Goal: Task Accomplishment & Management: Use online tool/utility

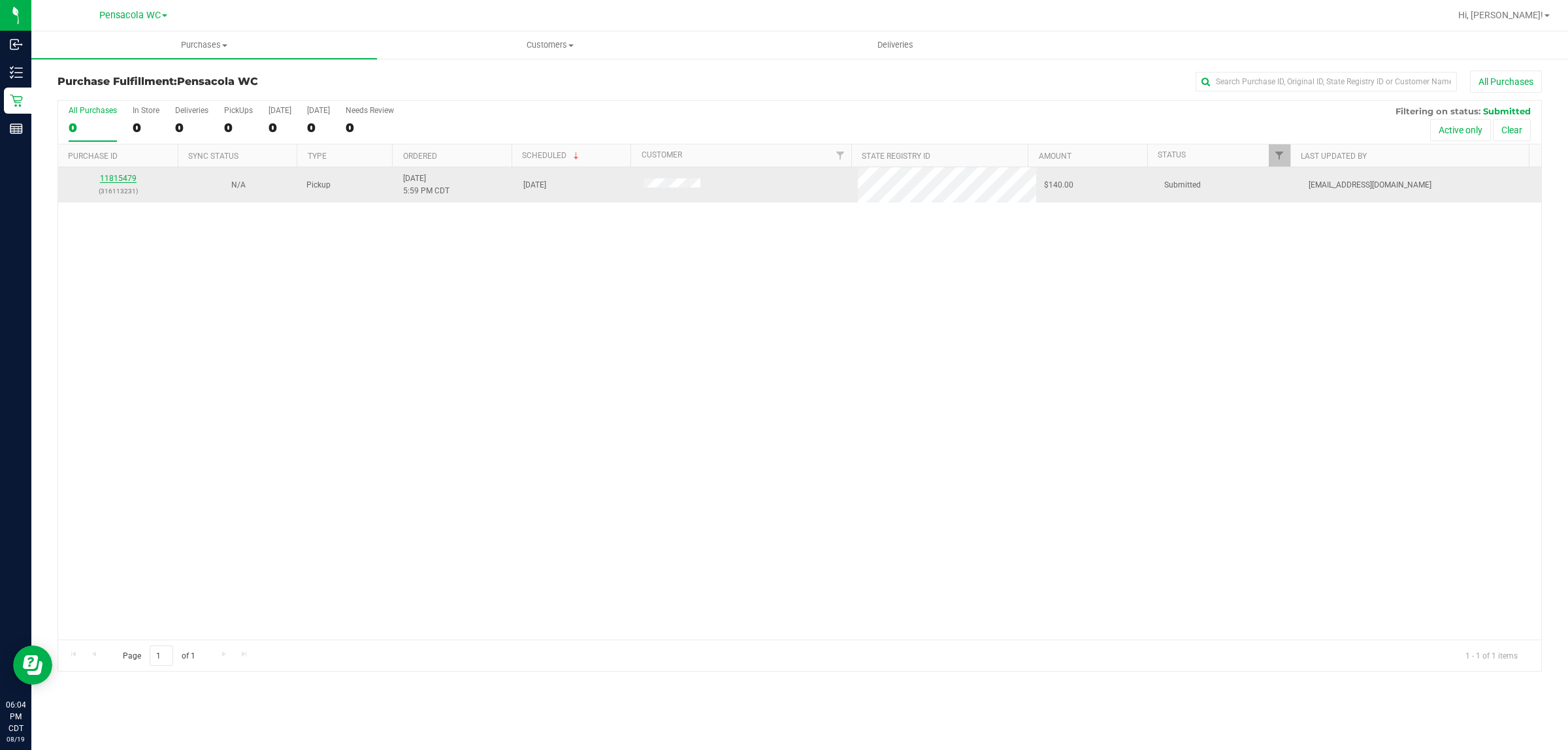
click at [125, 180] on link "11815479" at bounding box center [119, 178] width 37 height 9
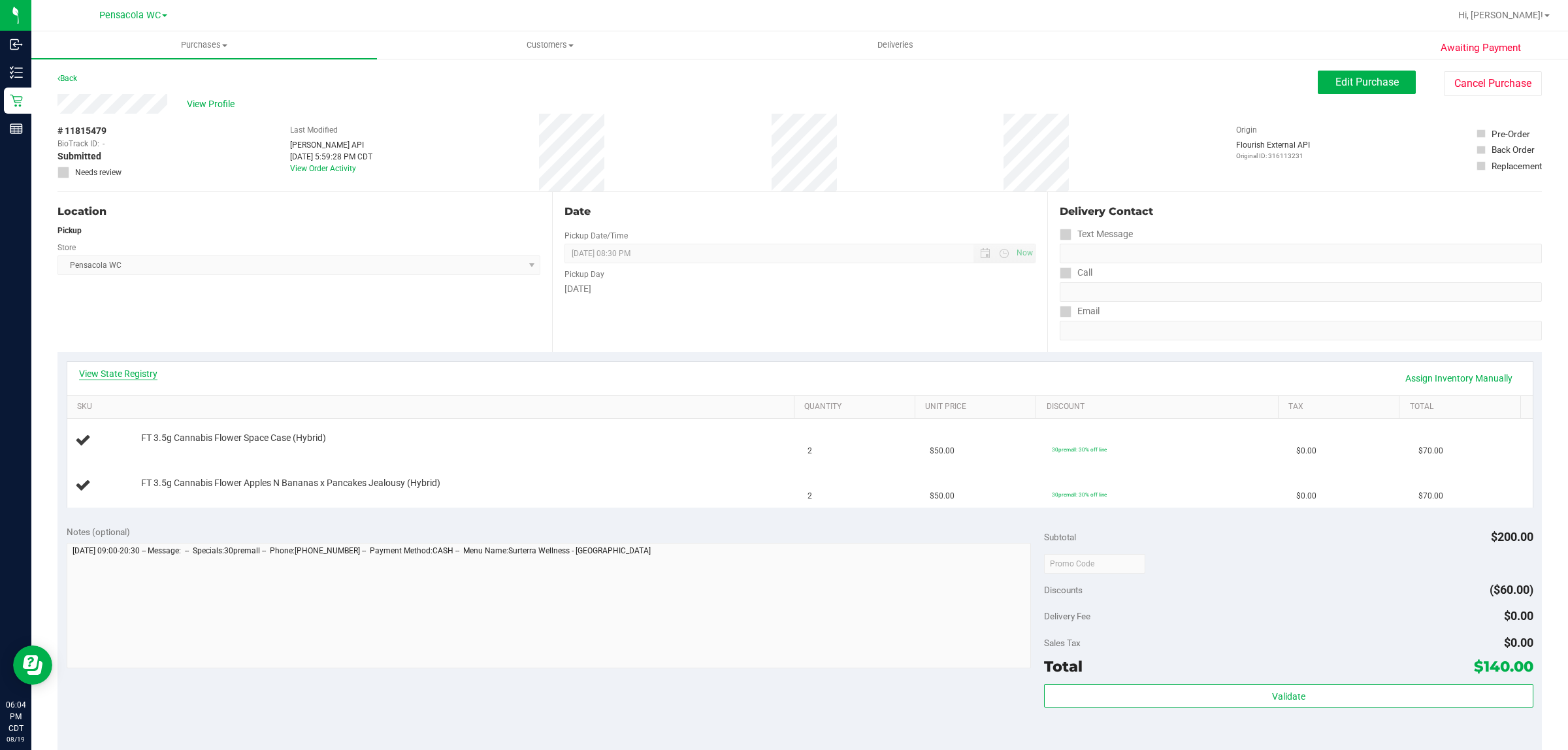
click at [142, 373] on link "View State Registry" at bounding box center [118, 373] width 78 height 13
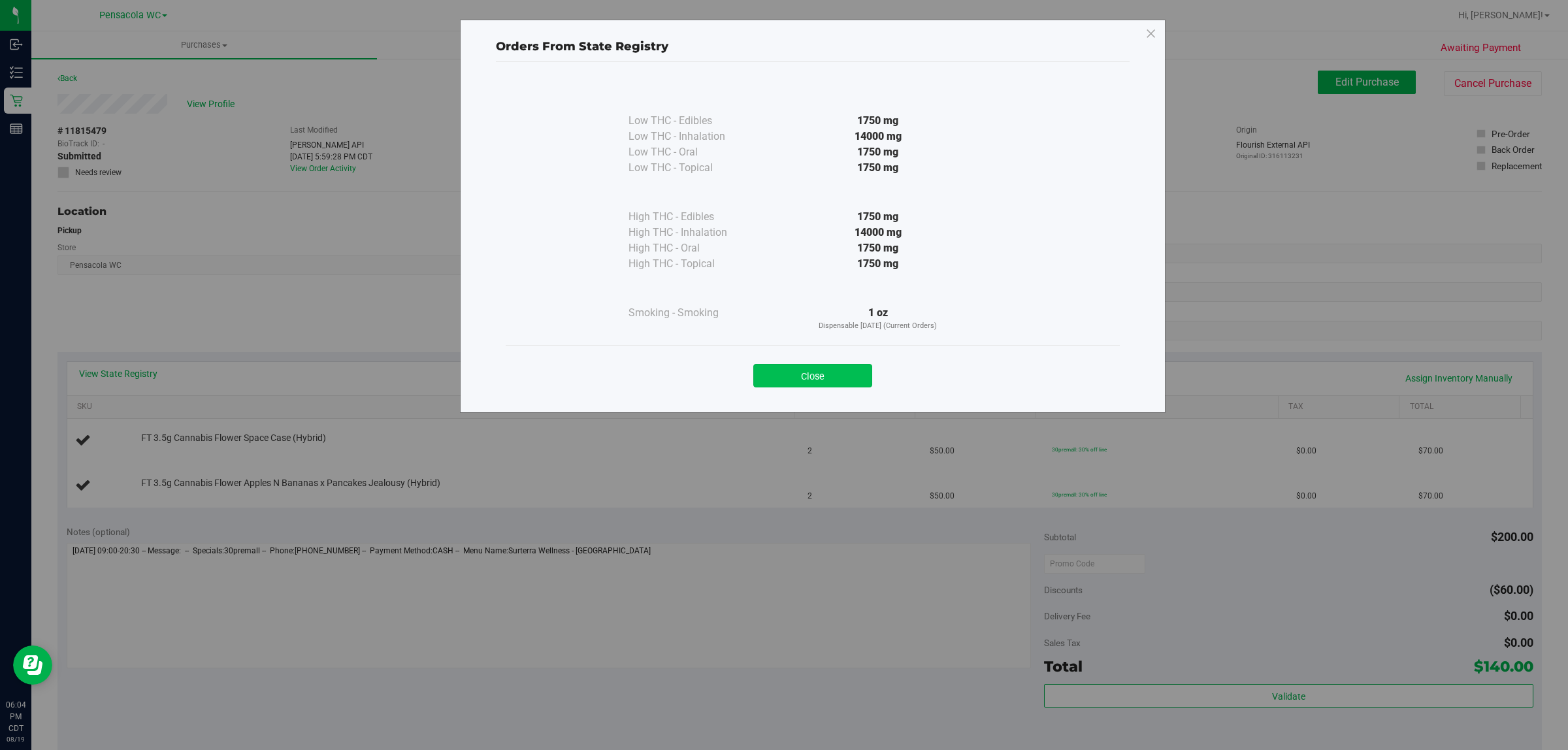
click at [822, 385] on button "Close" at bounding box center [813, 375] width 119 height 24
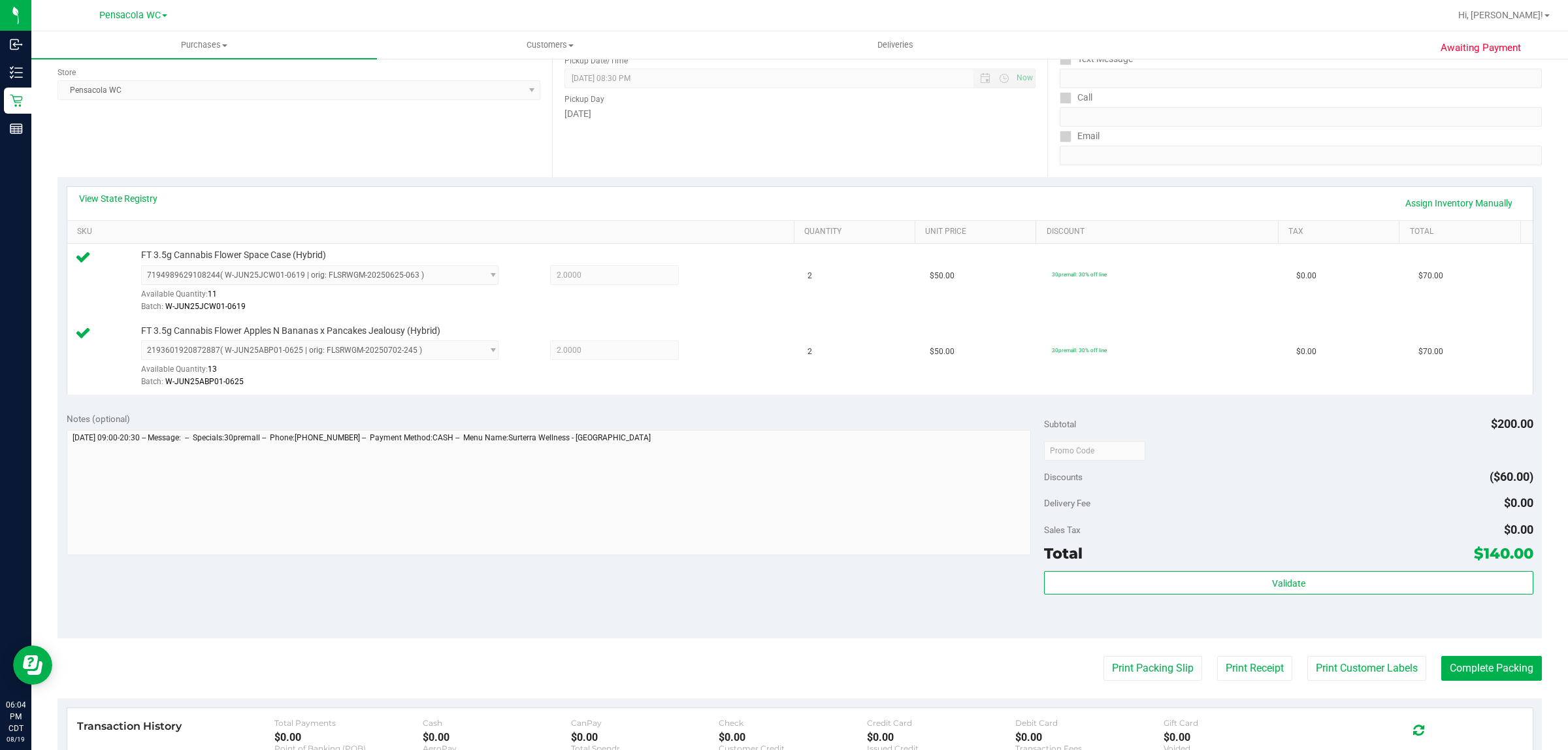
scroll to position [176, 0]
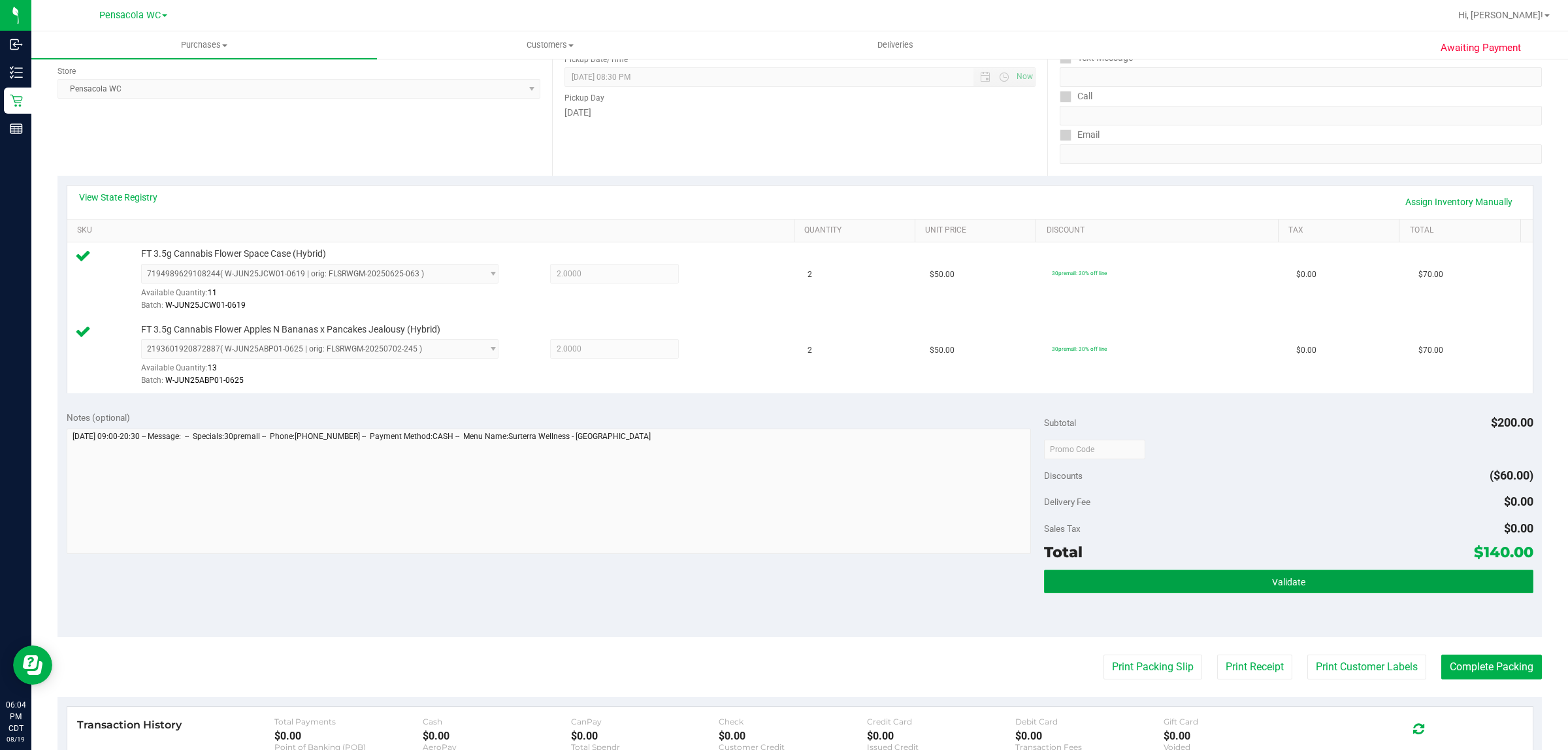
click at [1308, 575] on button "Validate" at bounding box center [1289, 581] width 489 height 24
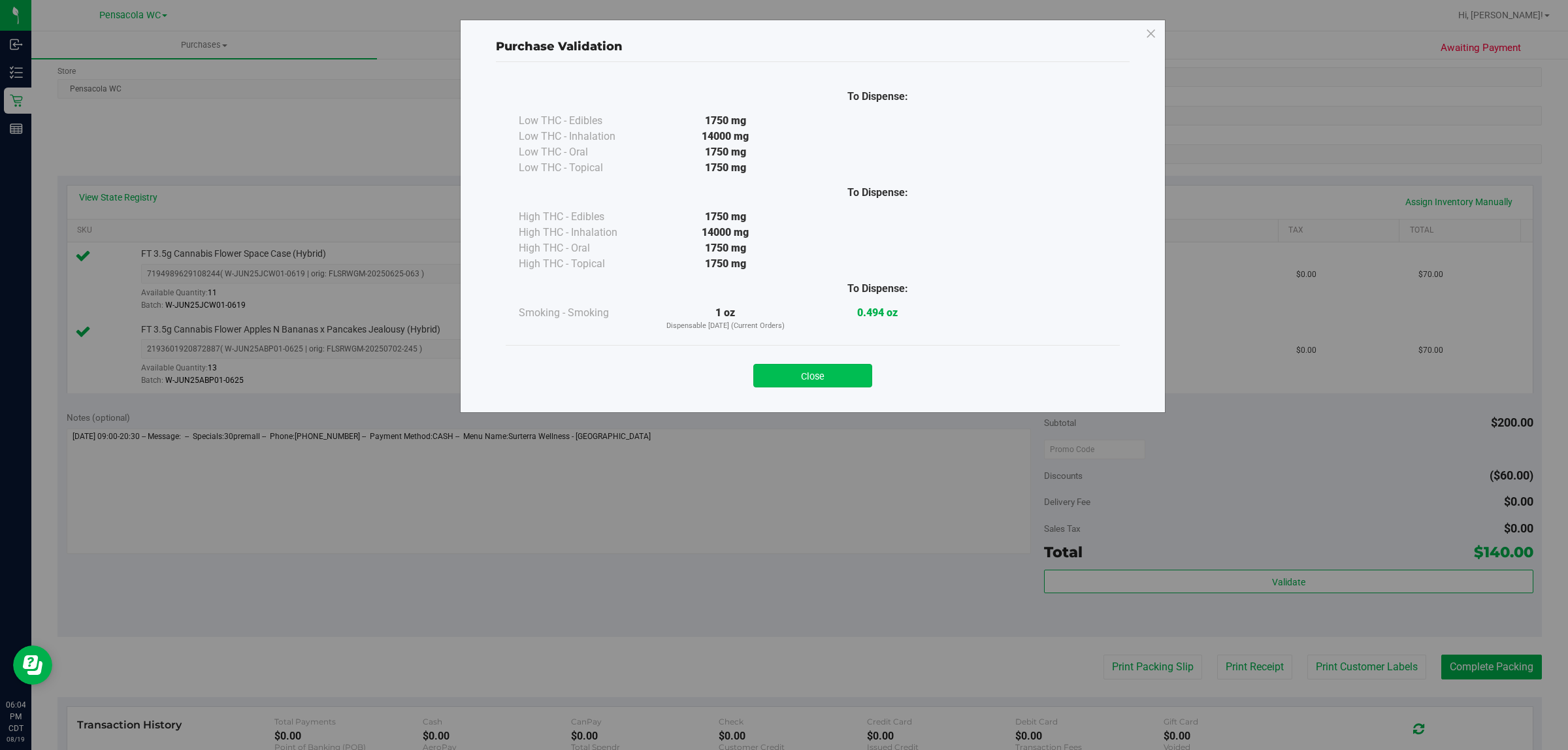
click at [859, 386] on button "Close" at bounding box center [813, 375] width 119 height 24
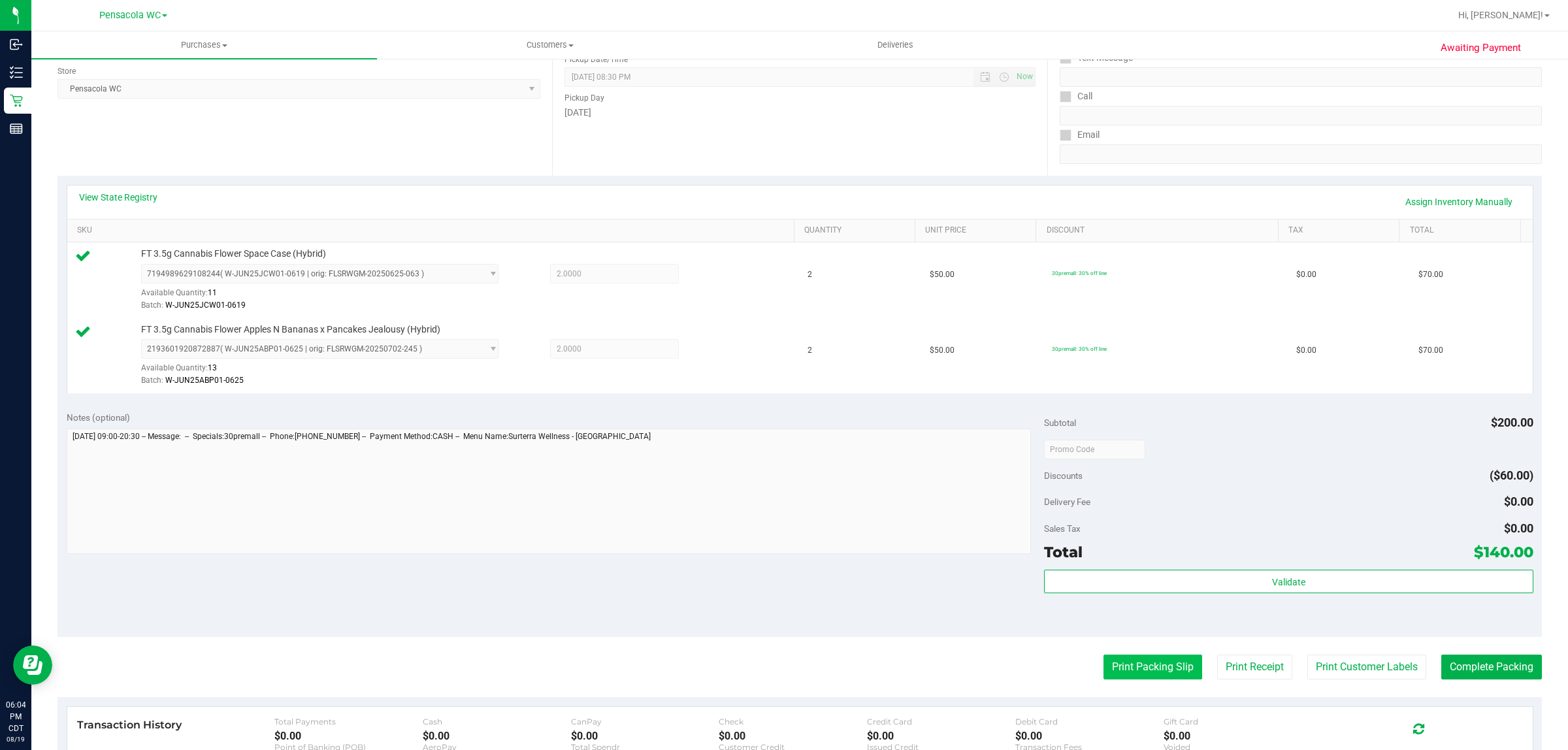
click at [1155, 660] on button "Print Packing Slip" at bounding box center [1153, 667] width 99 height 25
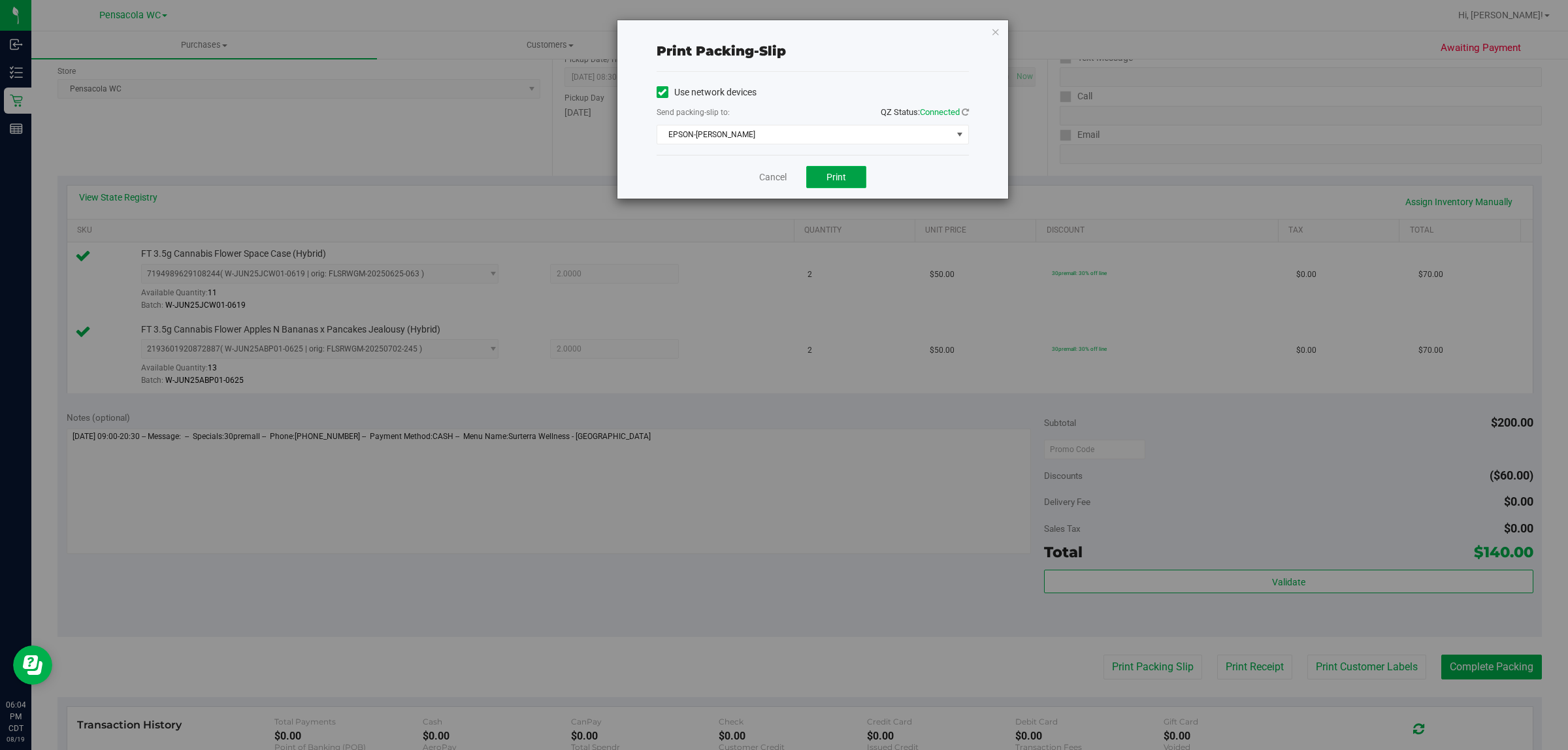
click at [837, 180] on span "Print" at bounding box center [837, 177] width 20 height 11
click at [781, 178] on link "Cancel" at bounding box center [773, 177] width 28 height 14
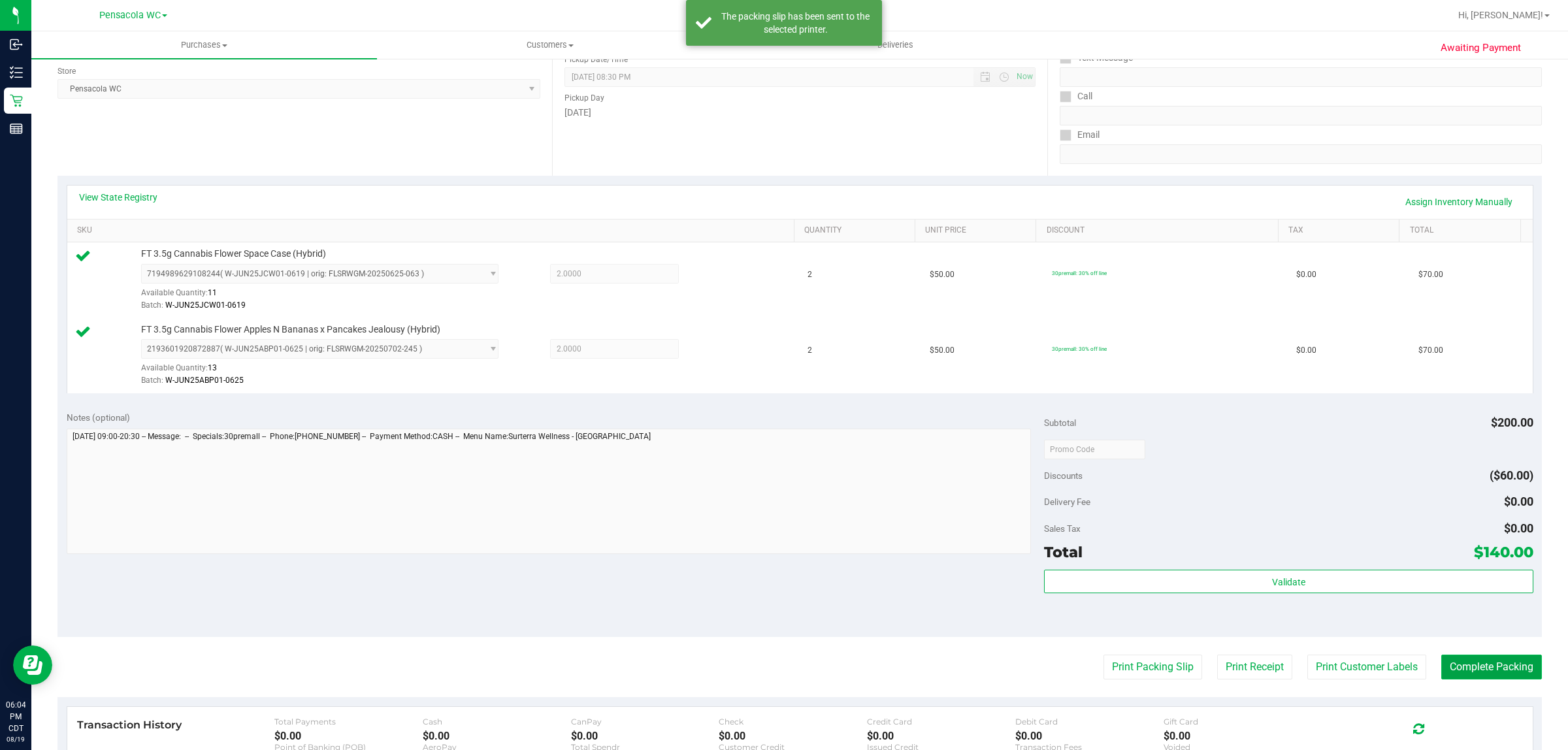
click at [1488, 670] on button "Complete Packing" at bounding box center [1492, 667] width 101 height 25
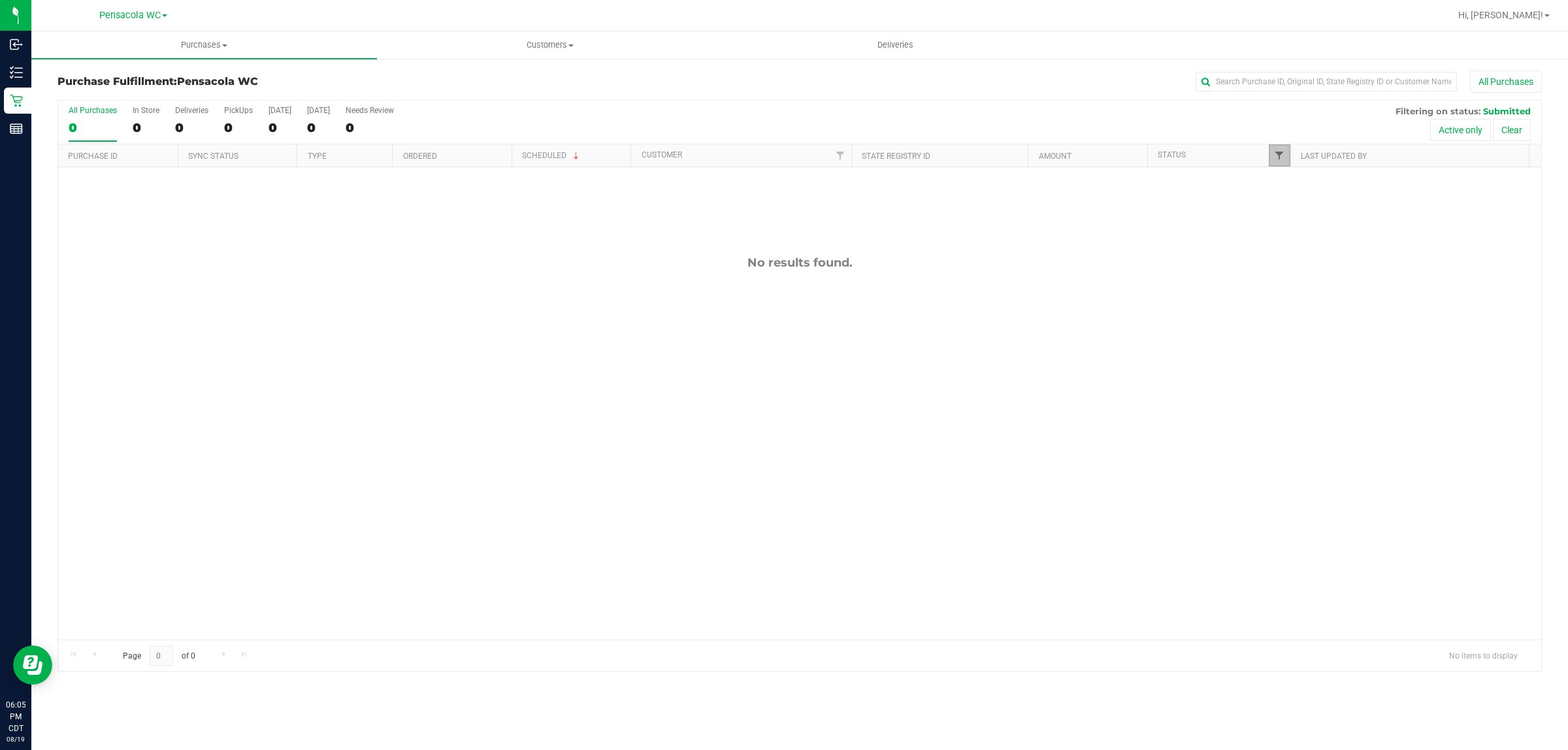
click at [1281, 160] on span "Filter" at bounding box center [1279, 155] width 11 height 11
click at [1302, 271] on li "Created" at bounding box center [1343, 265] width 134 height 14
click at [1306, 268] on span "Created" at bounding box center [1309, 265] width 27 height 8
click at [1290, 268] on input "Created" at bounding box center [1285, 265] width 9 height 9
checkbox input "true"
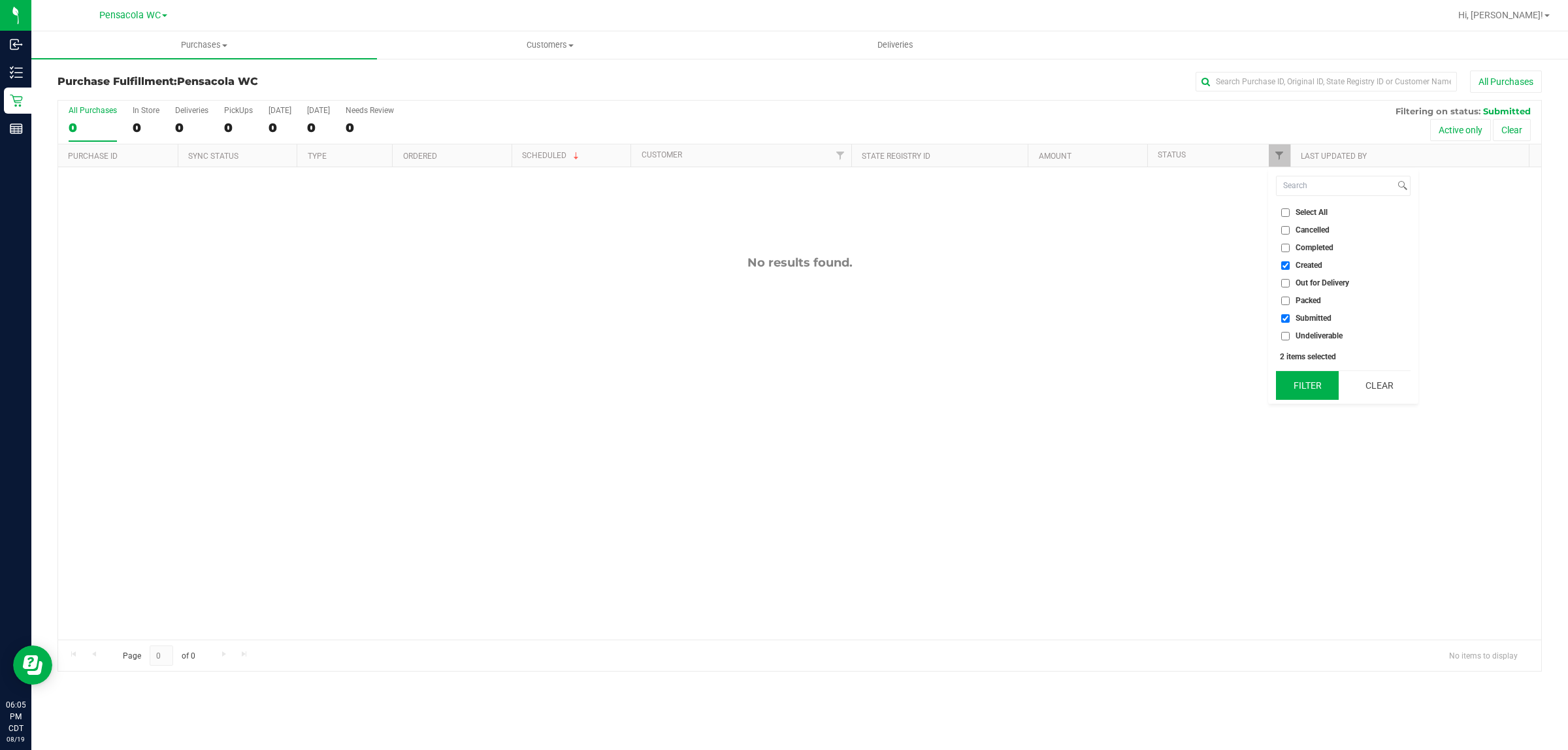
click at [1326, 395] on button "Filter" at bounding box center [1307, 385] width 63 height 29
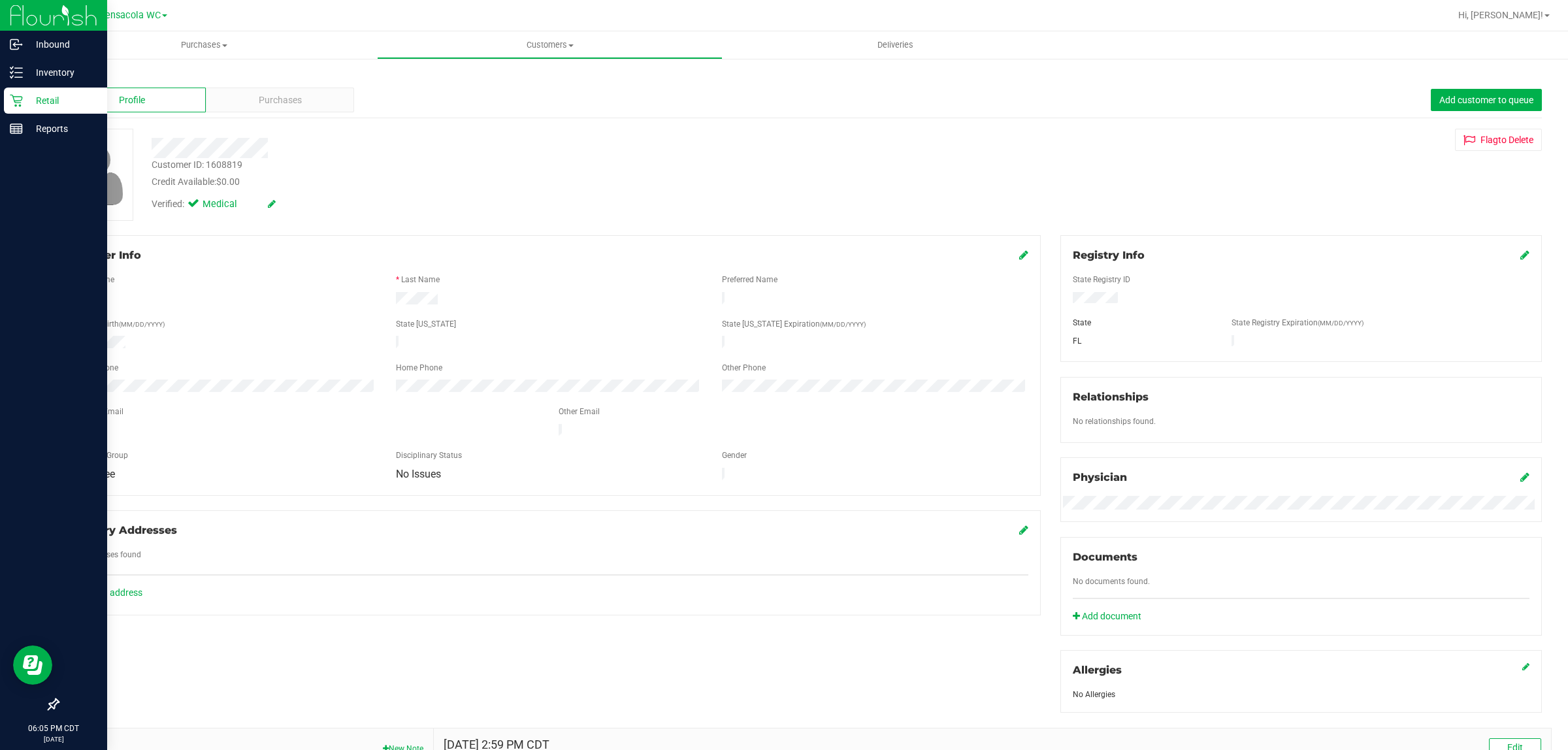
click p "Retail"
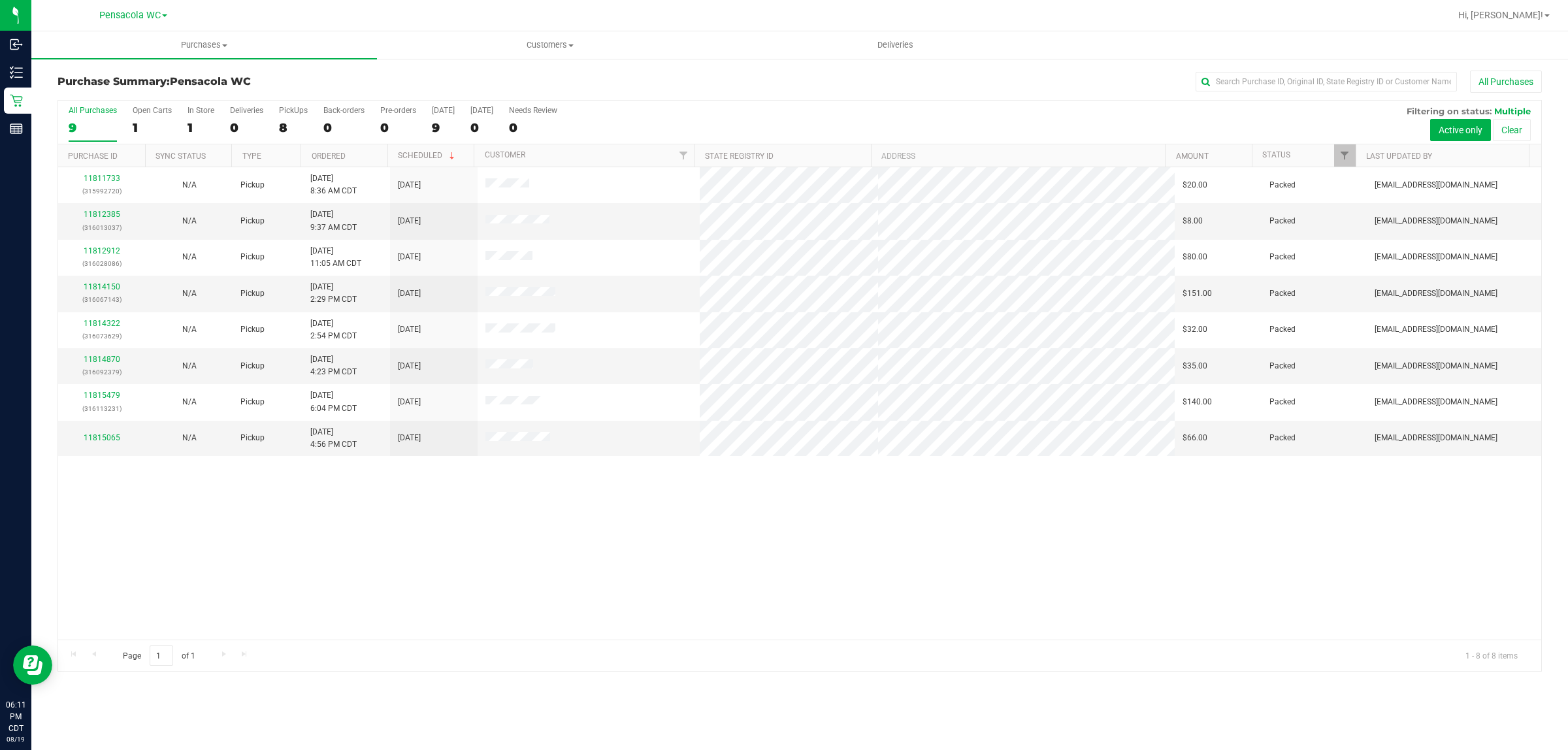
click div "11811733 (315992720) N/A Pickup 8/19/2025 8:36 AM CDT 8/19/2025 $20.00 Packed n…"
click at [360, 558] on div "11811733 (315992720) N/A Pickup [DATE] 8:36 AM CDT 8/19/2025 $20.00 Packed [EMA…" at bounding box center [799, 403] width 1483 height 472
click at [279, 563] on div "11811733 (315992720) N/A Pickup [DATE] 8:36 AM CDT 8/19/2025 $20.00 Packed [EMA…" at bounding box center [799, 403] width 1483 height 472
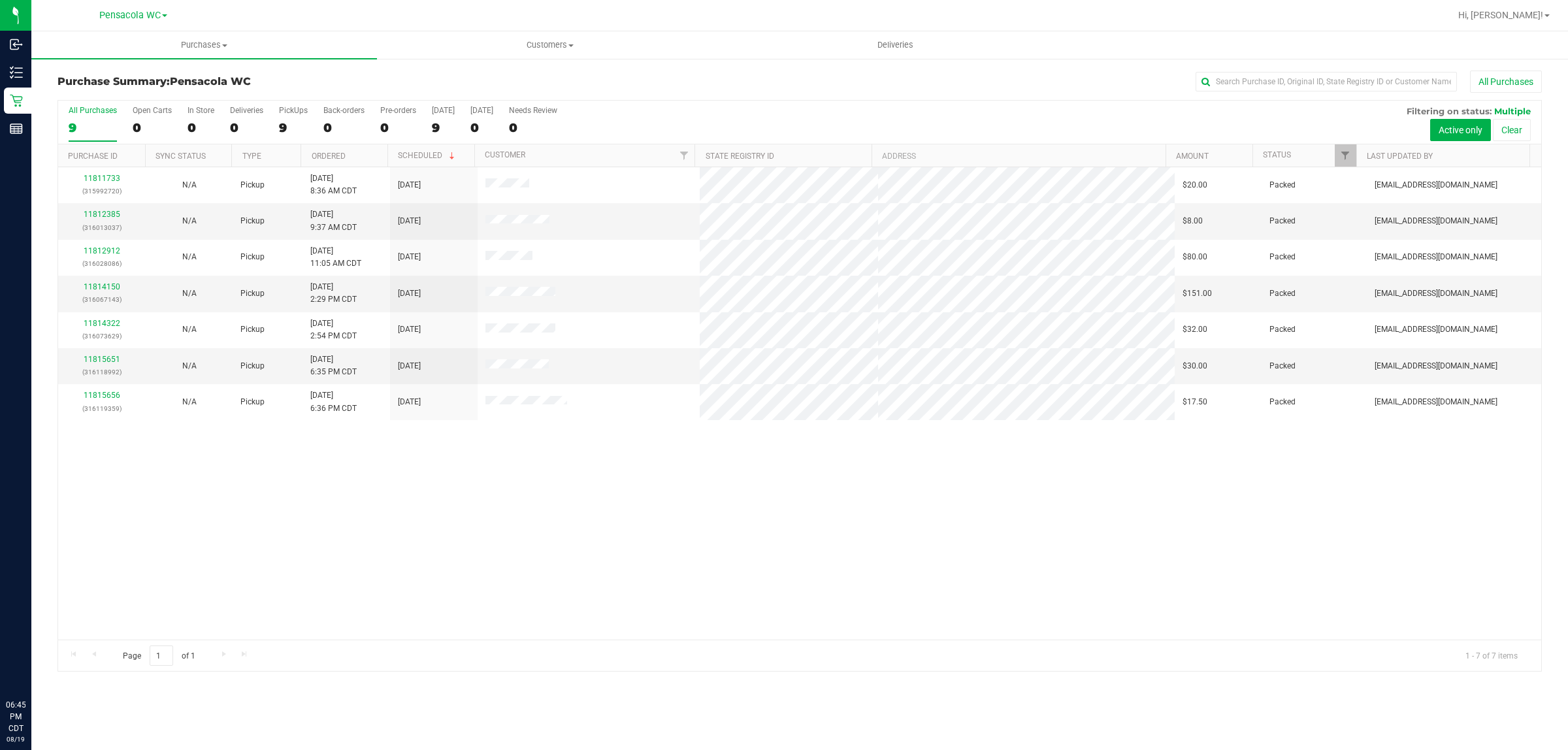
click at [881, 542] on div "11811733 (315992720) N/A Pickup [DATE] 8:36 AM CDT 8/19/2025 $20.00 Packed [EMA…" at bounding box center [799, 403] width 1483 height 472
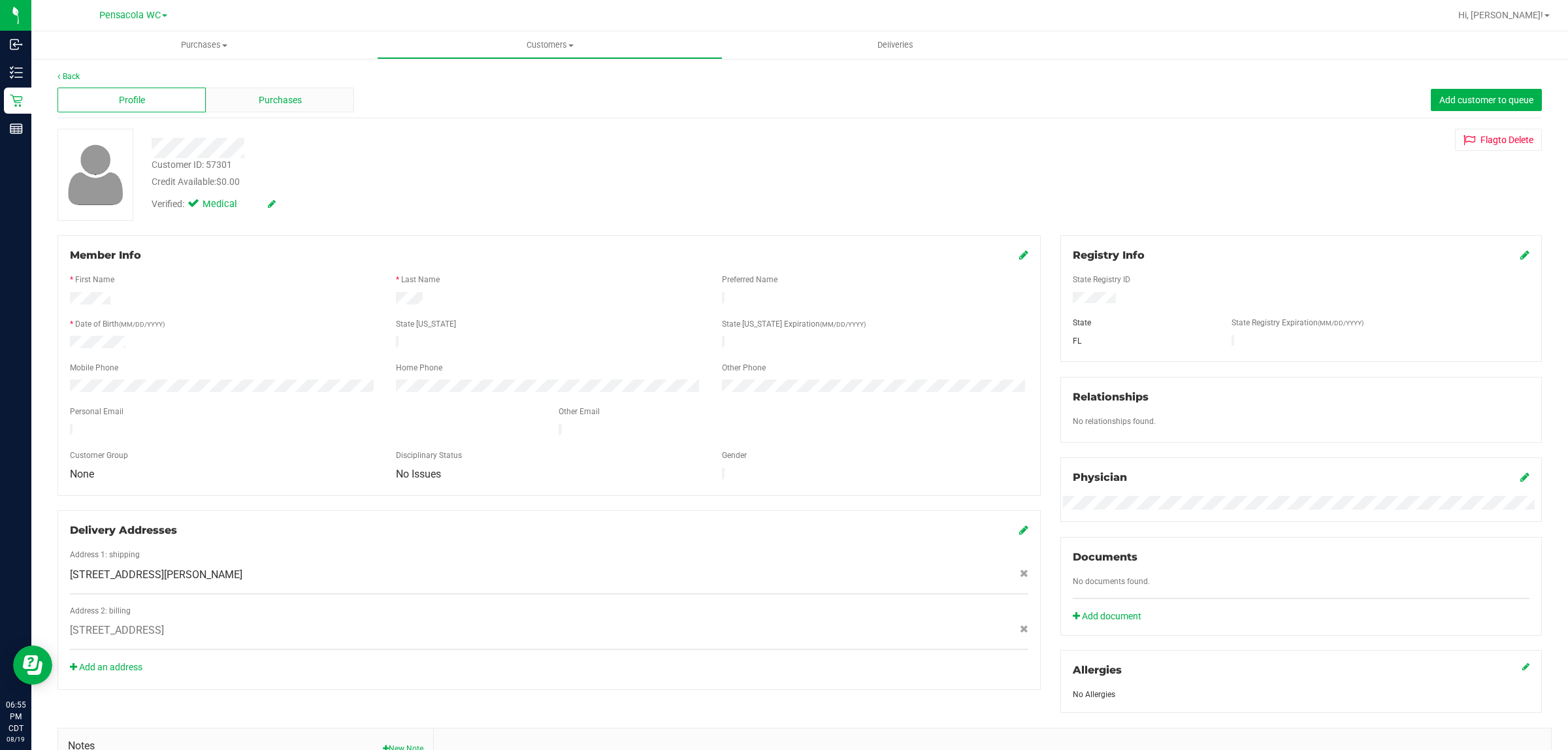
click at [308, 103] on div "Purchases" at bounding box center [279, 100] width 148 height 25
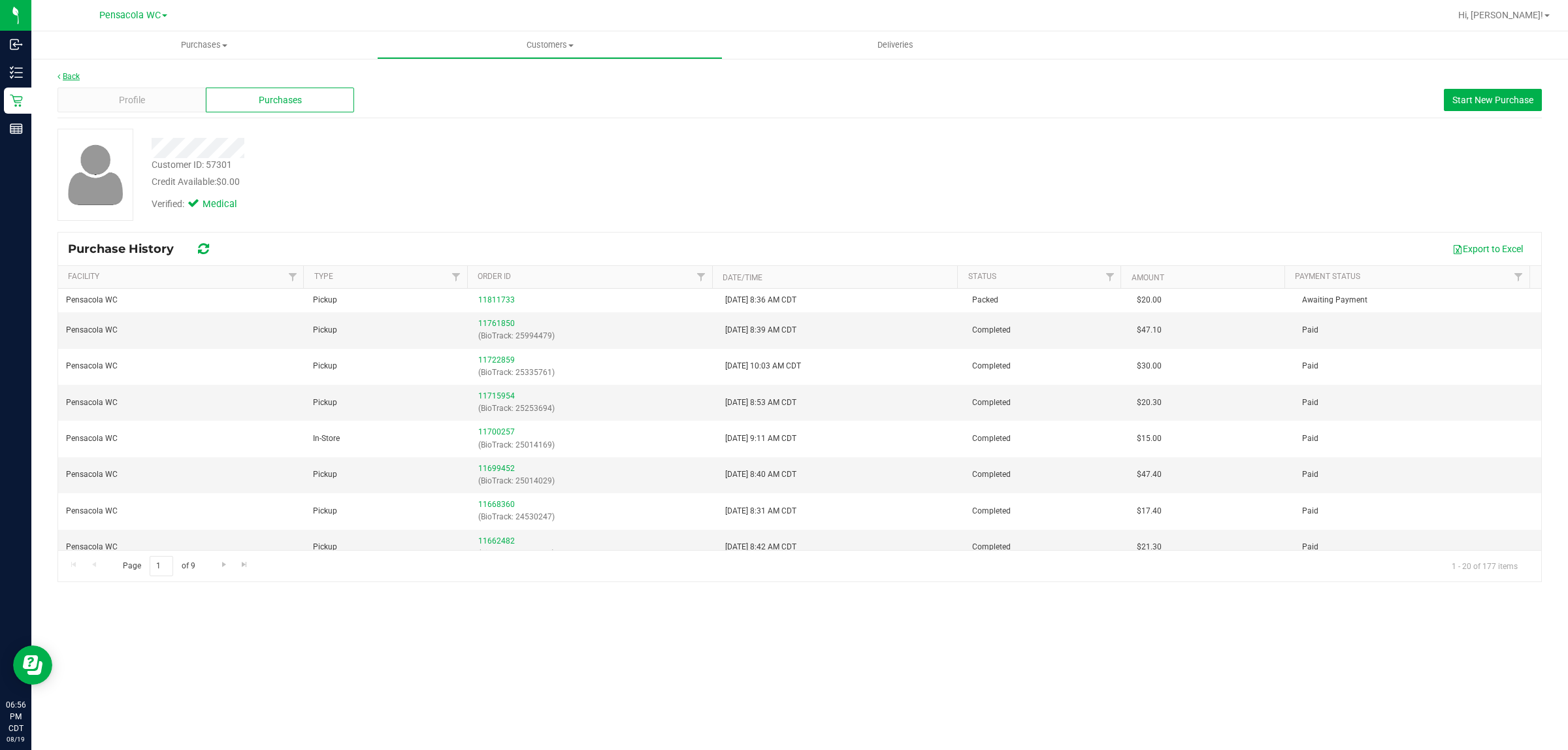
click at [76, 72] on link "Back" at bounding box center [69, 76] width 22 height 9
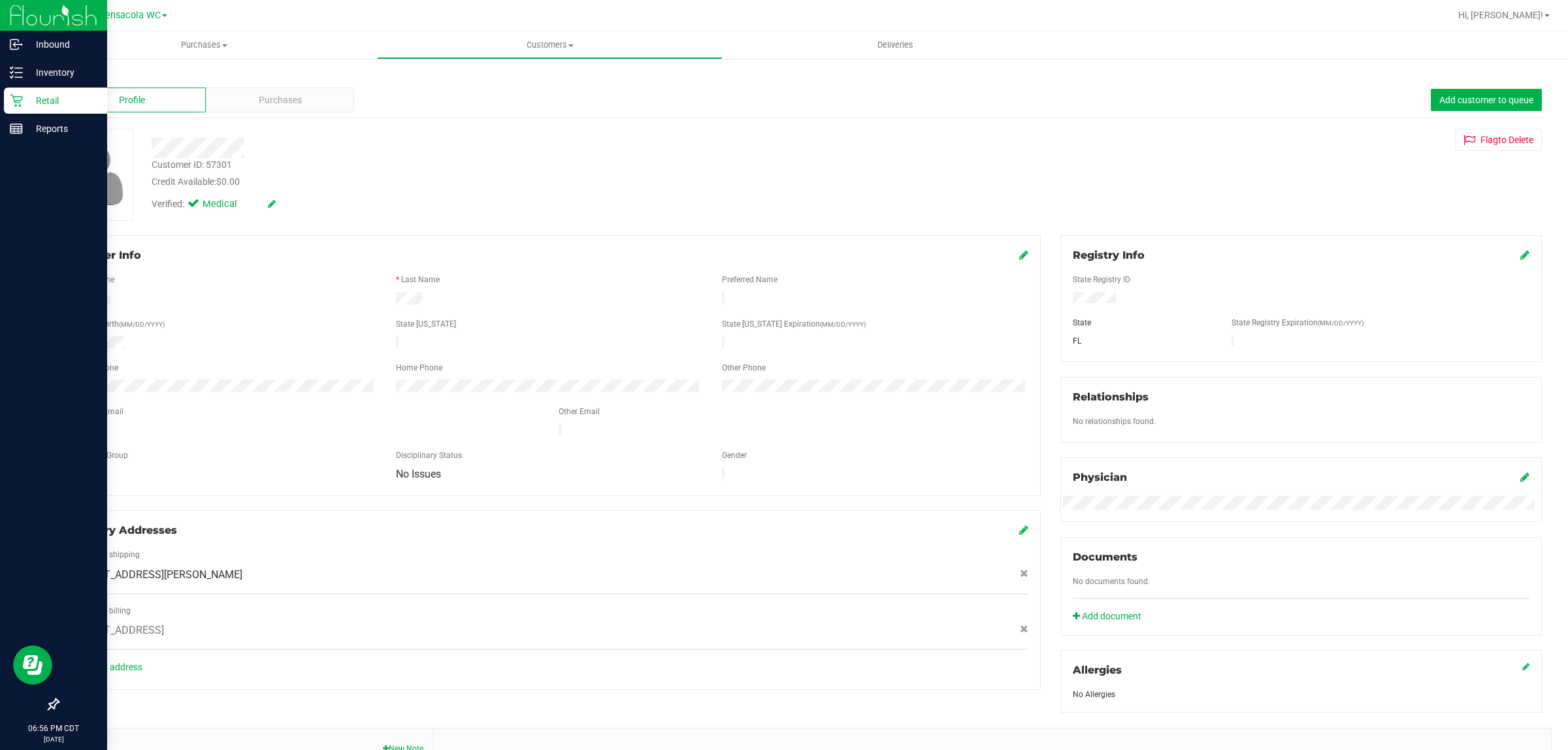
click at [22, 90] on div "Retail" at bounding box center [55, 101] width 103 height 26
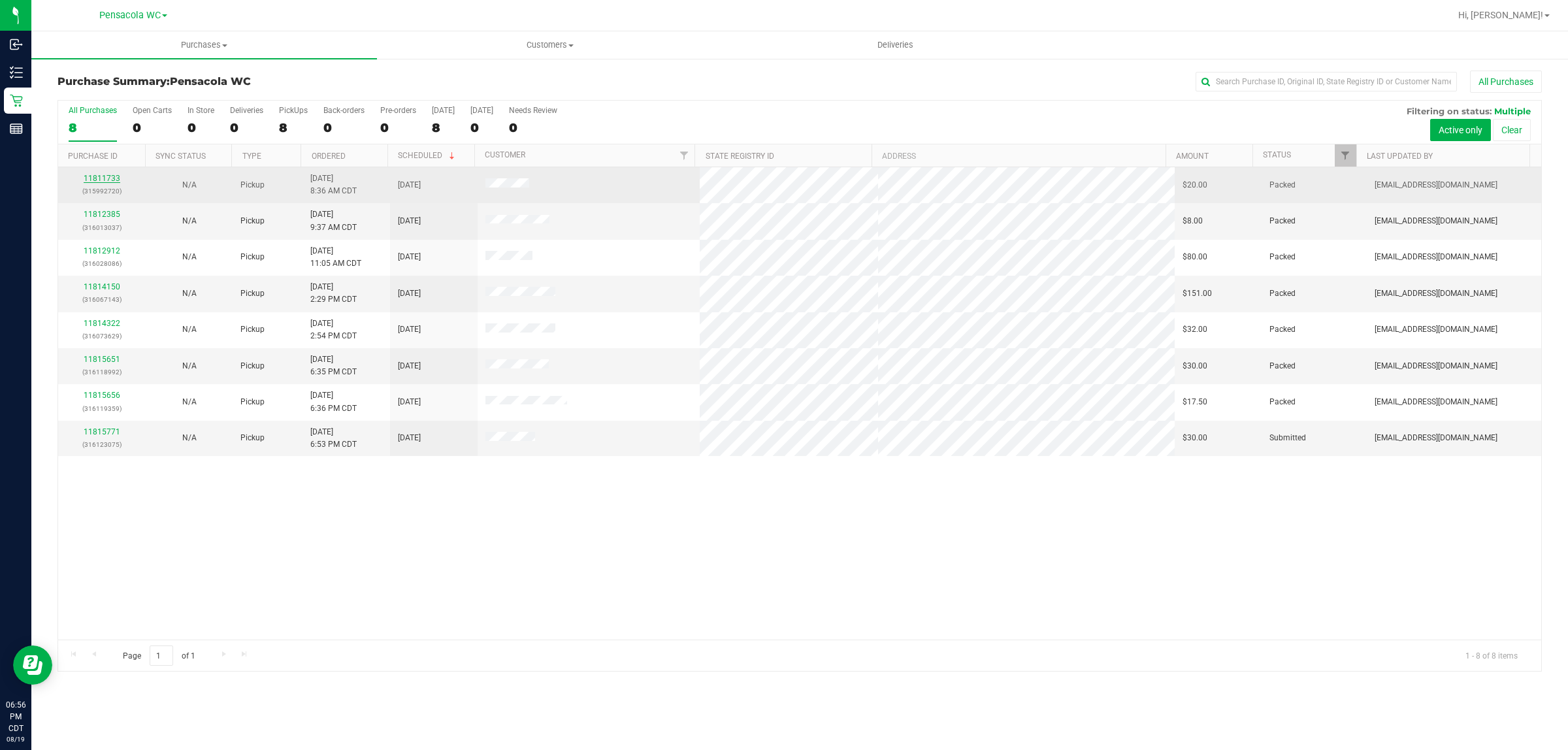
click at [105, 177] on link "11811733" at bounding box center [102, 178] width 37 height 9
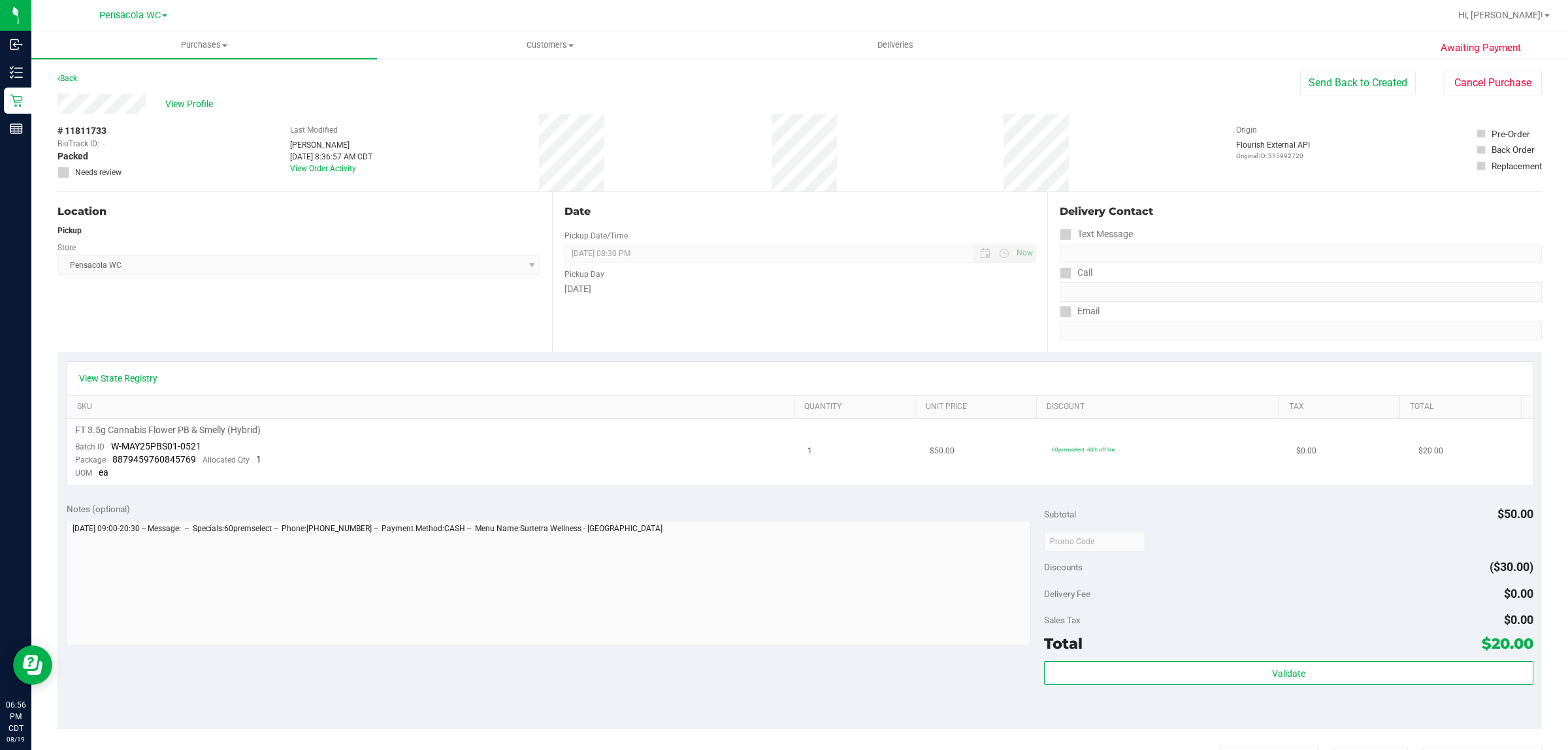
click at [105, 458] on span "Package" at bounding box center [90, 460] width 31 height 9
drag, startPoint x: 113, startPoint y: 459, endPoint x: 194, endPoint y: 455, distance: 81.1
click at [194, 455] on div "Package 8879459760845769 Allocated Qty 1" at bounding box center [168, 460] width 186 height 13
copy span "8879459760845769"
click at [70, 76] on link "Back" at bounding box center [67, 78] width 20 height 9
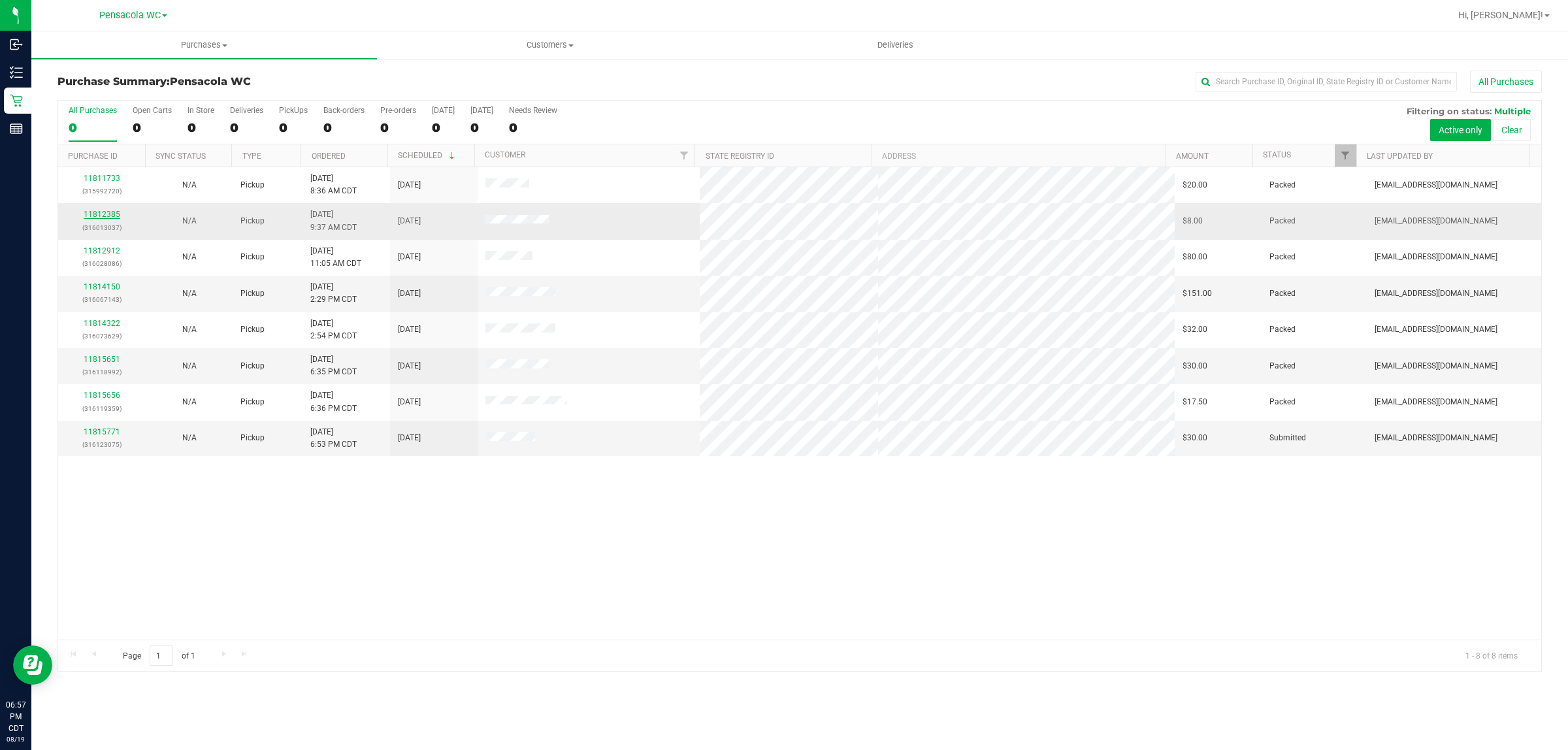
click at [109, 211] on link "11812385" at bounding box center [102, 214] width 37 height 9
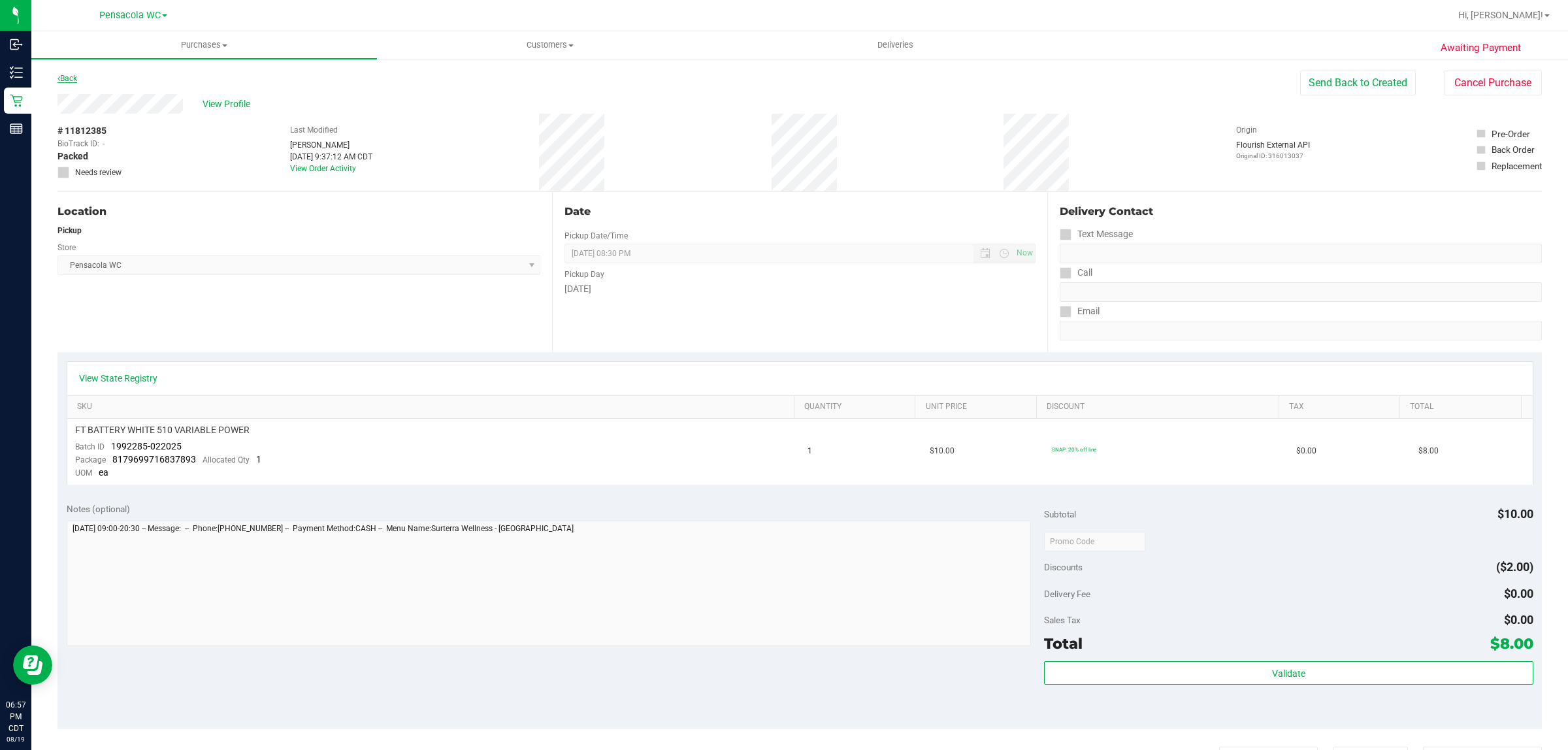
click at [72, 82] on link "Back" at bounding box center [67, 78] width 20 height 9
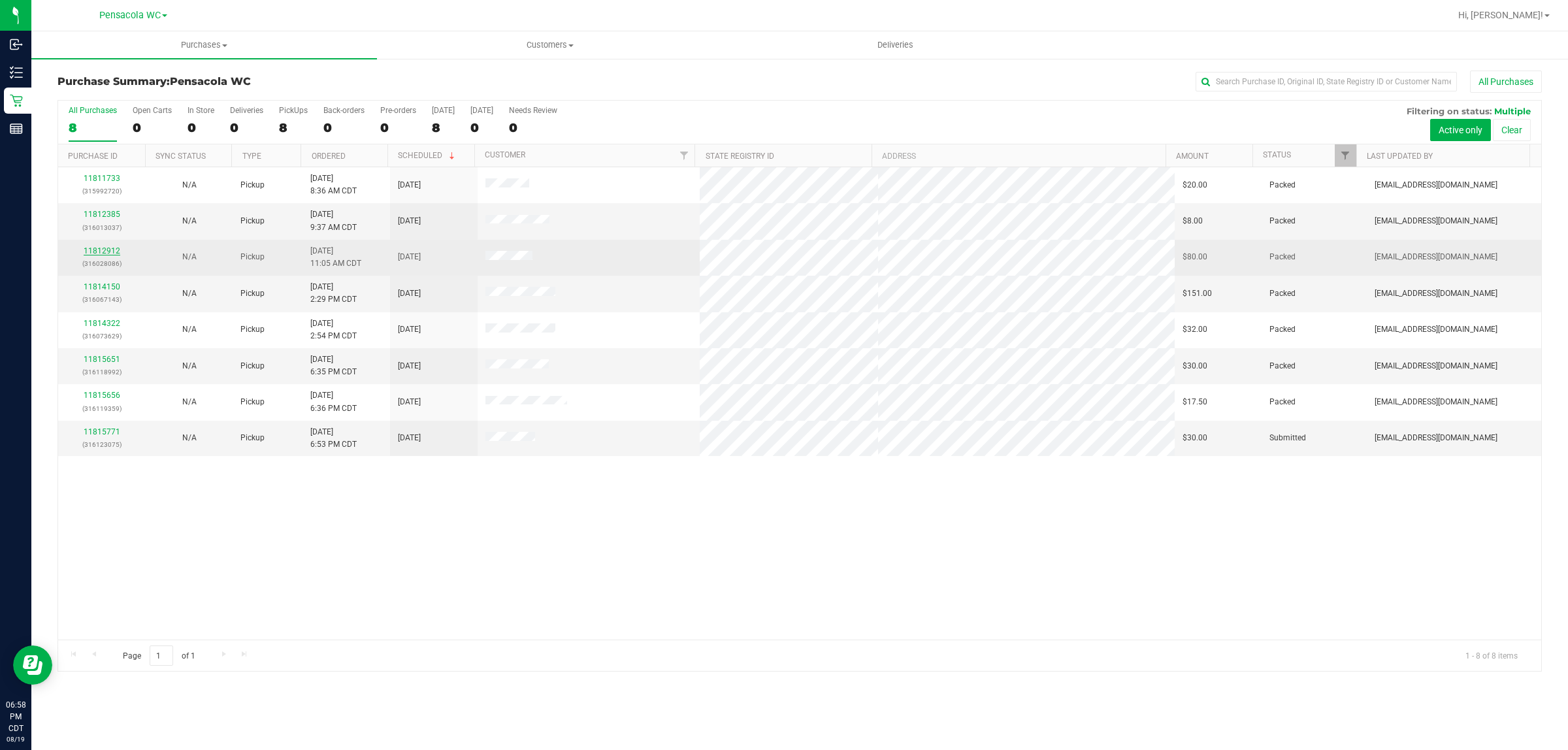
click at [101, 254] on link "11812912" at bounding box center [102, 251] width 37 height 9
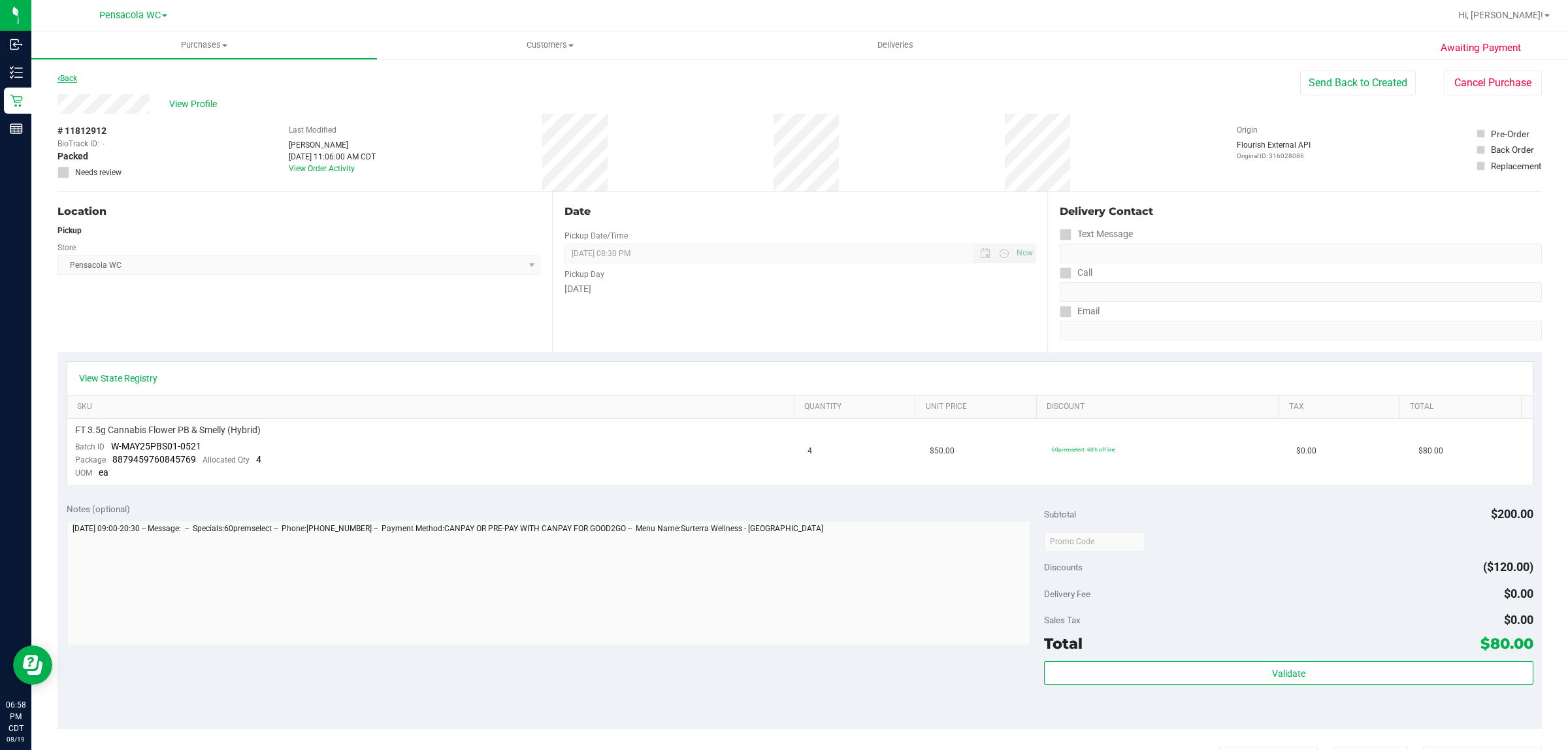
click at [65, 77] on link "Back" at bounding box center [67, 78] width 20 height 9
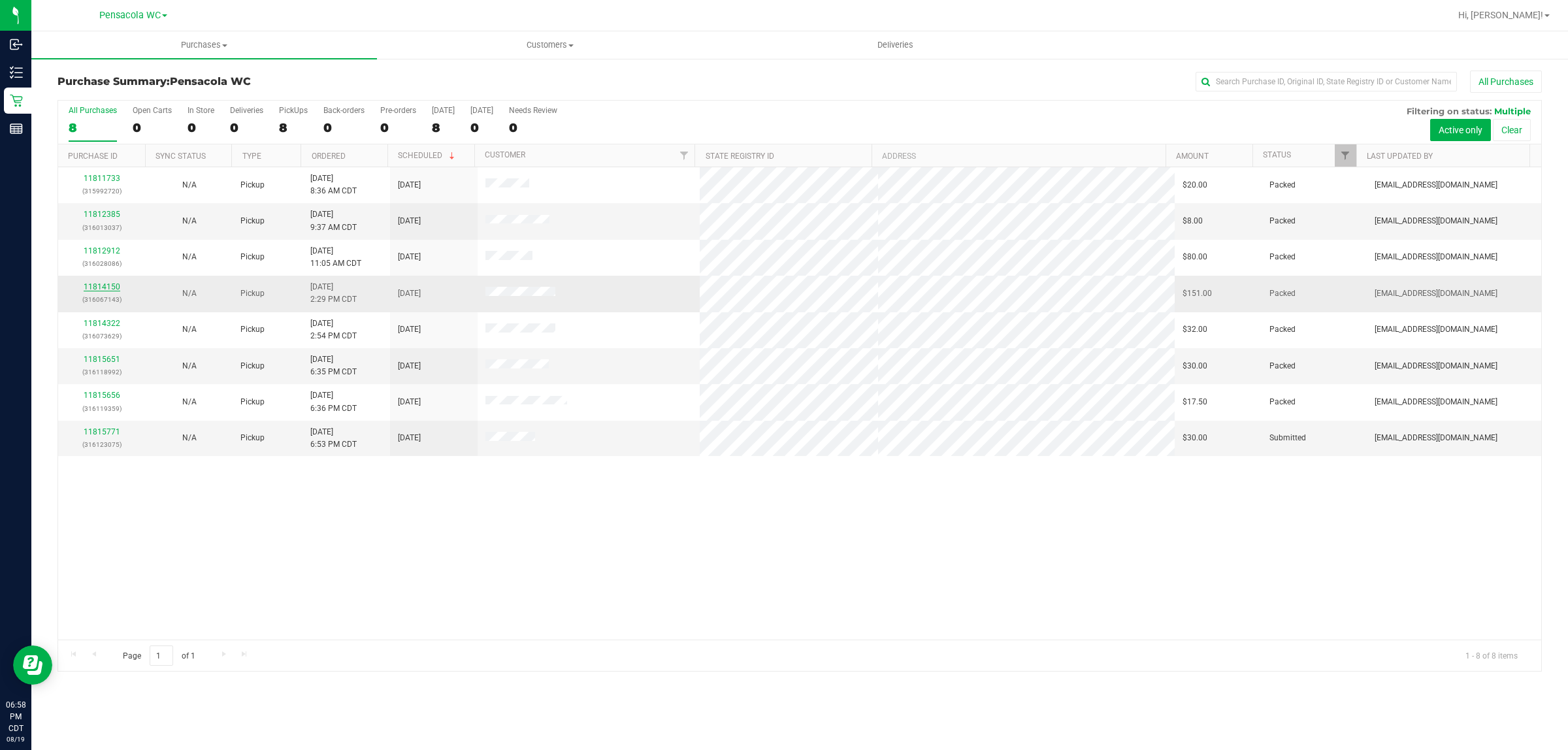
click at [112, 286] on link "11814150" at bounding box center [102, 286] width 37 height 9
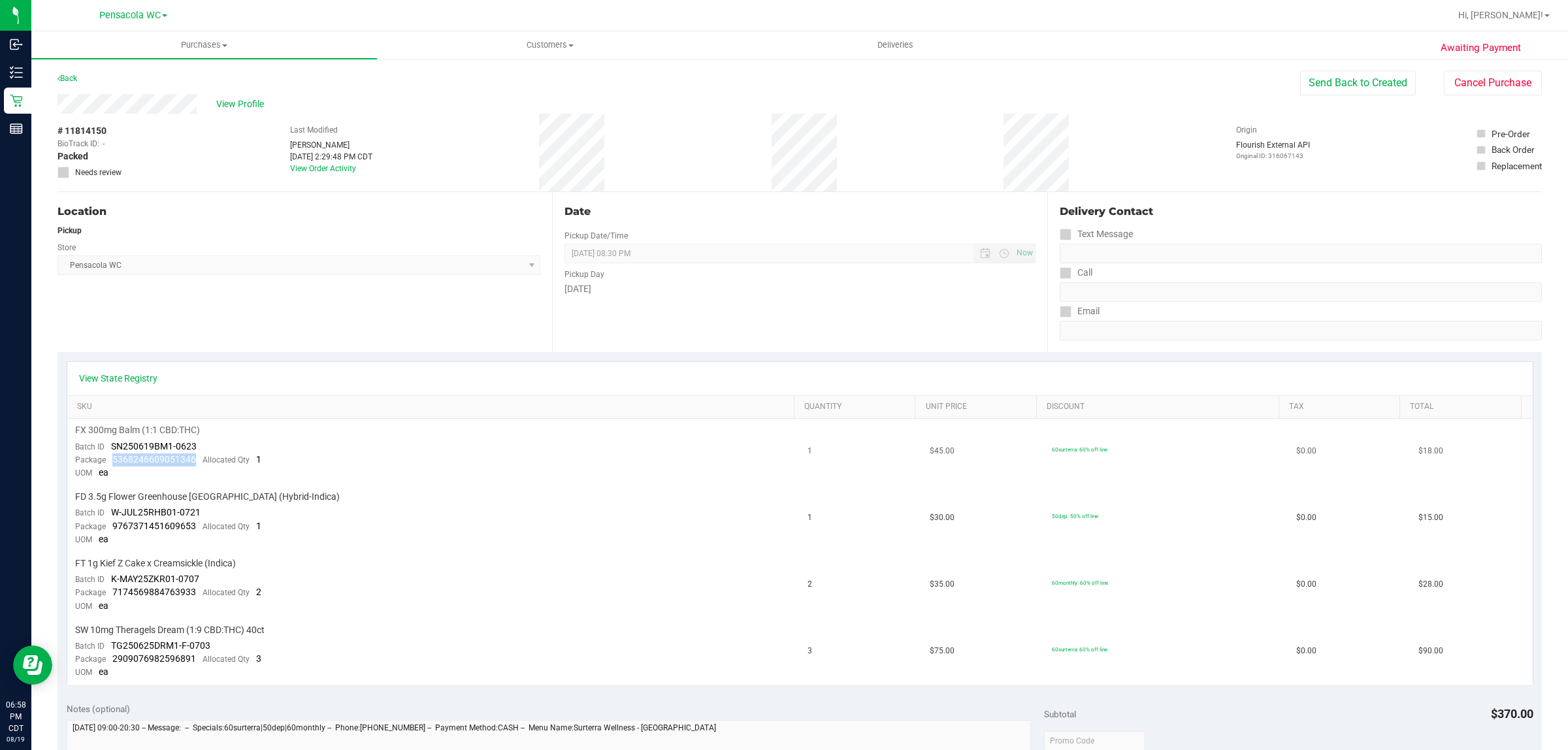
drag, startPoint x: 111, startPoint y: 458, endPoint x: 193, endPoint y: 458, distance: 82.0
click at [193, 458] on div "Package 5368246609051346 Allocated Qty 1" at bounding box center [168, 460] width 186 height 13
copy span "5368246609051346"
click at [63, 79] on link "Back" at bounding box center [67, 78] width 20 height 9
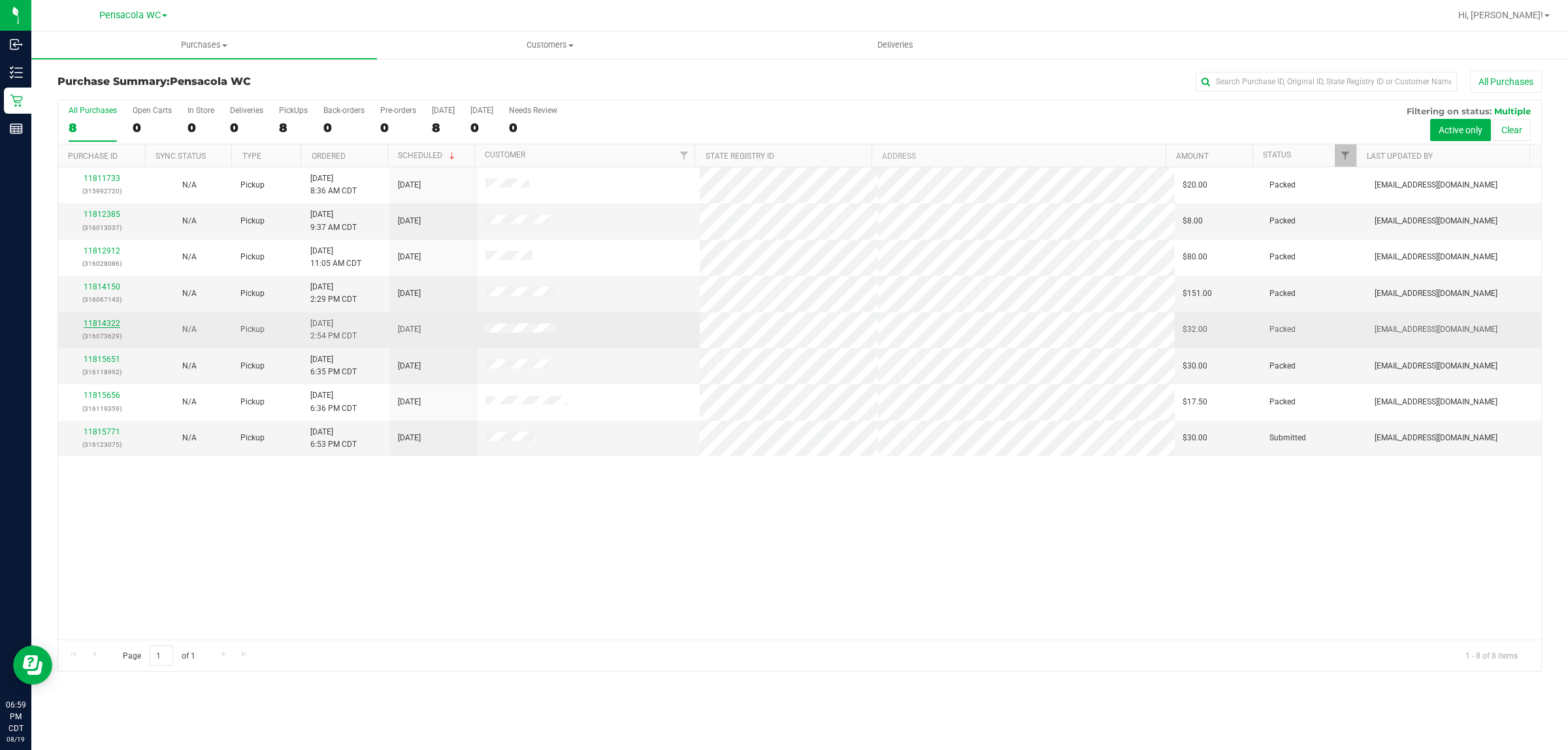
click at [105, 325] on link "11814322" at bounding box center [102, 323] width 37 height 9
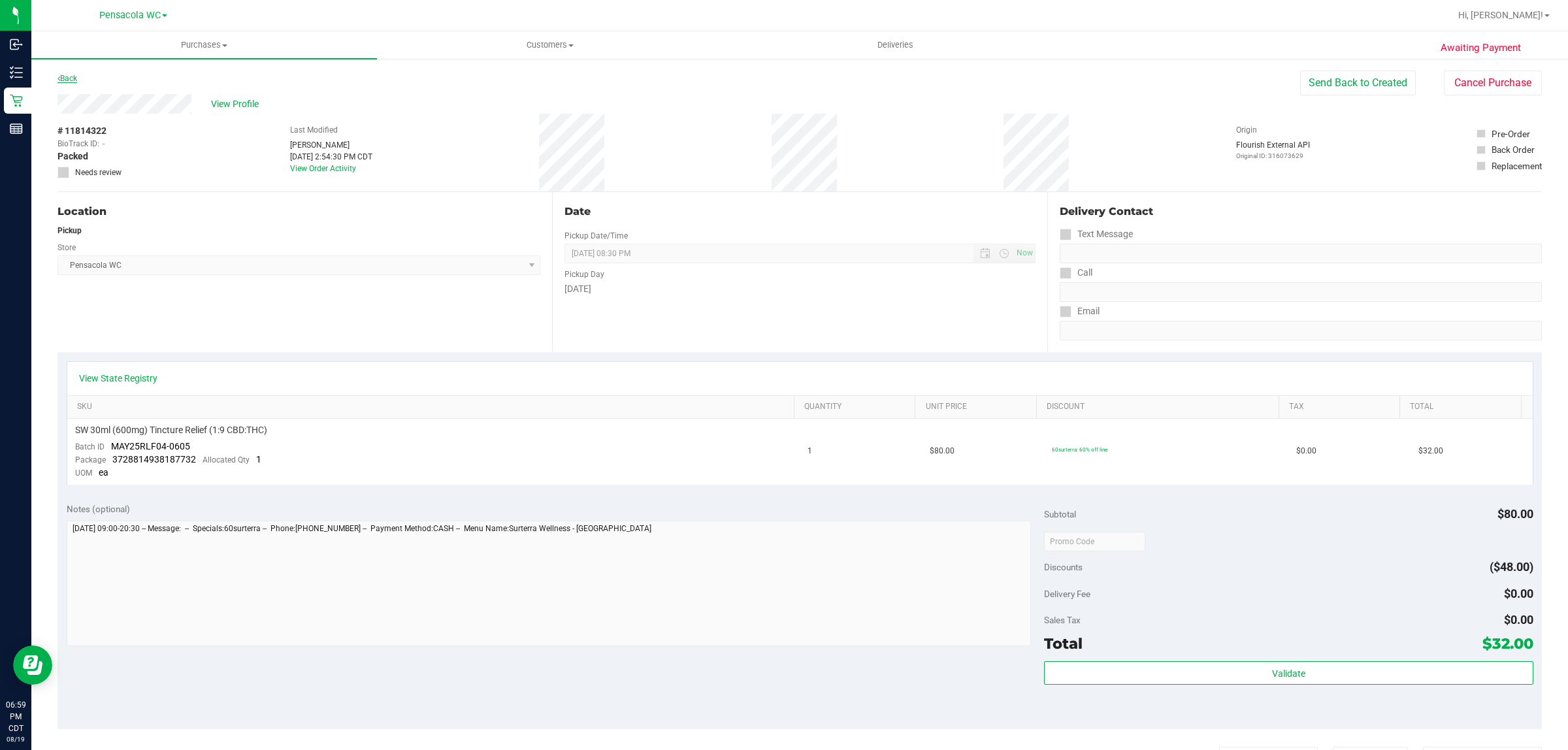
click at [67, 80] on link "Back" at bounding box center [67, 78] width 20 height 9
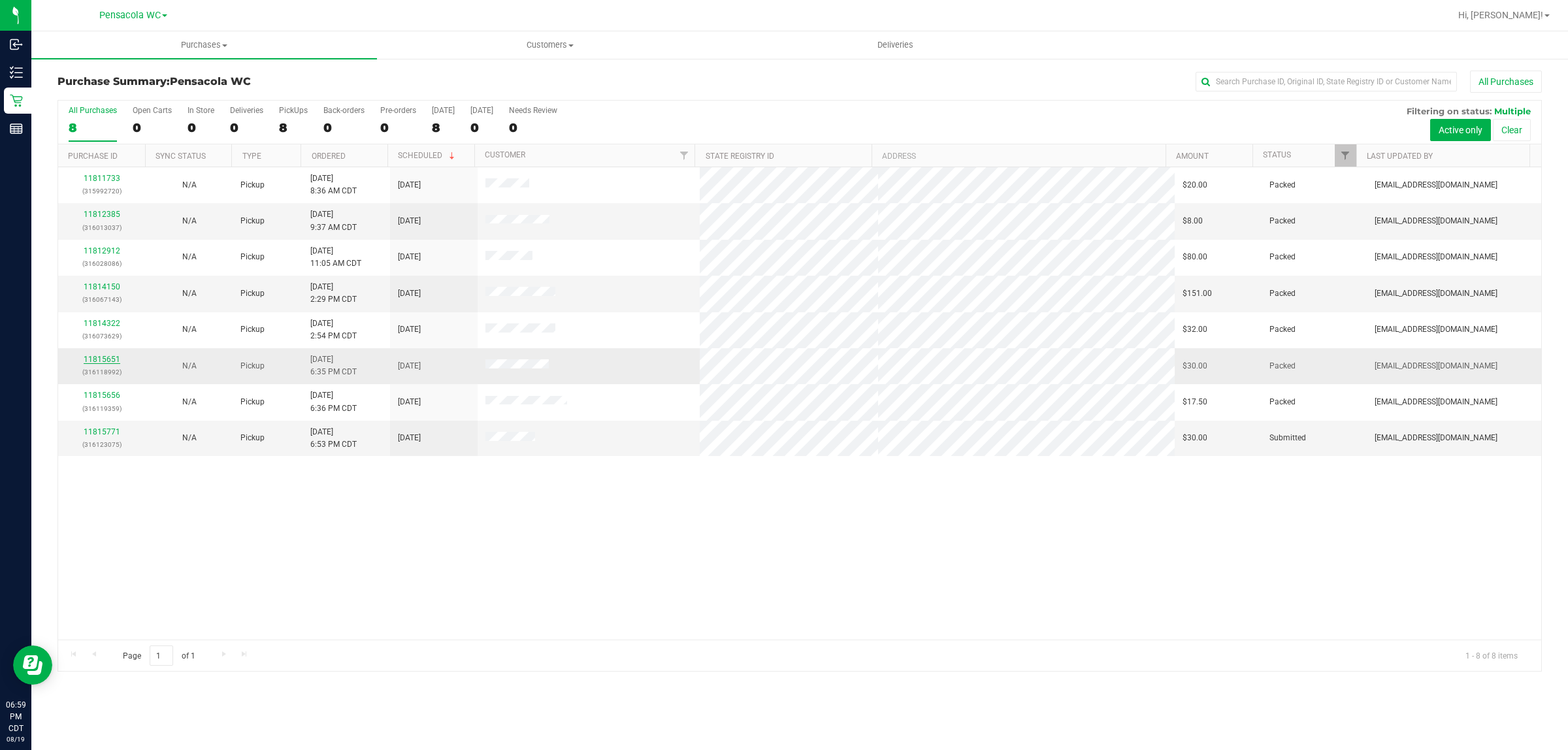
click at [106, 357] on link "11815651" at bounding box center [102, 360] width 37 height 9
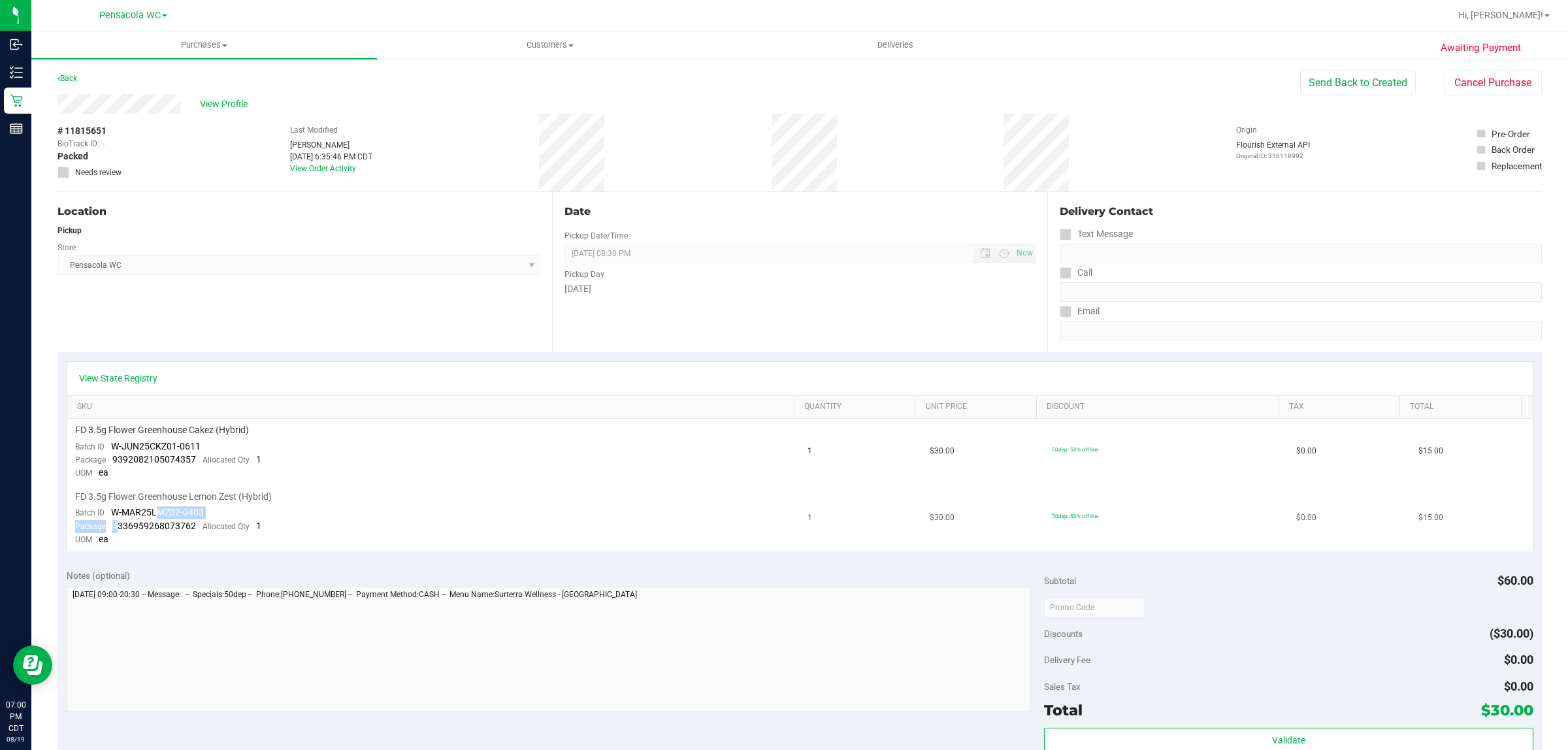
drag, startPoint x: 115, startPoint y: 520, endPoint x: 157, endPoint y: 517, distance: 42.1
click at [157, 517] on td "FD 3.5g Flower Greenhouse Lemon Zest (Hybrid) Batch ID W-MAR25LMZ02-0403 Packag…" at bounding box center [434, 518] width 733 height 66
click at [106, 524] on div "Package 4336959268073762 Allocated Qty 1" at bounding box center [168, 526] width 186 height 13
drag, startPoint x: 110, startPoint y: 520, endPoint x: 197, endPoint y: 526, distance: 87.2
click at [197, 526] on div "Package 4336959268073762 Allocated Qty 1" at bounding box center [168, 526] width 186 height 13
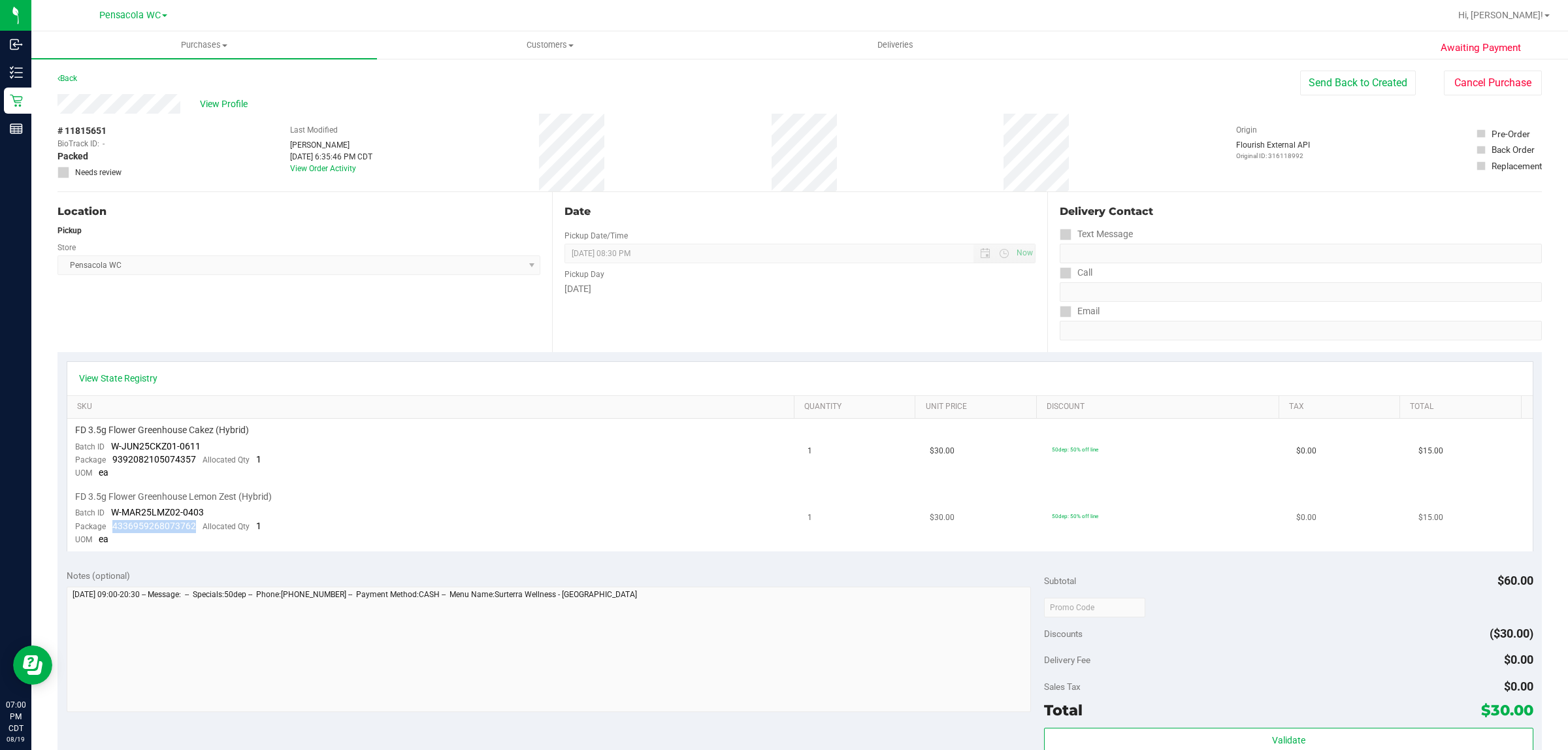
copy span "4336959268073762"
click at [76, 77] on link "Back" at bounding box center [67, 78] width 20 height 9
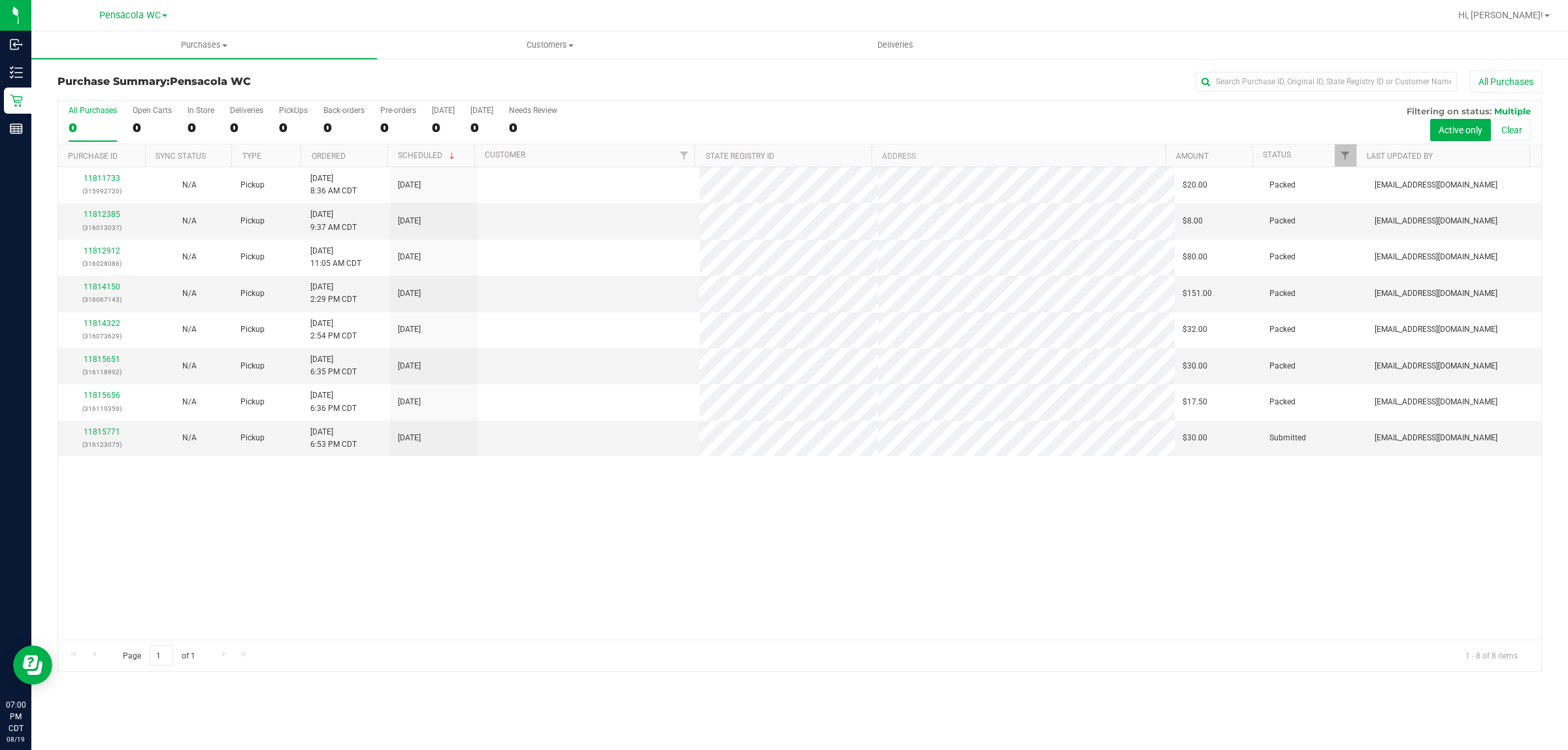
click at [119, 396] on div "11815656 (316119359)" at bounding box center [101, 402] width 72 height 25
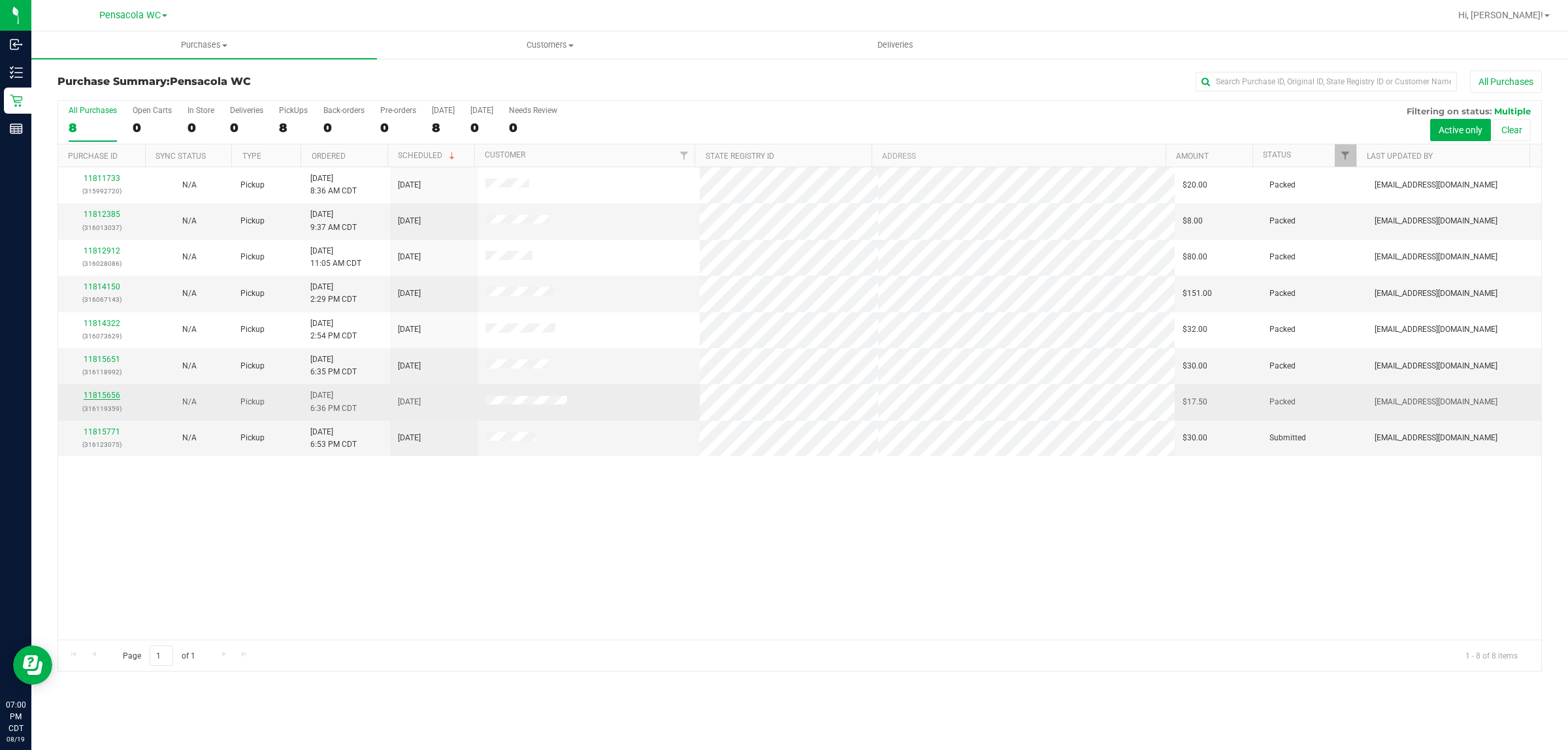
click at [119, 394] on link "11815656" at bounding box center [102, 395] width 37 height 9
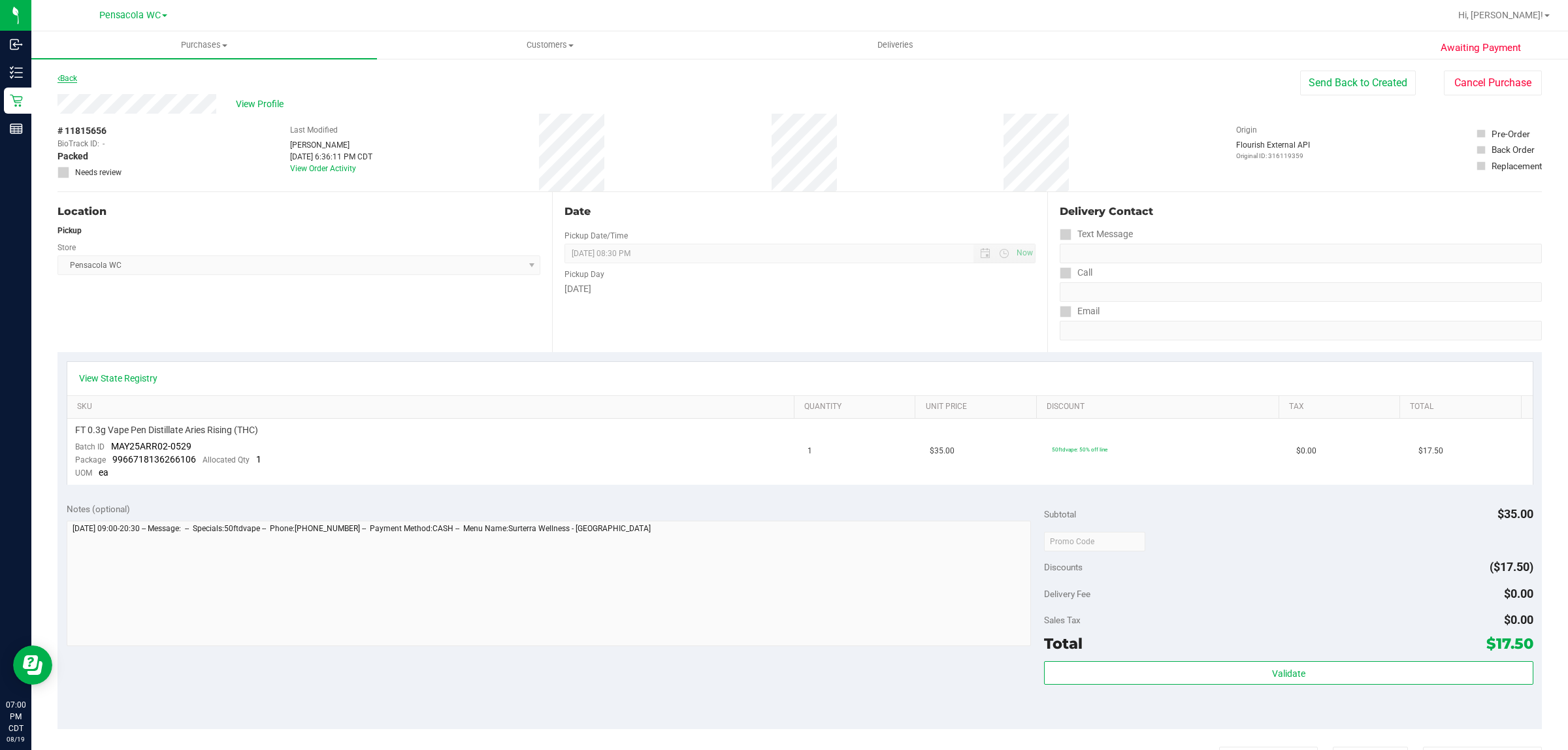
click at [73, 76] on link "Back" at bounding box center [67, 78] width 20 height 9
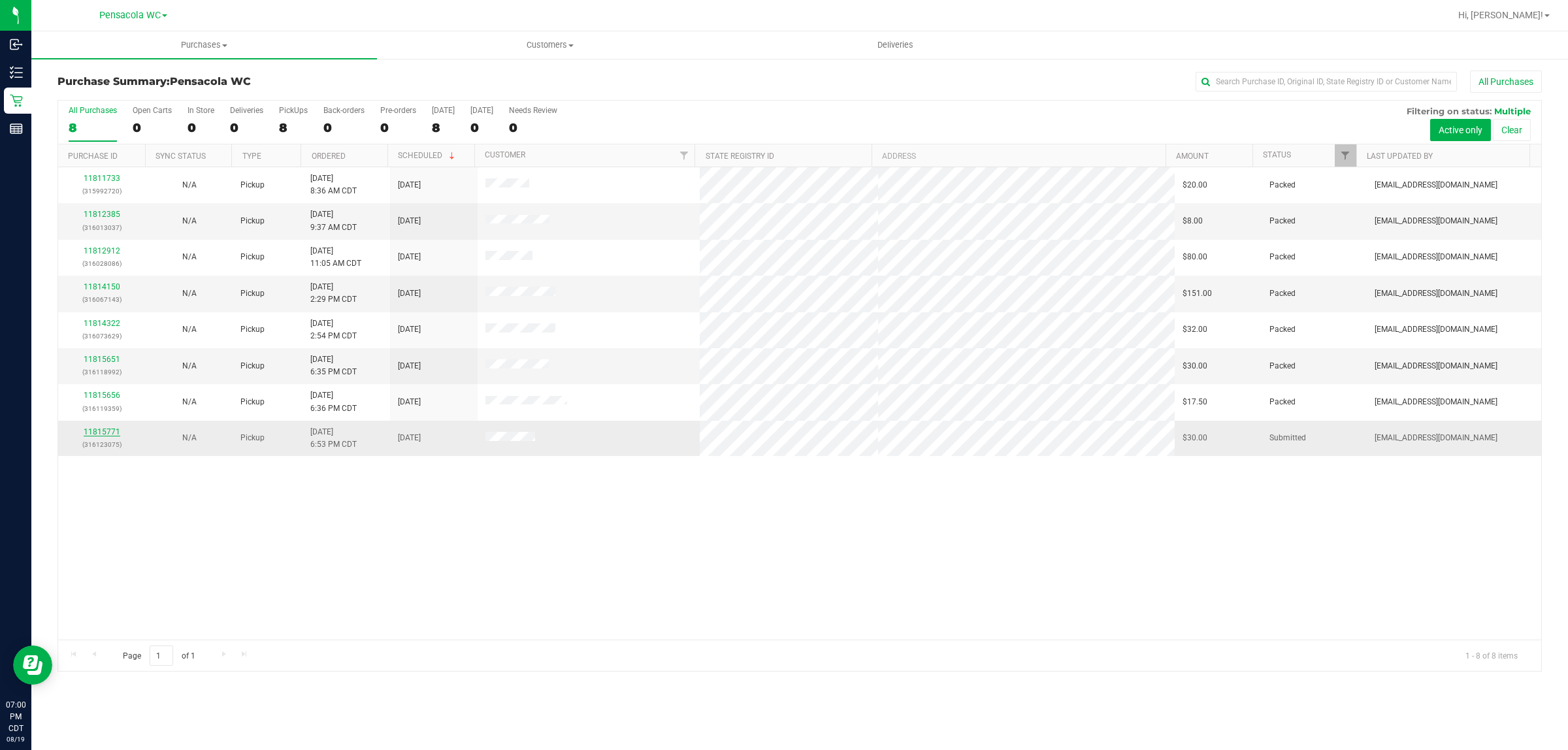
click at [100, 437] on link "11815771" at bounding box center [102, 432] width 37 height 9
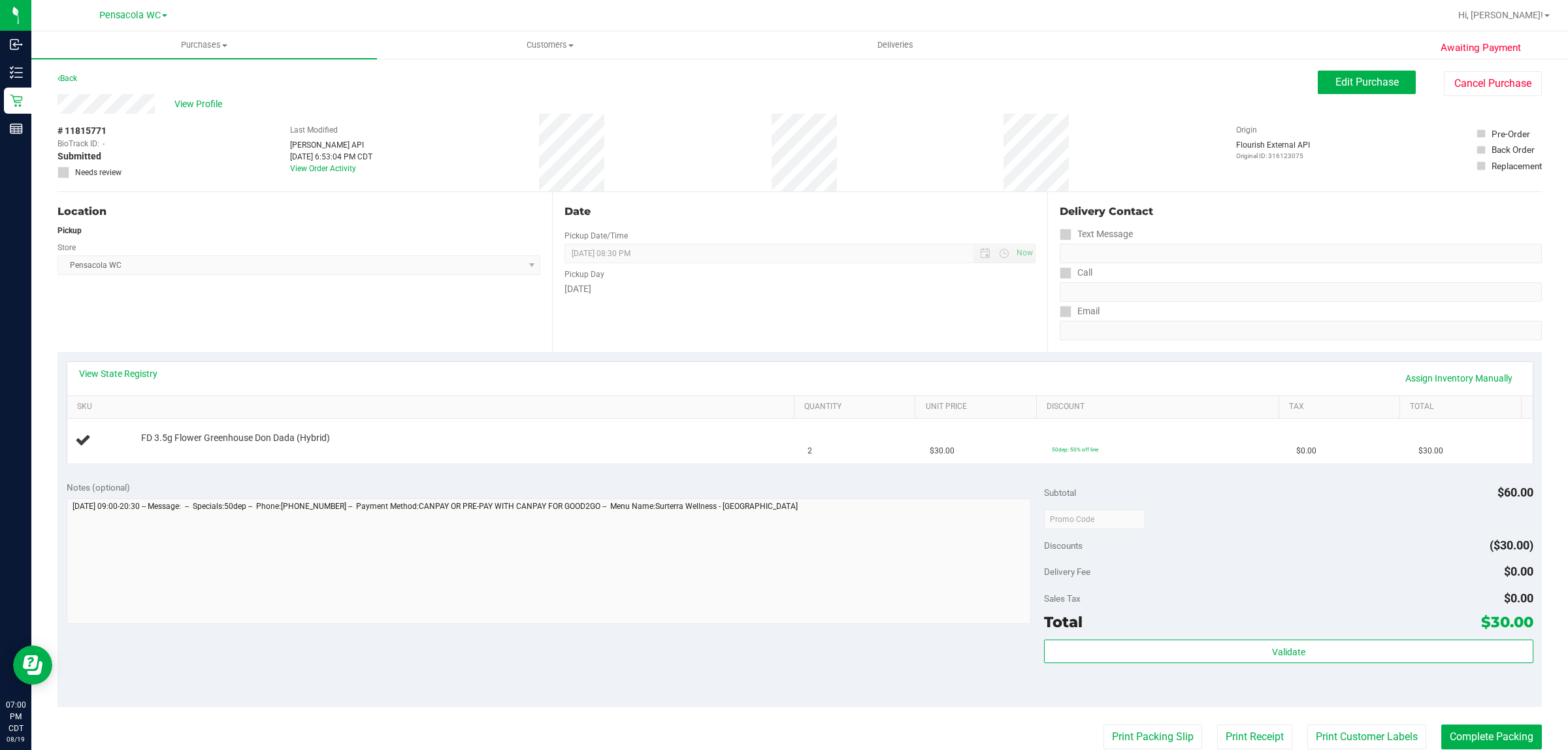
click at [125, 373] on link "View State Registry" at bounding box center [118, 373] width 78 height 13
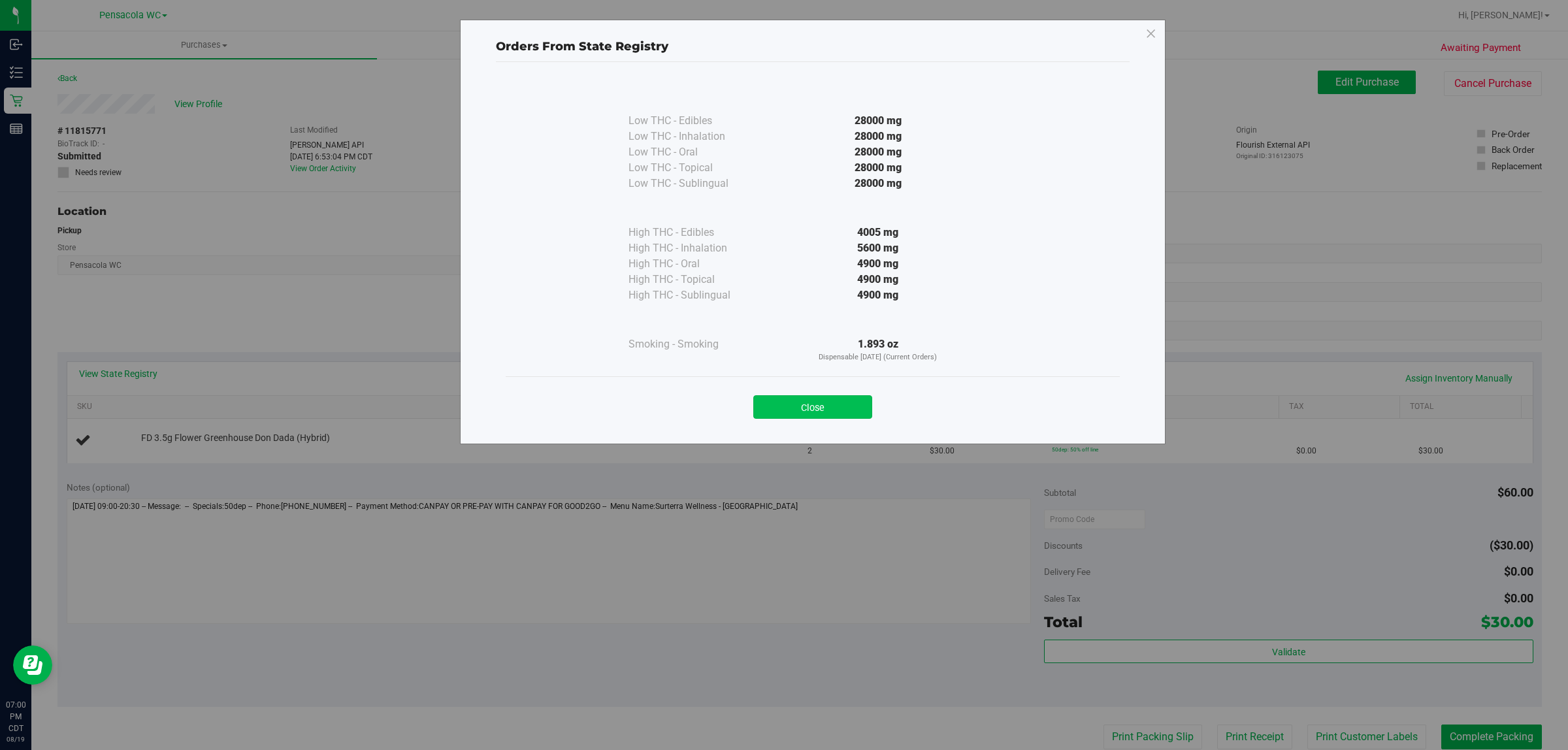
click at [862, 408] on button "Close" at bounding box center [813, 407] width 119 height 24
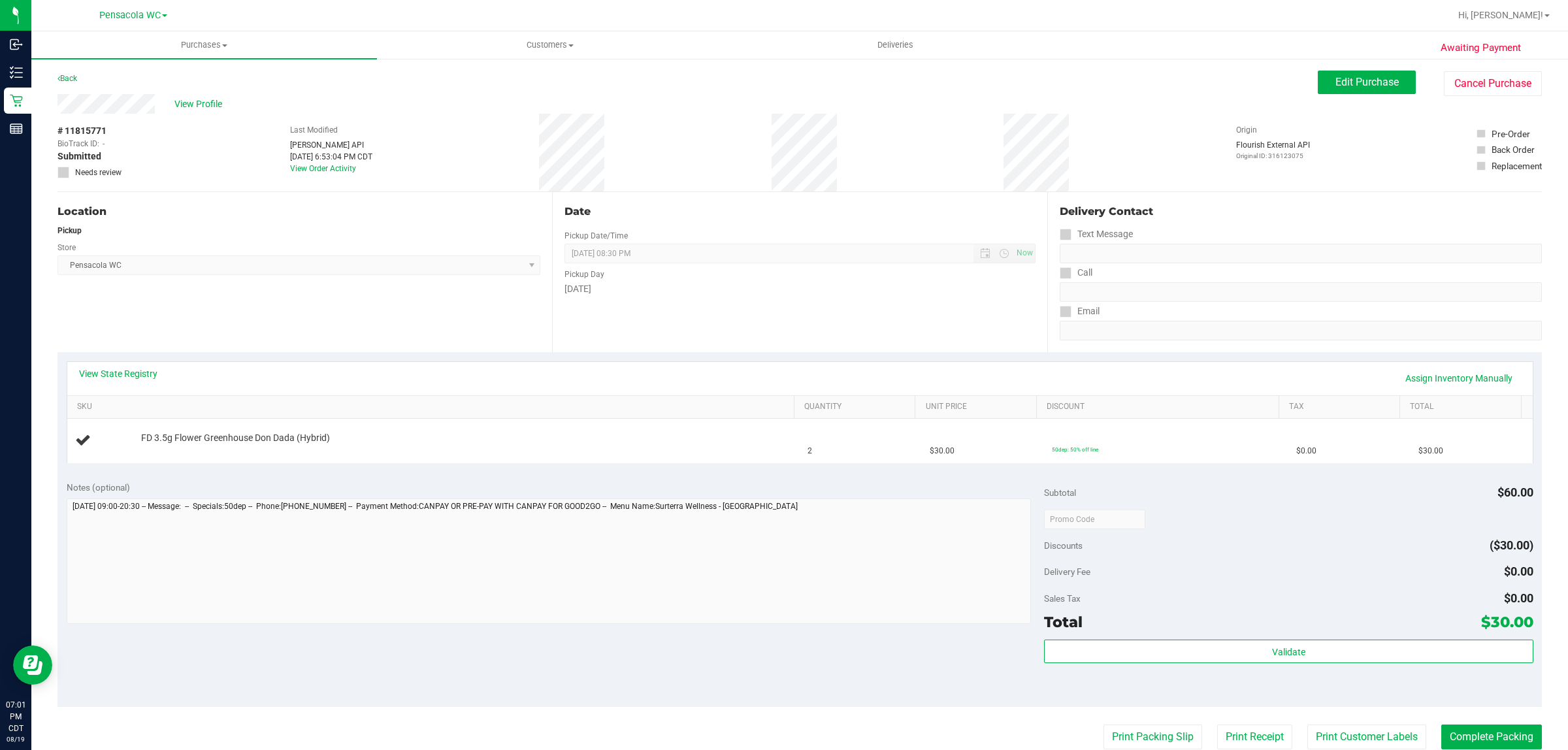
click at [482, 647] on div "Notes (optional) Subtotal $60.00 Discounts ($30.00) Delivery Fee $0.00 Sales Ta…" at bounding box center [799, 589] width 1484 height 235
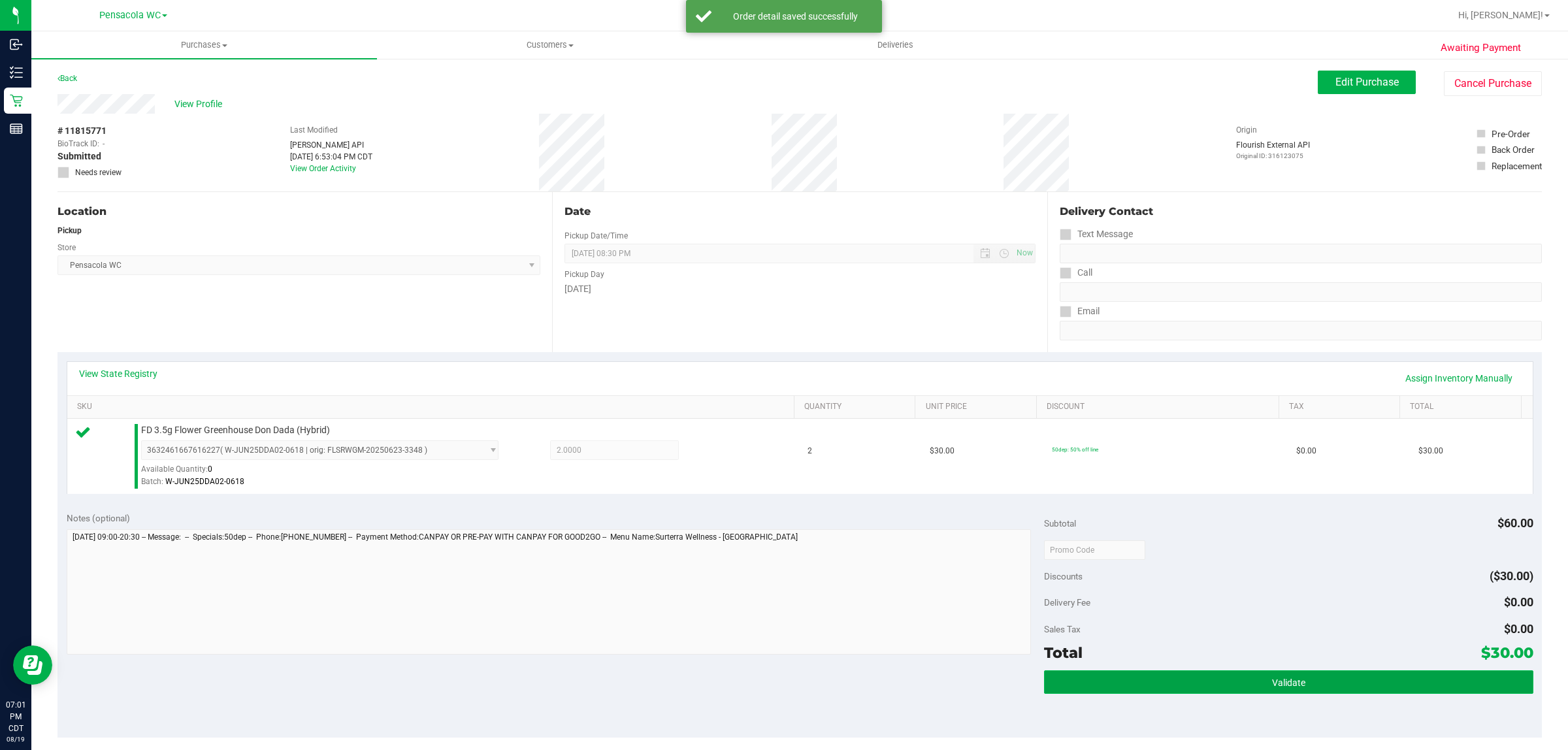
click at [1276, 687] on span "Validate" at bounding box center [1289, 683] width 34 height 11
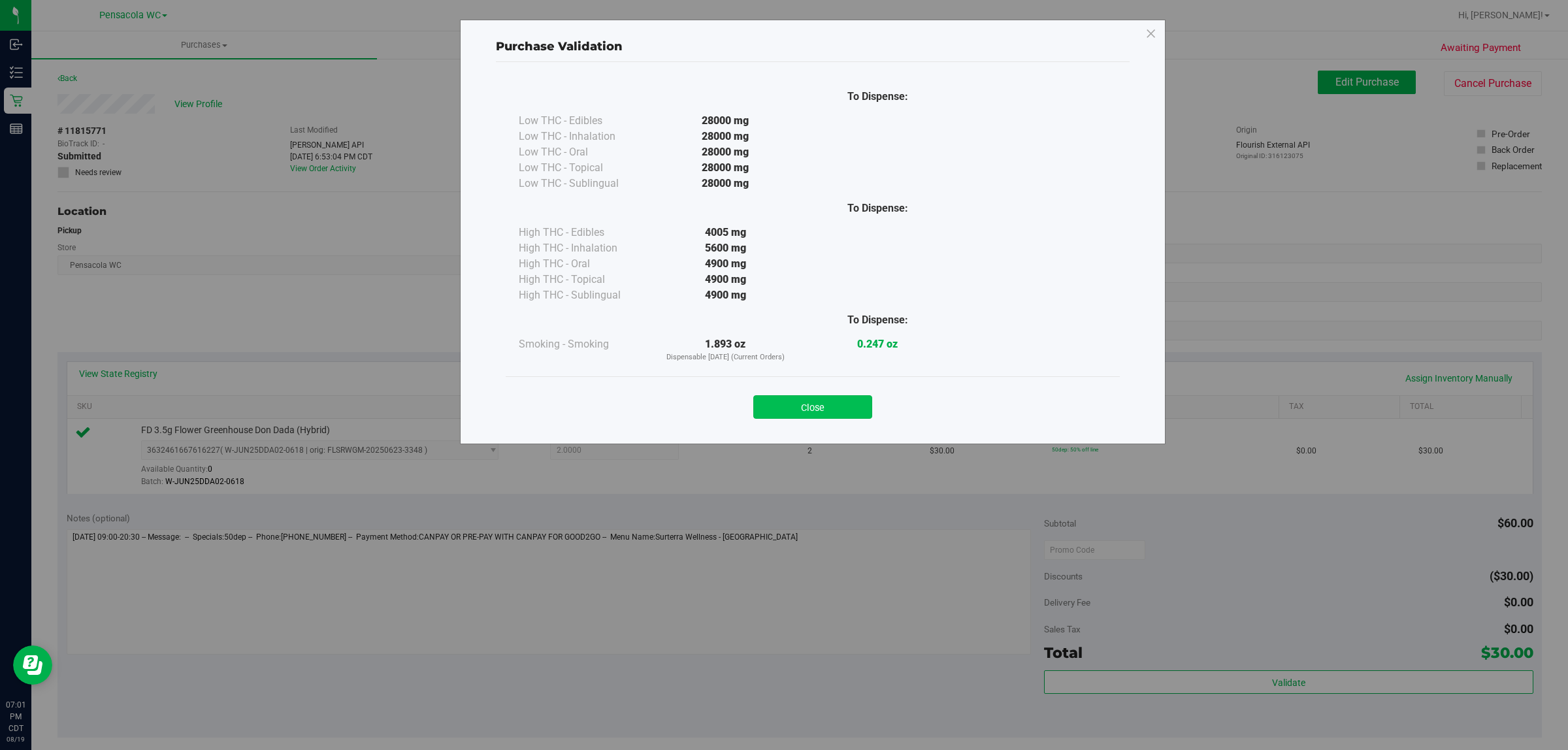
click at [808, 400] on button "Close" at bounding box center [813, 407] width 119 height 24
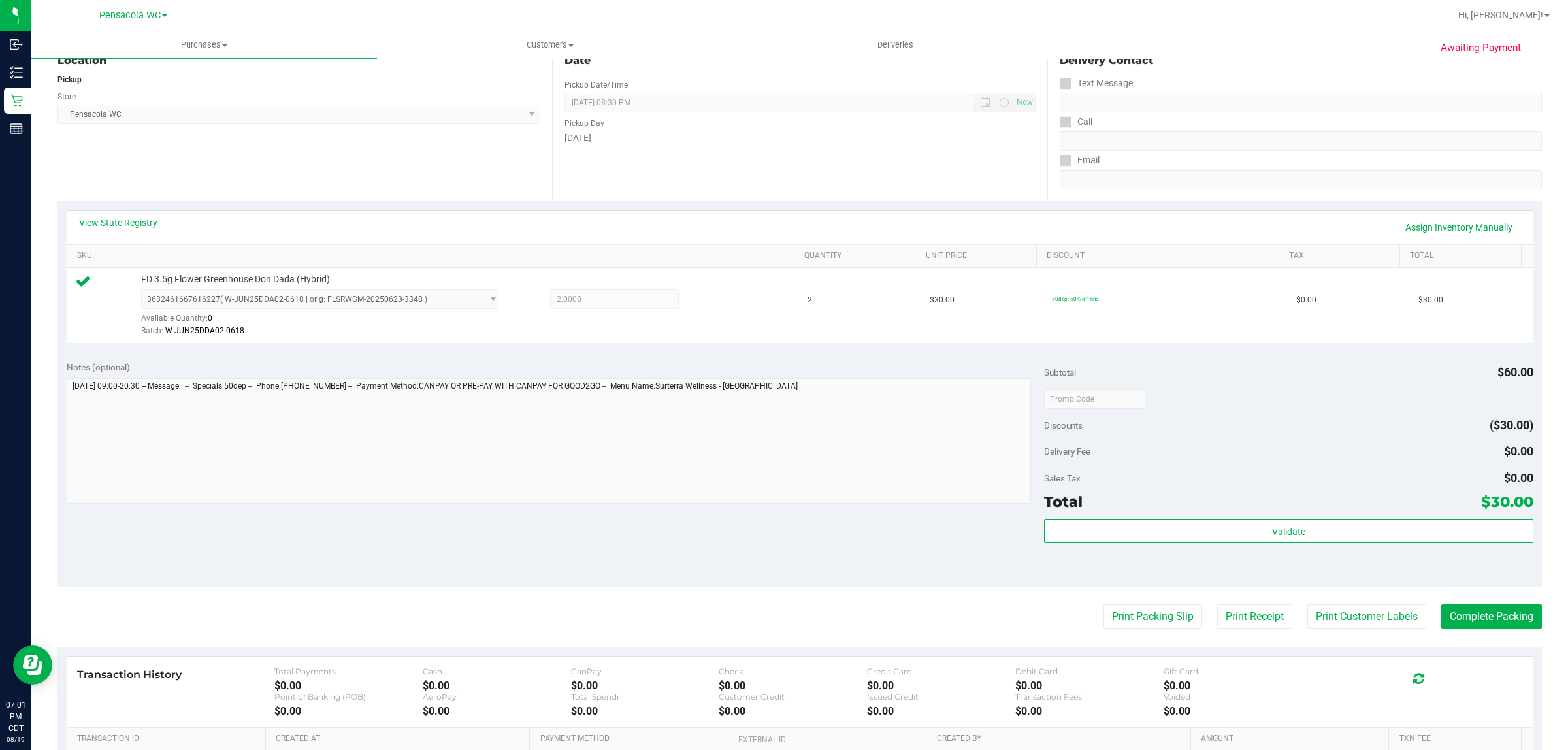
scroll to position [317, 0]
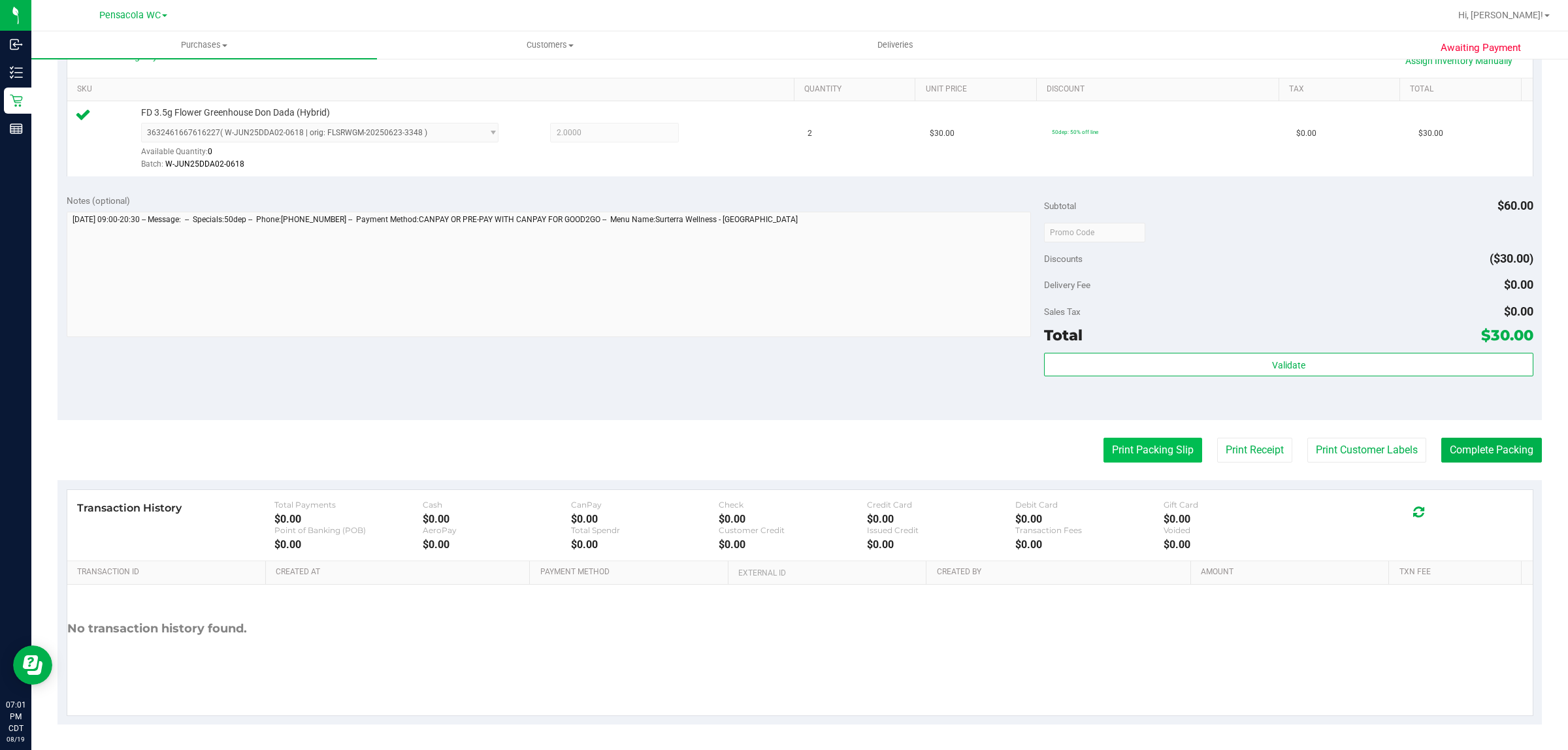
click at [1144, 445] on button "Print Packing Slip" at bounding box center [1153, 450] width 99 height 25
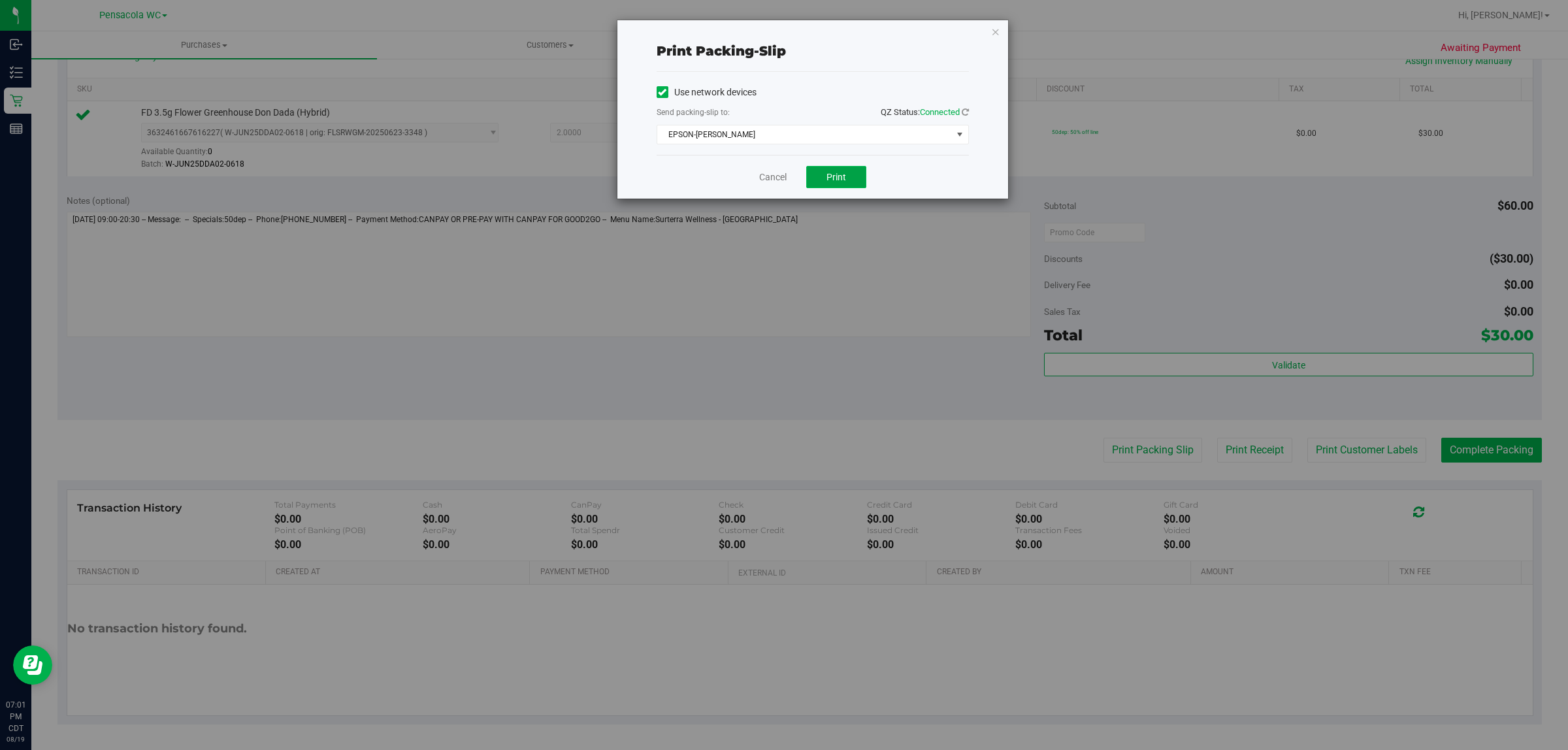
click at [828, 175] on span "Print" at bounding box center [837, 177] width 20 height 11
click at [769, 175] on link "Cancel" at bounding box center [773, 177] width 28 height 14
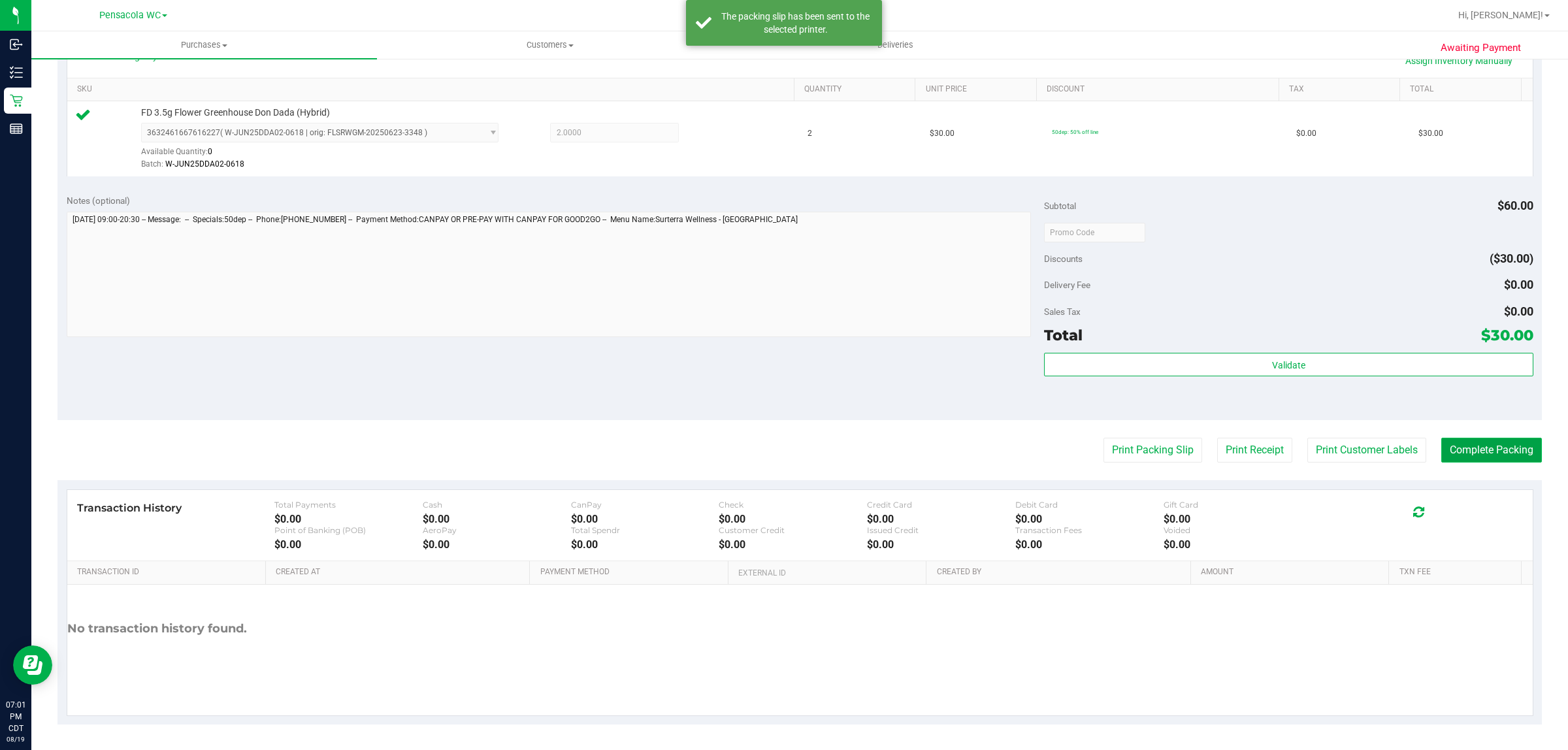
click at [1490, 441] on button "Complete Packing" at bounding box center [1492, 450] width 101 height 25
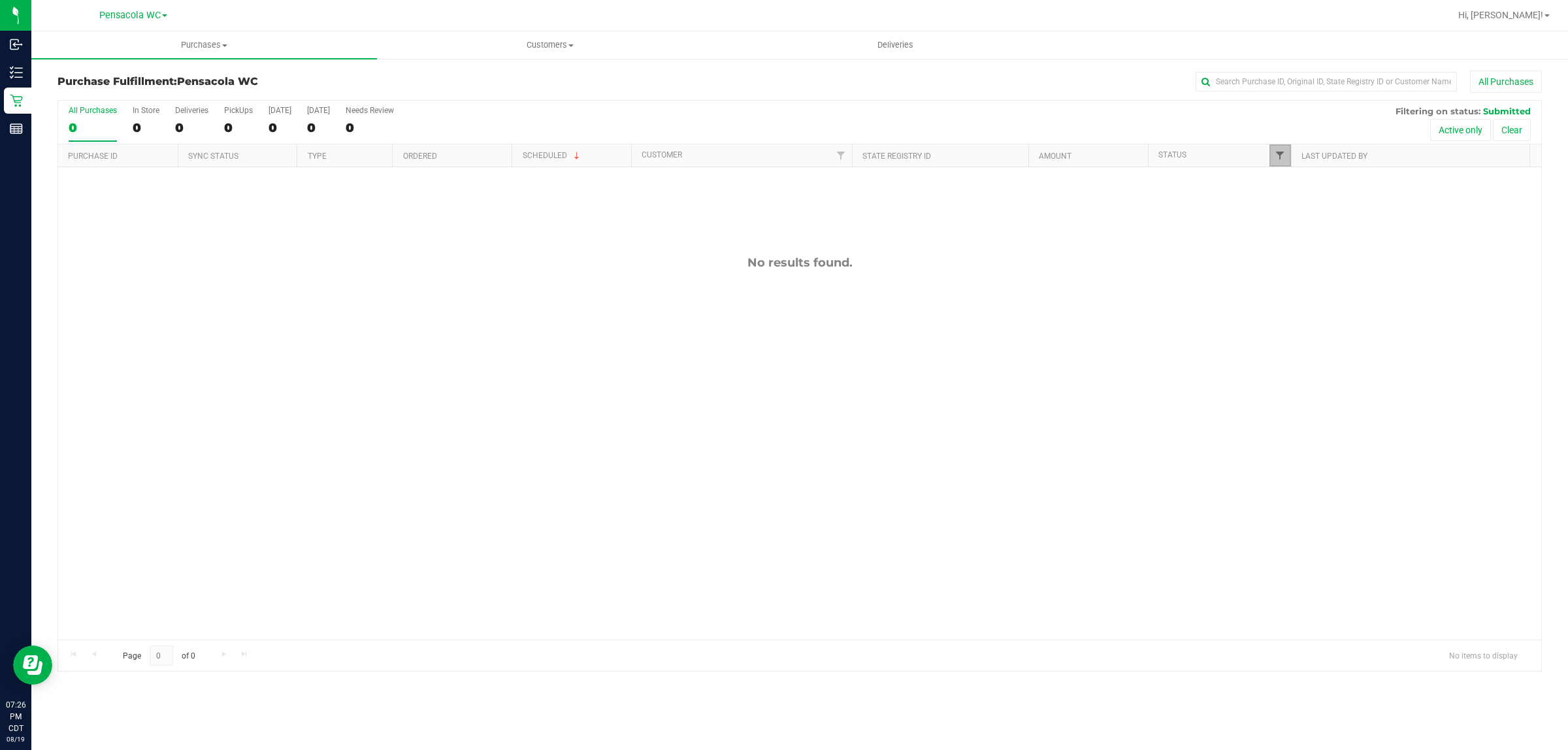
click at [1279, 157] on span "Filter" at bounding box center [1280, 155] width 11 height 11
click at [1312, 300] on span "Packed" at bounding box center [1309, 300] width 26 height 8
click at [1291, 300] on input "Packed" at bounding box center [1286, 300] width 9 height 9
checkbox input "true"
click at [1318, 387] on button "Filter" at bounding box center [1308, 385] width 63 height 29
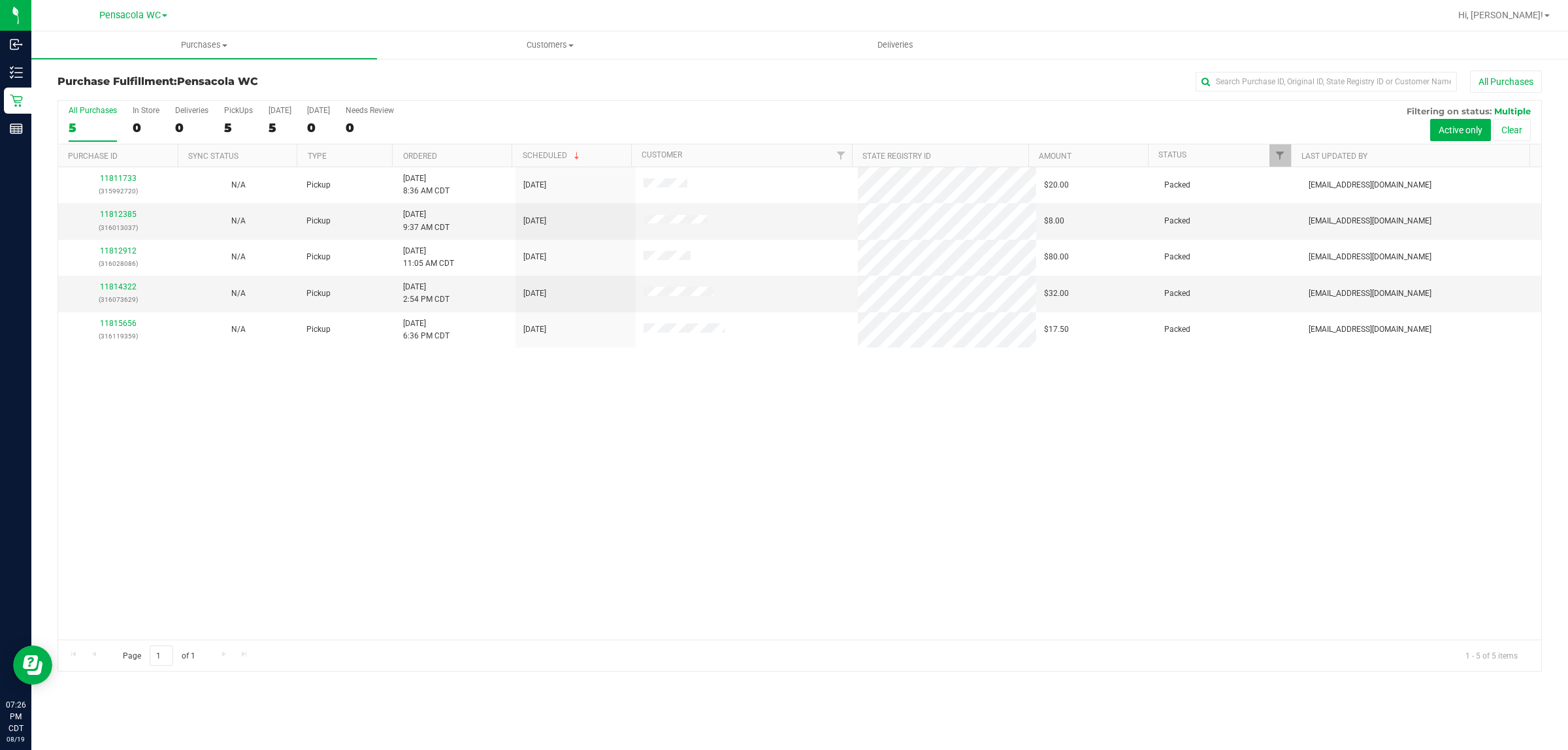
click at [636, 495] on div "11811733 (315992720) N/A Pickup 8/19/2025 8:36 AM CDT 8/19/2025 $20.00 Packed n…" at bounding box center [799, 403] width 1483 height 472
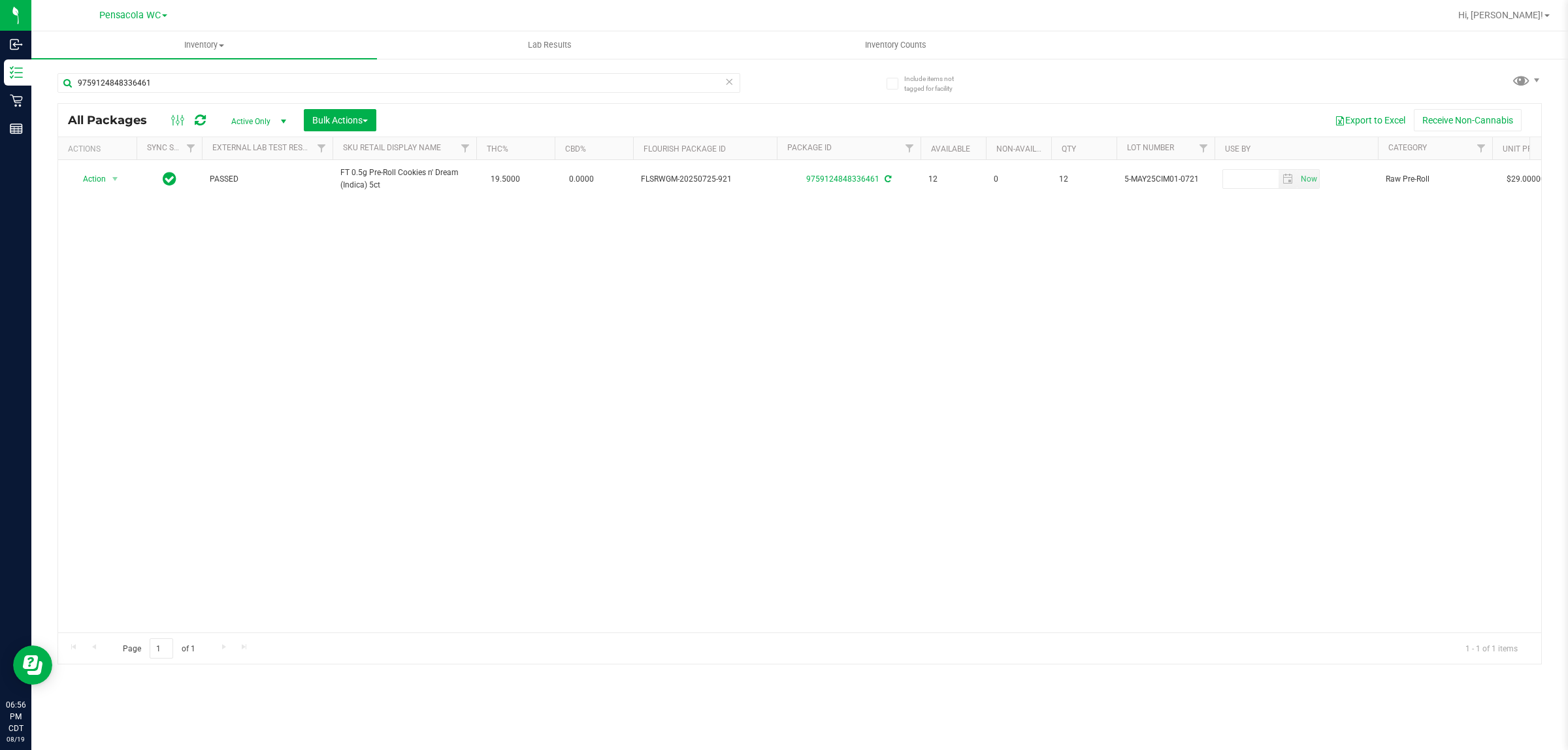
click at [168, 70] on div "9759124848336461" at bounding box center [428, 82] width 742 height 41
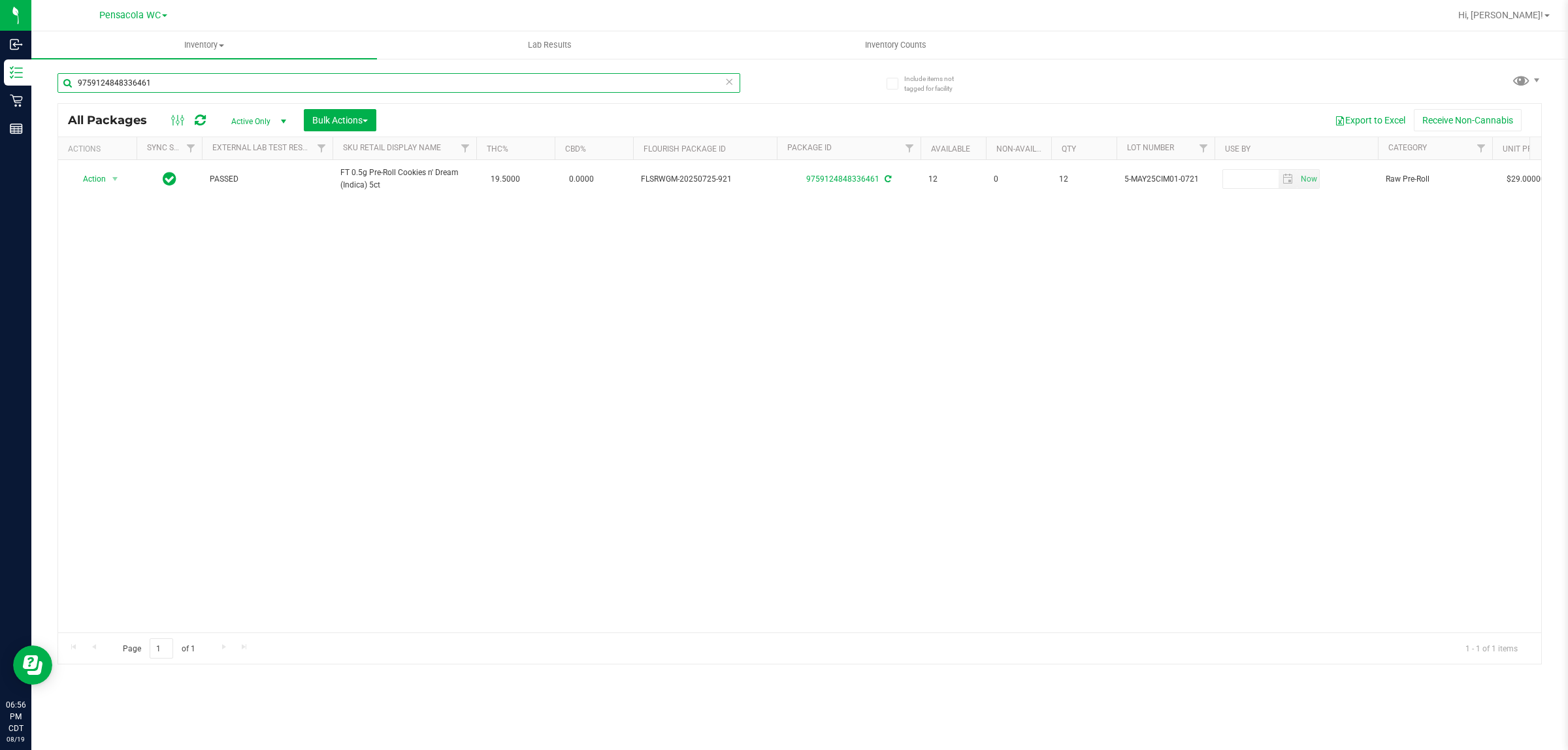
click at [171, 73] on input "9759124848336461" at bounding box center [399, 83] width 683 height 20
paste input "8879459760845769"
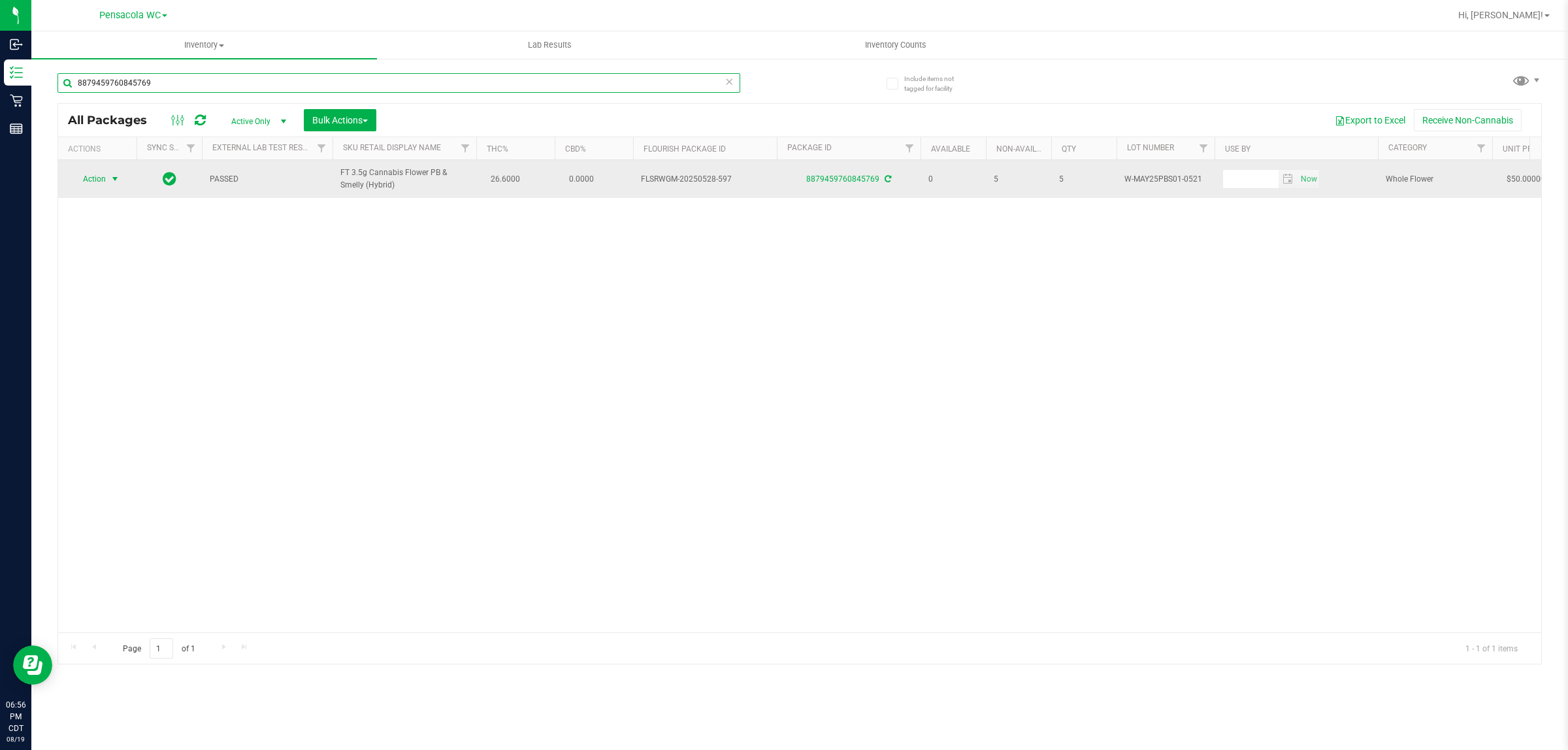
type input "8879459760845769"
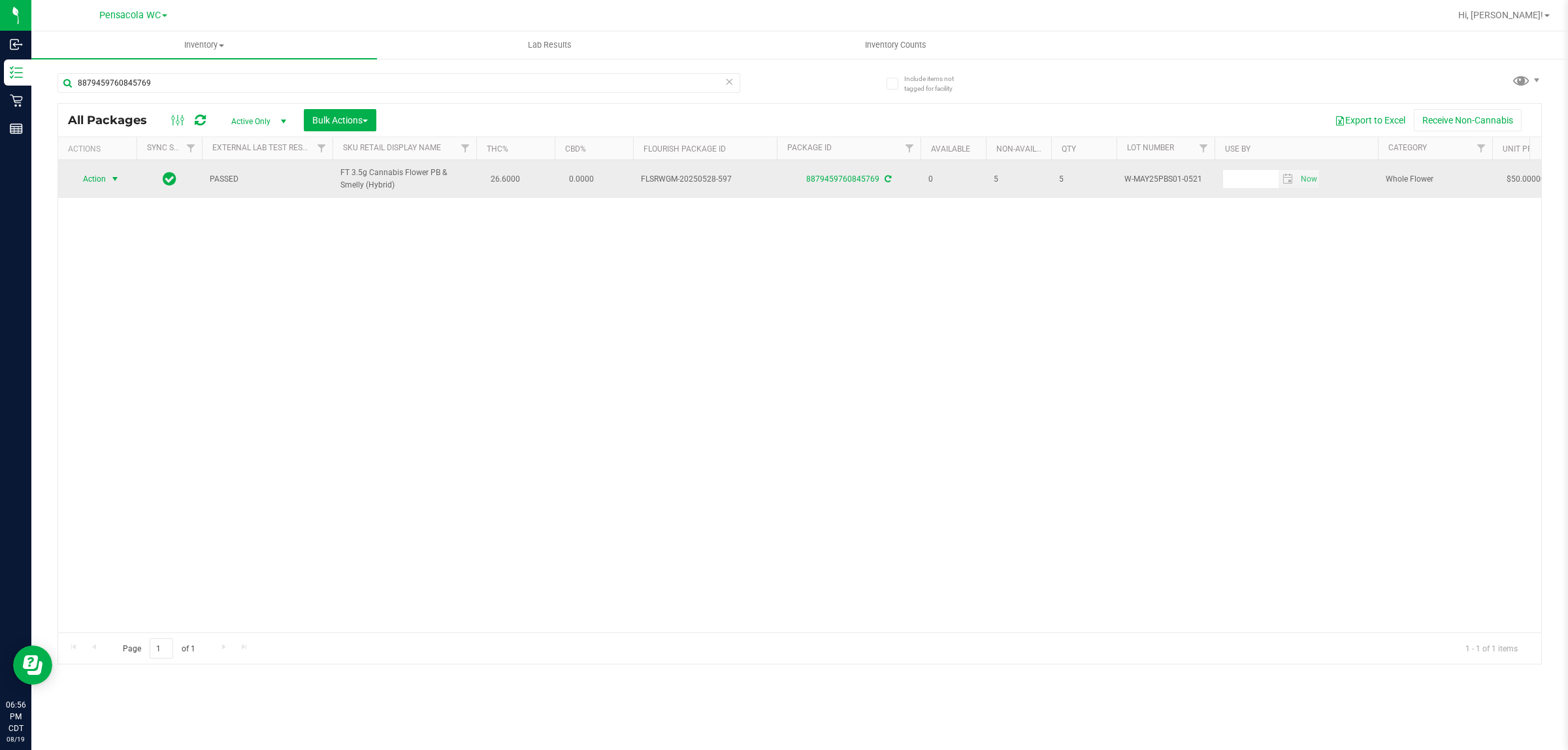
click at [105, 173] on span "Action" at bounding box center [89, 179] width 36 height 18
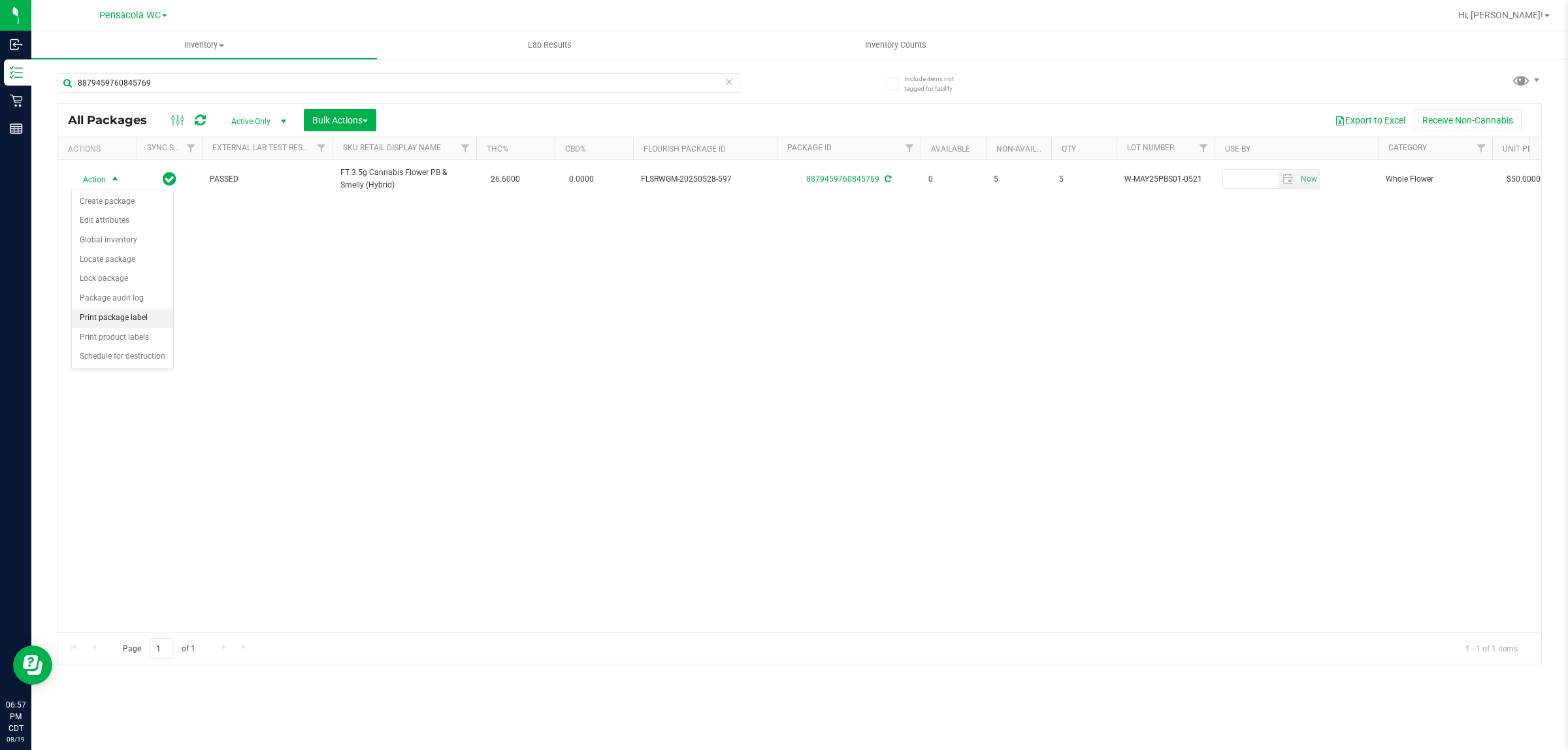
click at [152, 328] on li "Print package label" at bounding box center [123, 318] width 101 height 20
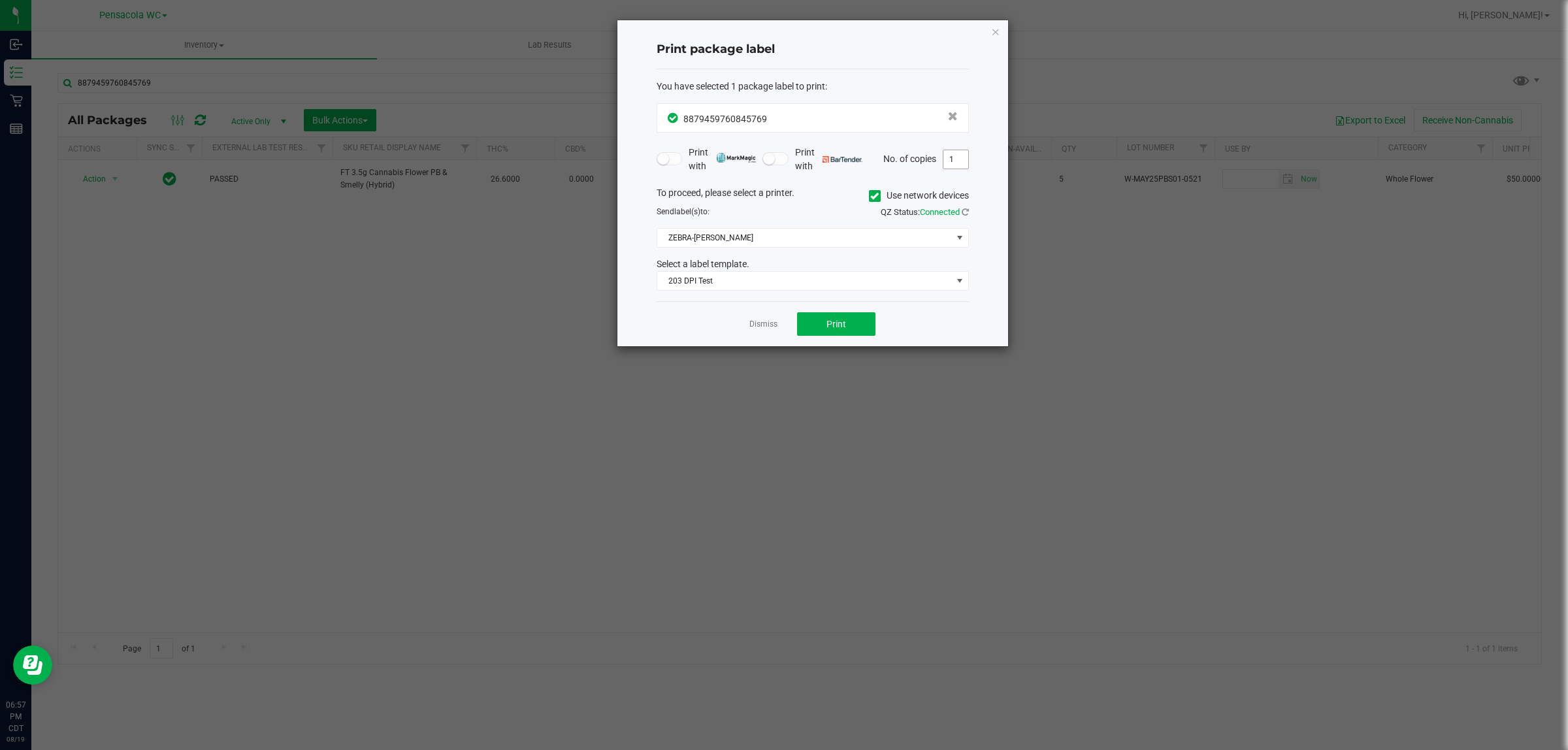
click at [955, 158] on input "1" at bounding box center [956, 159] width 25 height 18
type input "5"
click at [861, 331] on button "Print" at bounding box center [836, 324] width 78 height 24
click at [759, 321] on link "Dismiss" at bounding box center [764, 324] width 28 height 11
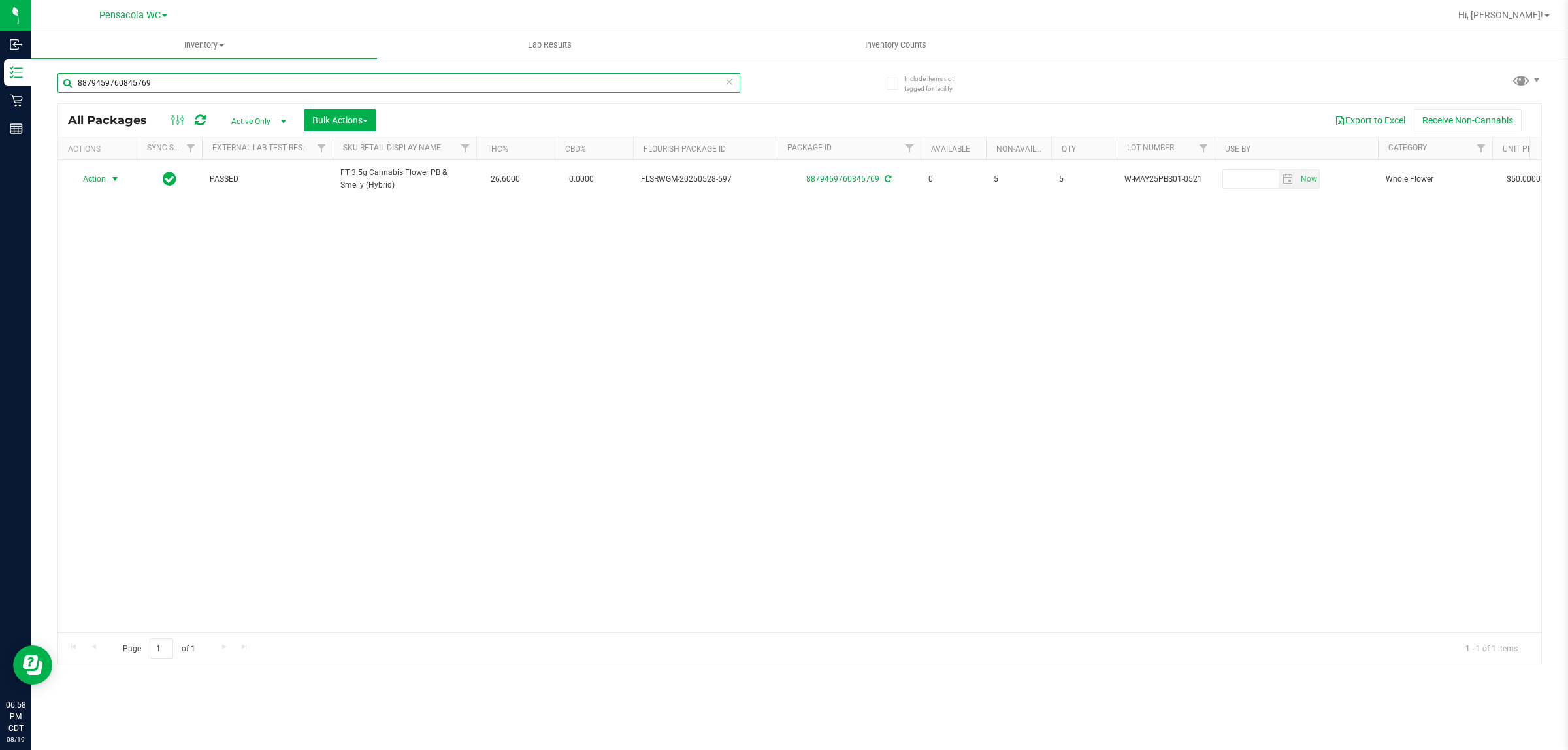
click at [242, 88] on input "8879459760845769" at bounding box center [399, 83] width 683 height 20
paste input "5368246609051346"
click at [213, 82] on input "5368246609051346" at bounding box center [399, 83] width 683 height 20
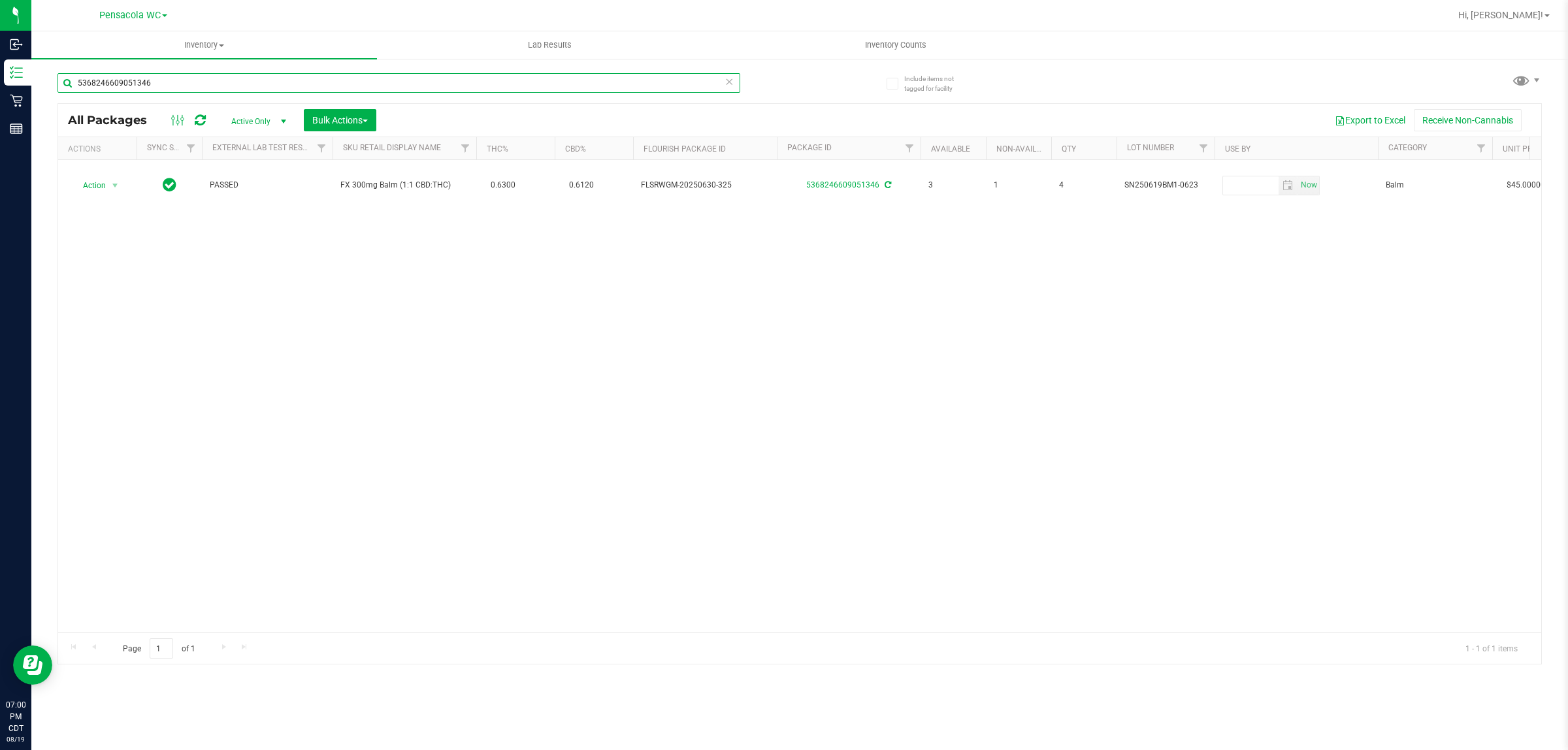
paste input "4336959268073762"
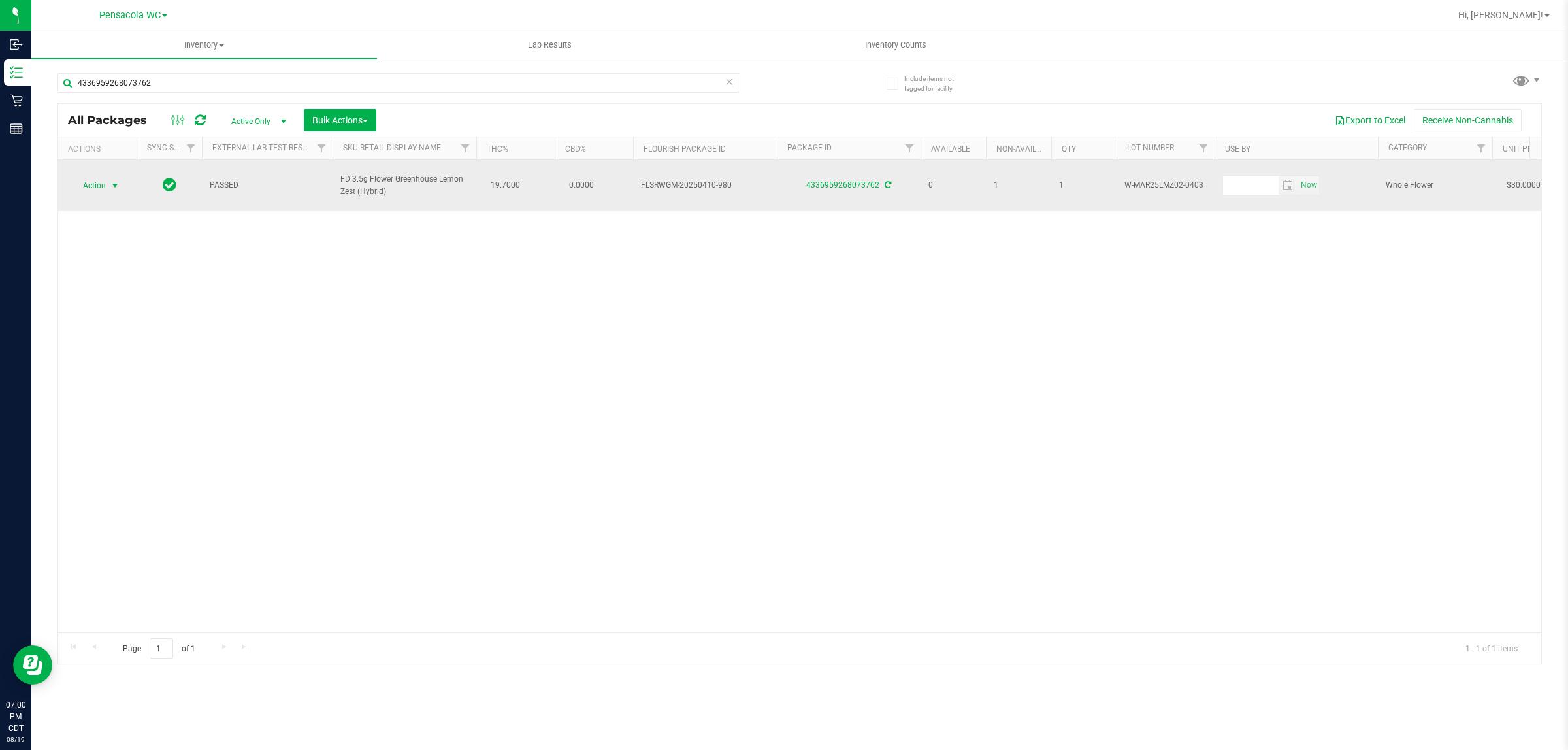
click at [108, 177] on span "select" at bounding box center [115, 186] width 16 height 18
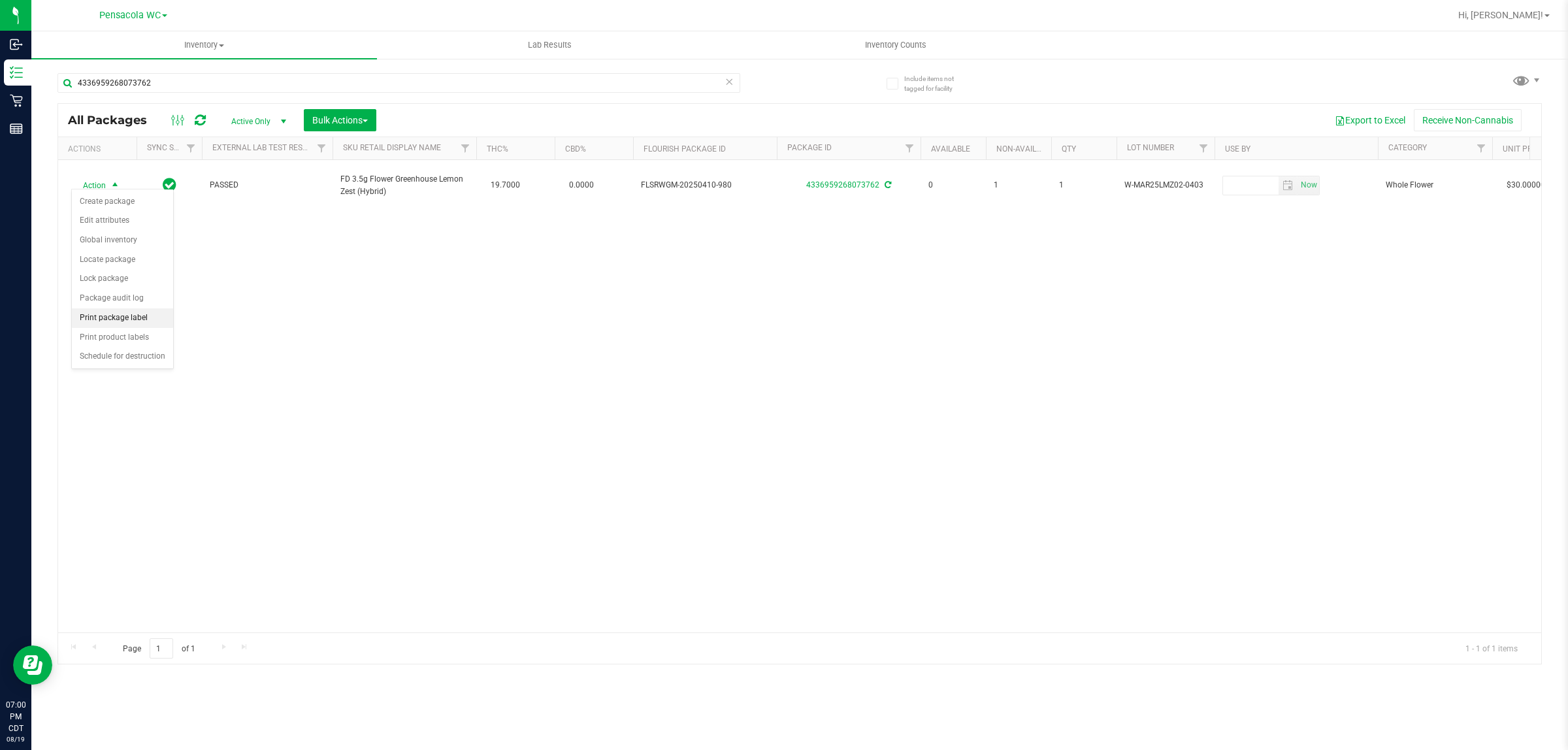
click at [148, 320] on li "Print package label" at bounding box center [123, 318] width 101 height 20
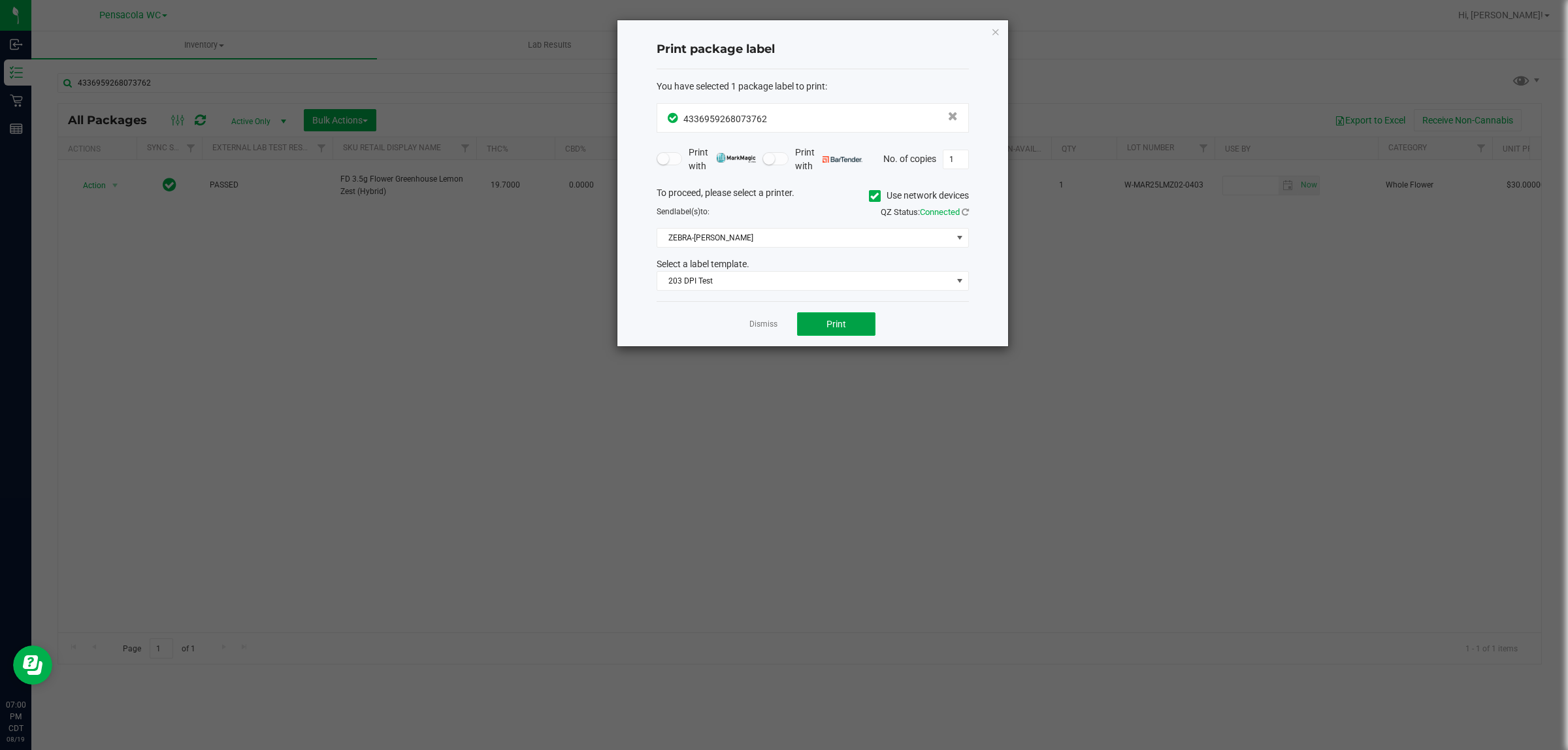
click at [839, 318] on button "Print" at bounding box center [836, 324] width 78 height 24
click at [756, 319] on app-cancel-button "Dismiss" at bounding box center [764, 324] width 28 height 14
click at [757, 325] on link "Dismiss" at bounding box center [764, 324] width 28 height 11
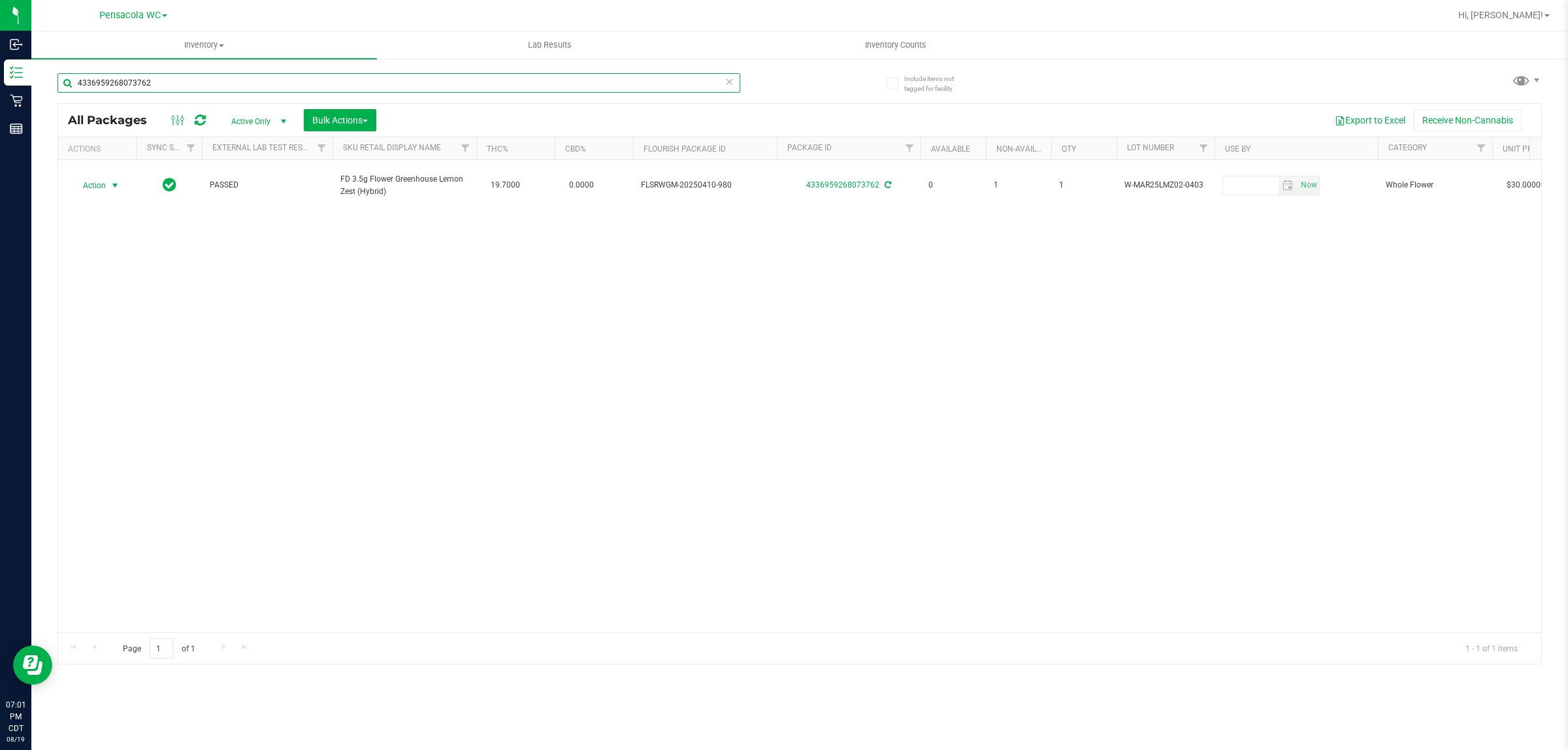
click at [188, 89] on input "4336959268073762" at bounding box center [399, 83] width 683 height 20
drag, startPoint x: 188, startPoint y: 89, endPoint x: 169, endPoint y: 103, distance: 23.6
click at [185, 90] on input "4336959268073762" at bounding box center [399, 83] width 683 height 20
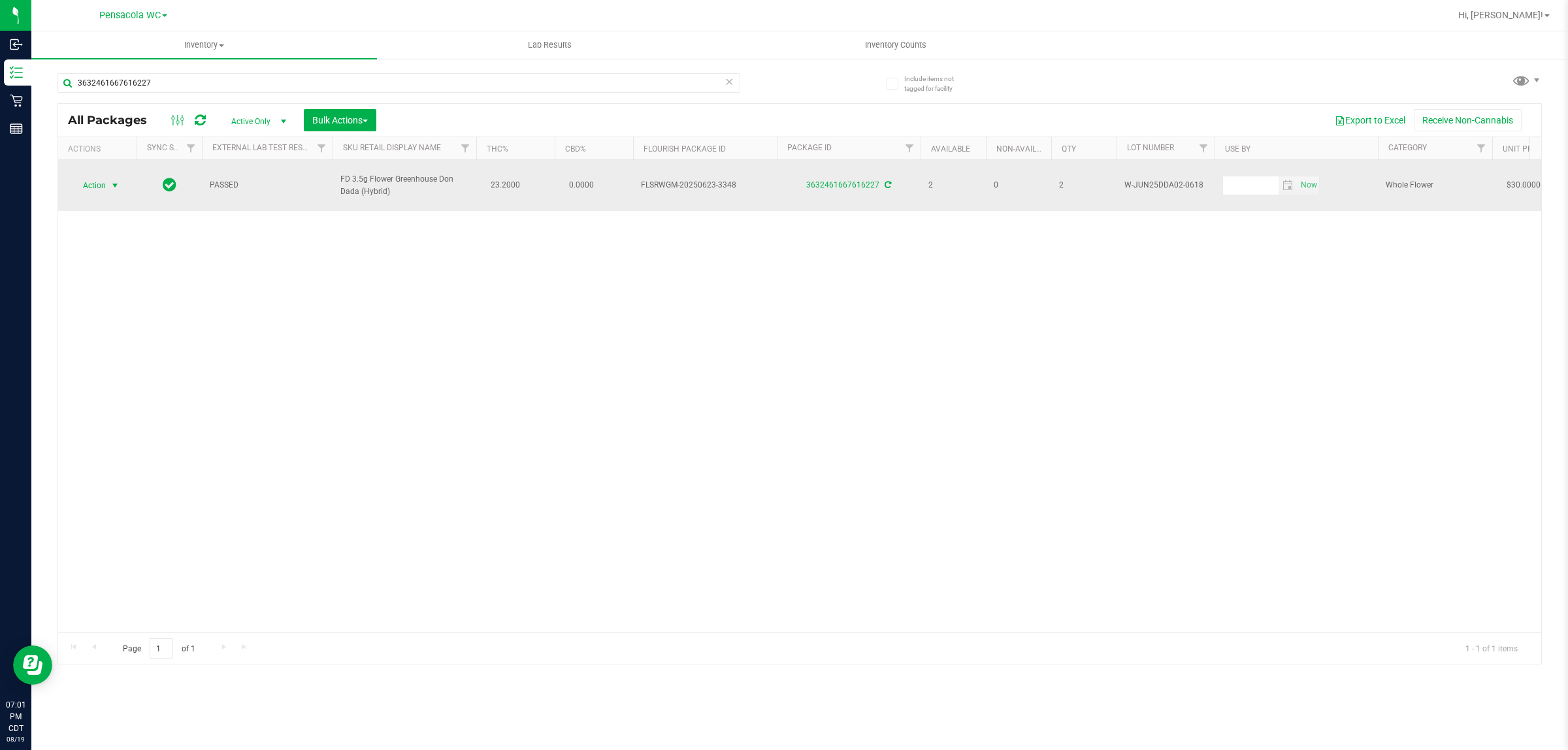
click at [107, 178] on span "select" at bounding box center [115, 186] width 16 height 18
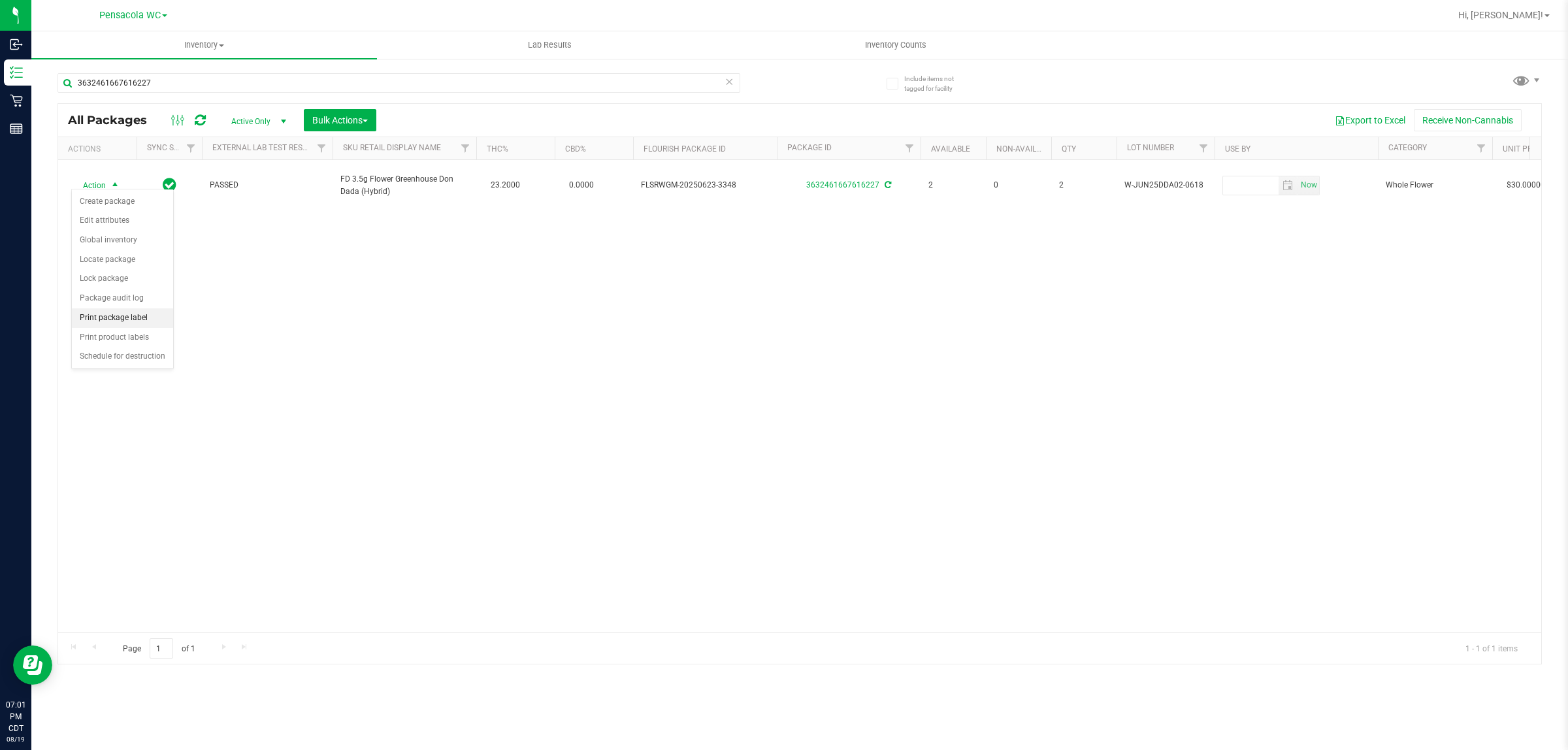
click at [167, 325] on li "Print package label" at bounding box center [123, 318] width 101 height 20
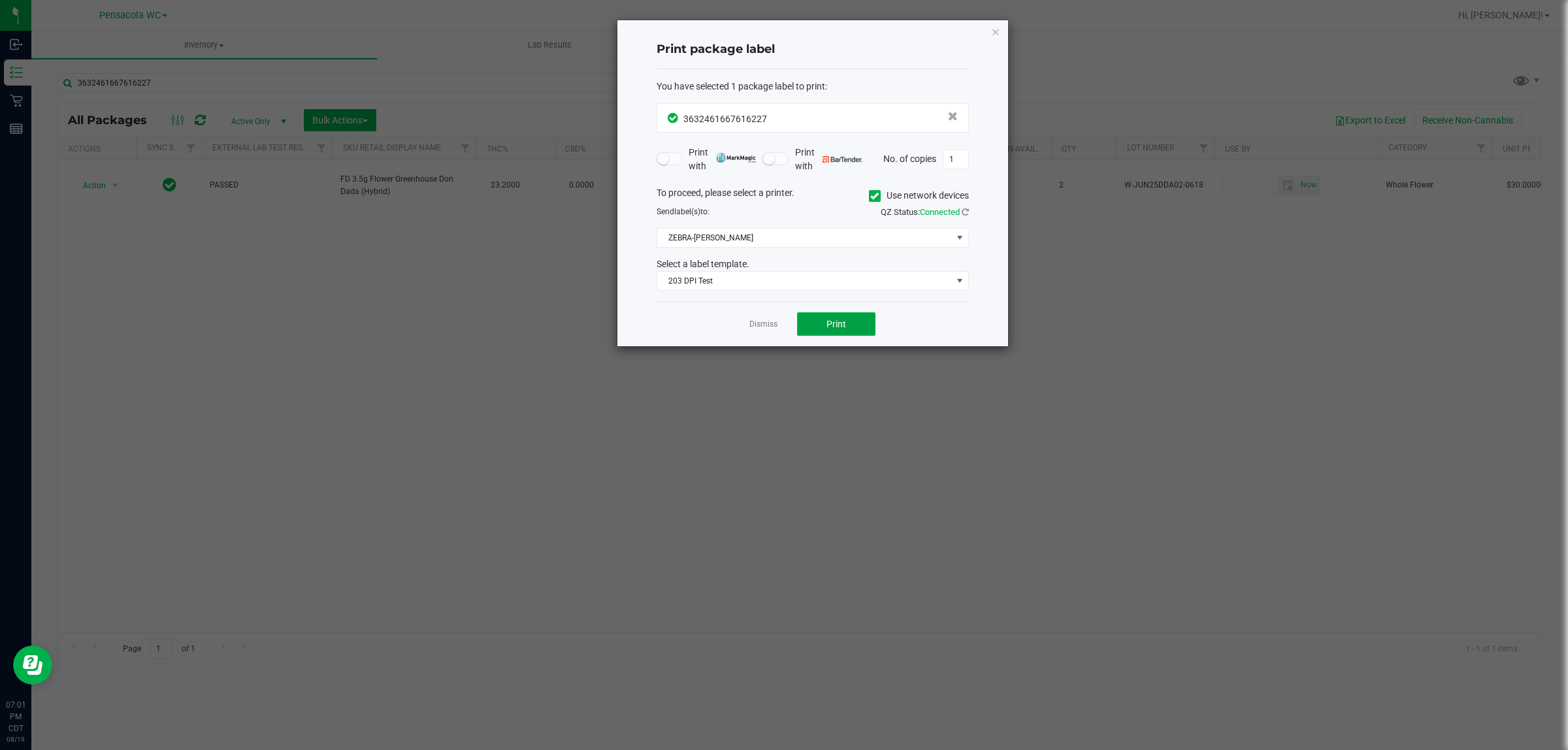
click at [827, 325] on span "Print" at bounding box center [837, 324] width 20 height 11
click at [754, 322] on link "Dismiss" at bounding box center [764, 324] width 28 height 11
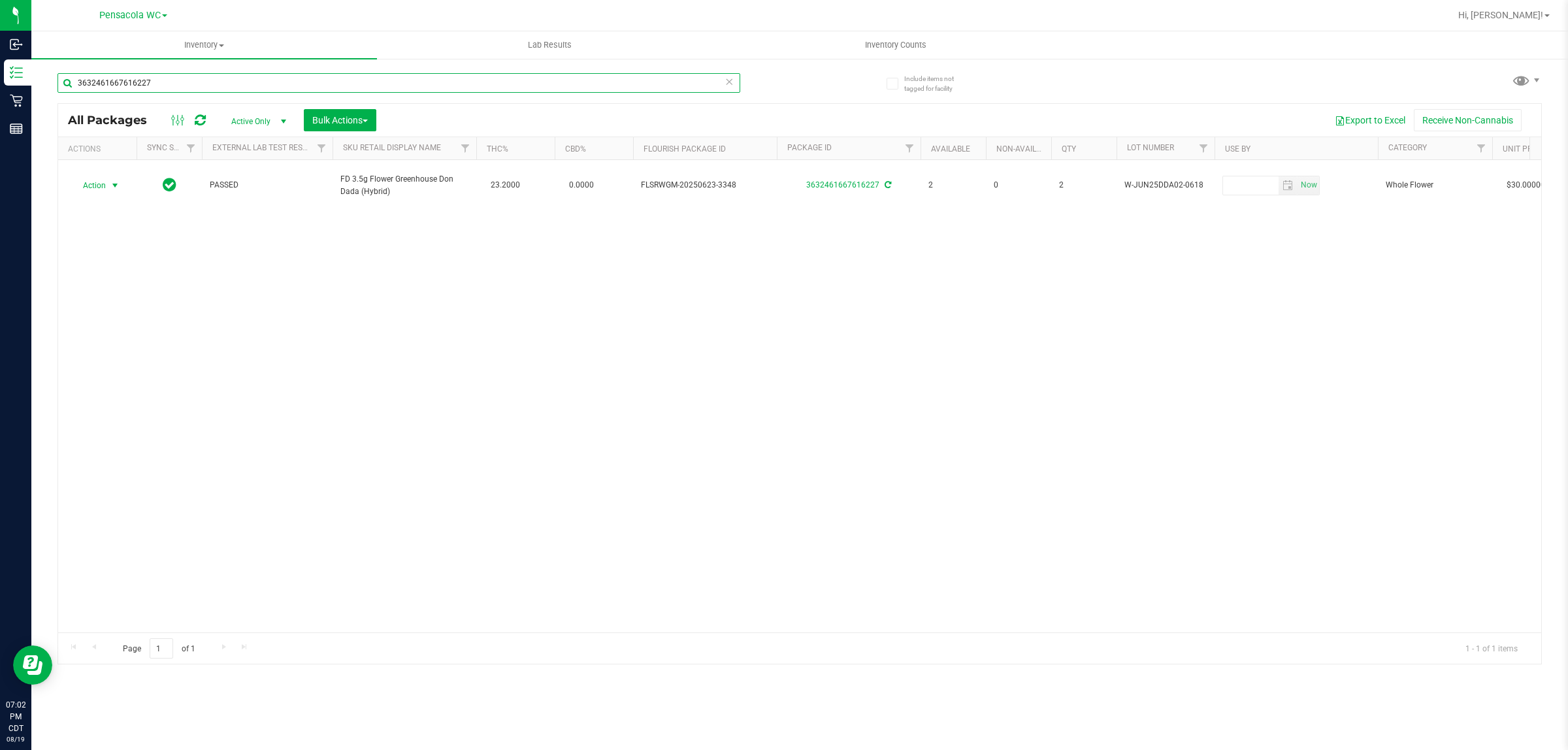
click at [396, 76] on input "3632461667616227" at bounding box center [399, 83] width 683 height 20
type input "9603453626248505"
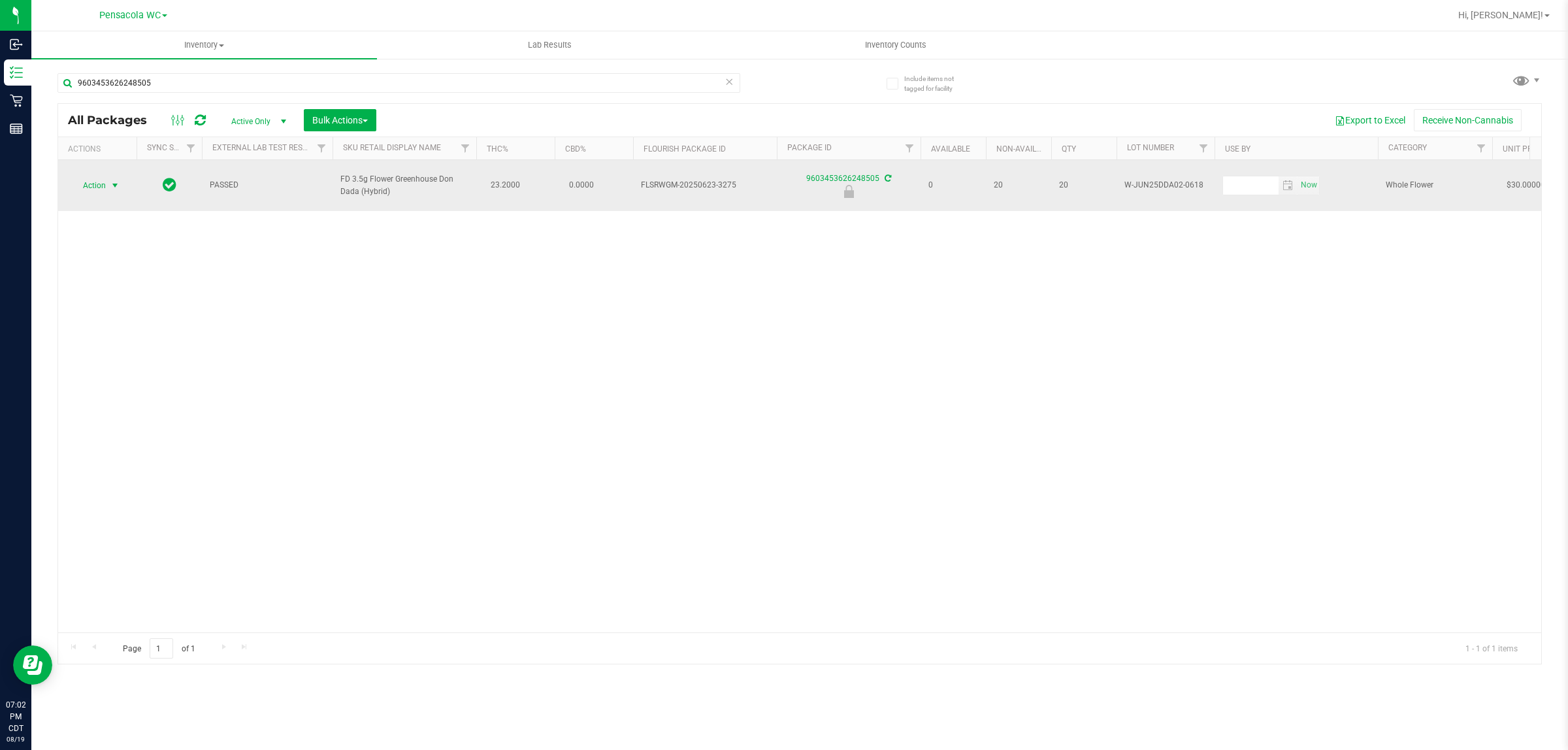
click at [107, 184] on span "select" at bounding box center [115, 186] width 16 height 18
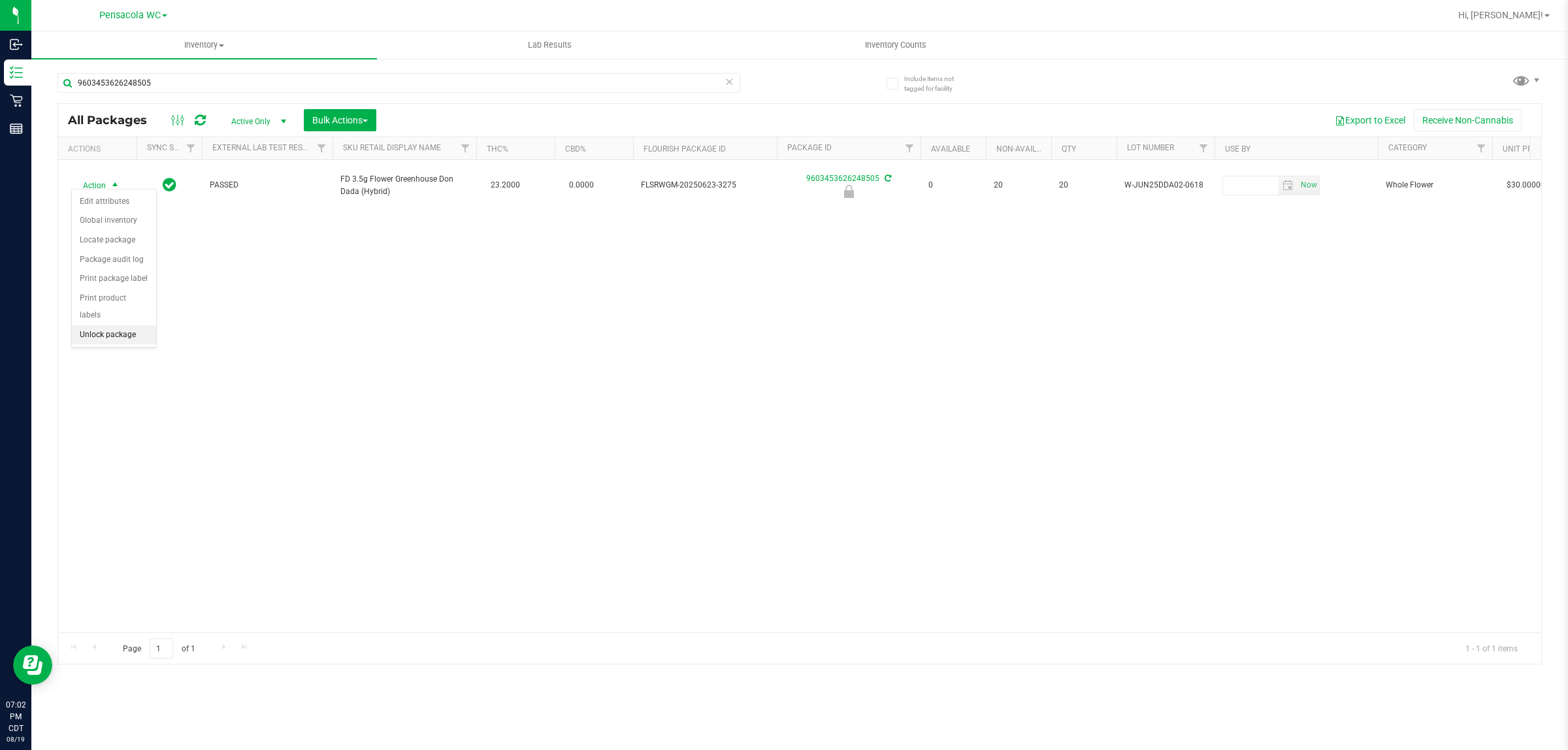
click at [123, 329] on li "Unlock package" at bounding box center [114, 335] width 84 height 20
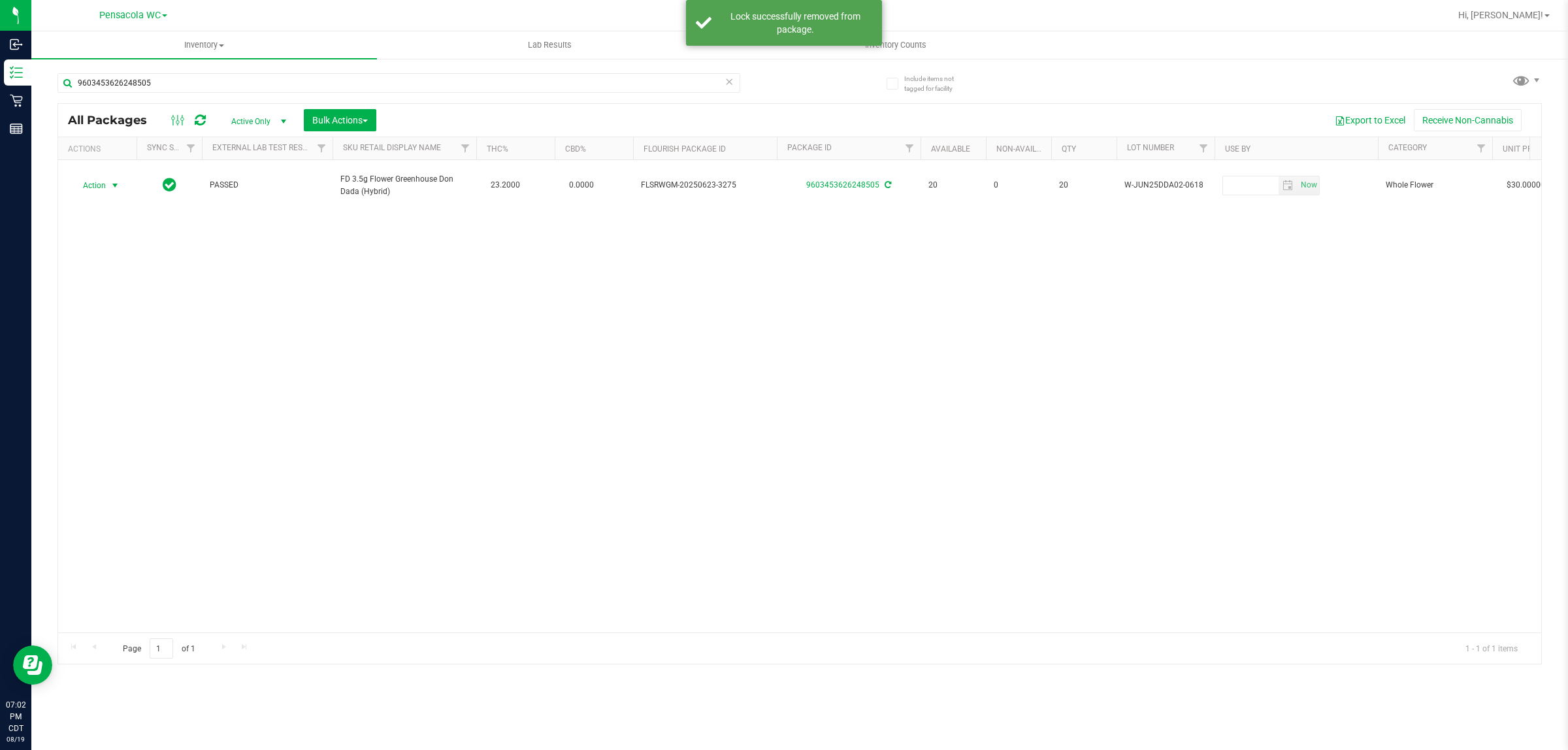
click at [95, 182] on span "Action" at bounding box center [89, 186] width 36 height 18
click at [144, 325] on li "Print package label" at bounding box center [123, 318] width 101 height 20
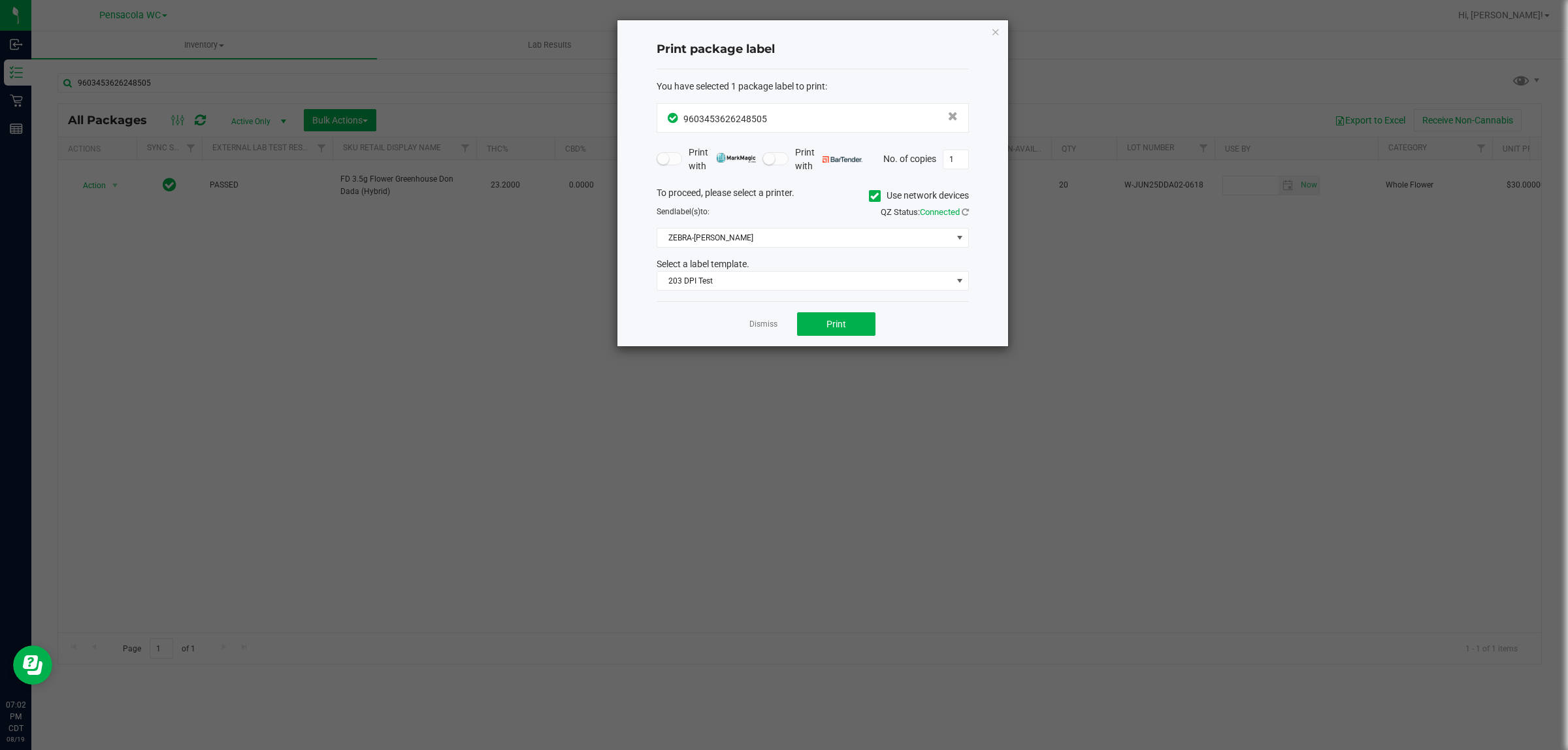
drag, startPoint x: 828, startPoint y: 347, endPoint x: 837, endPoint y: 292, distance: 55.7
click at [827, 338] on div "Dismiss Print" at bounding box center [813, 323] width 312 height 45
click at [831, 301] on div "You have selected 1 package label to print : 9603453626248505 Print with Print …" at bounding box center [813, 185] width 312 height 232
click at [828, 334] on button "Print" at bounding box center [836, 324] width 78 height 24
drag, startPoint x: 758, startPoint y: 323, endPoint x: 752, endPoint y: 317, distance: 8.5
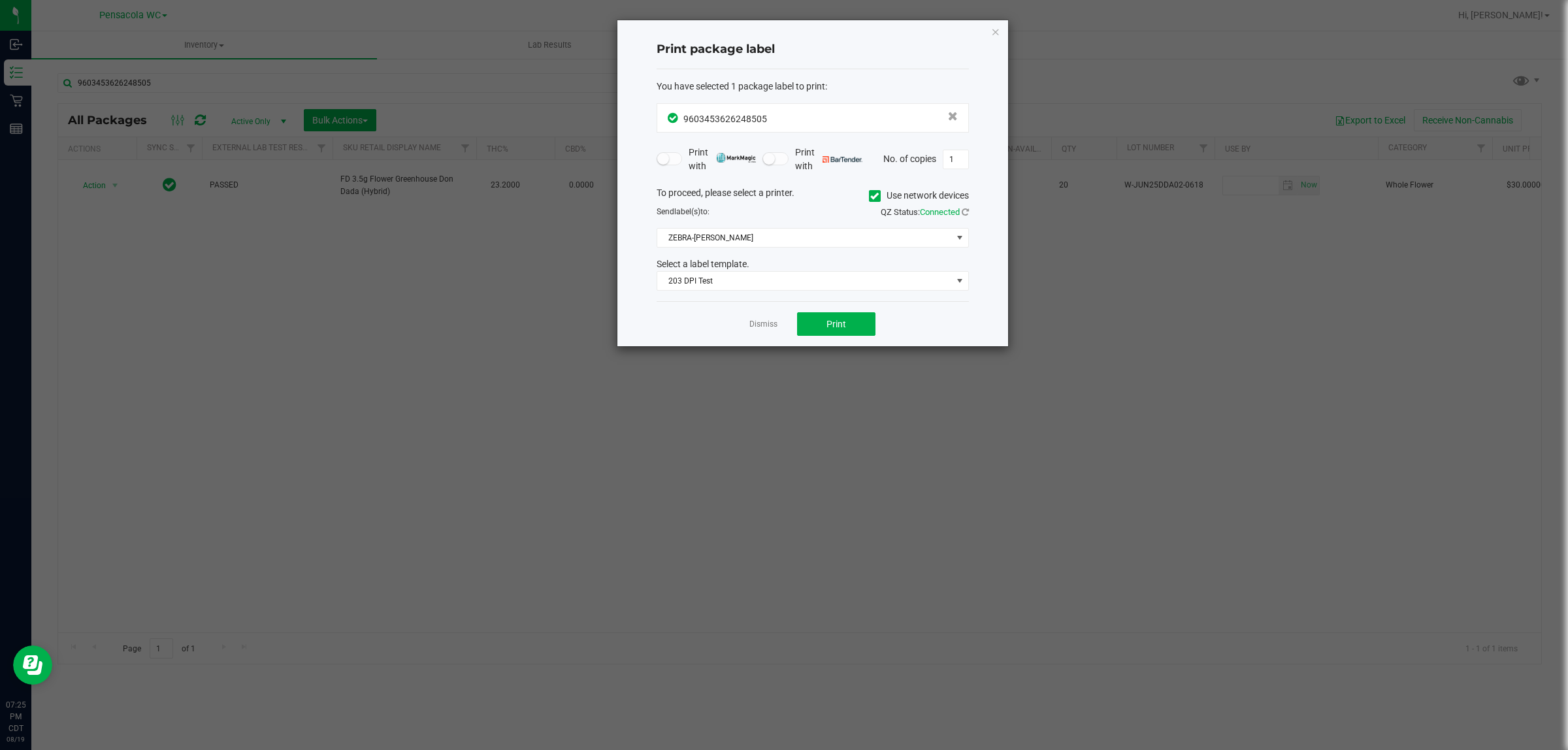
click at [758, 323] on link "Dismiss" at bounding box center [764, 324] width 28 height 11
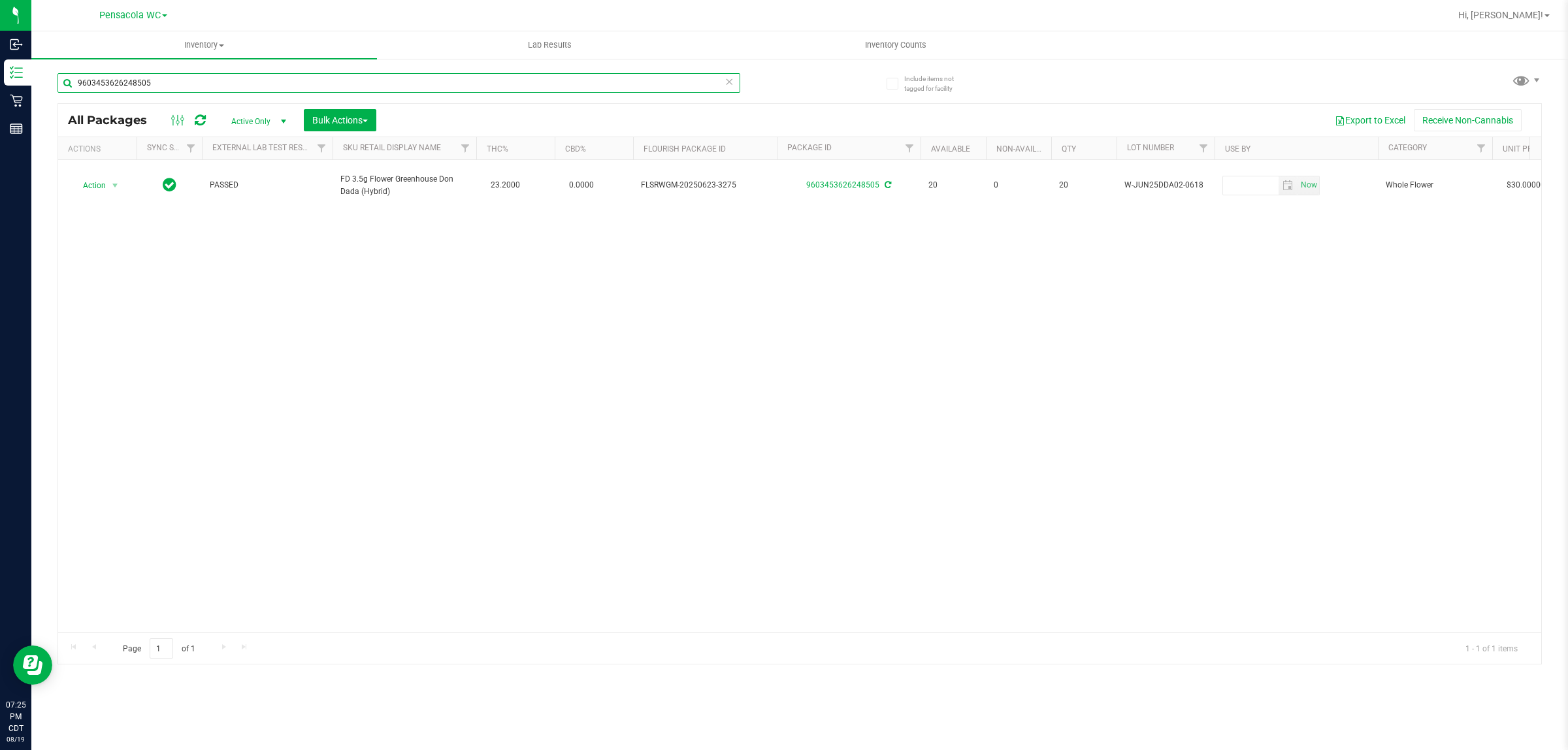
click at [237, 92] on input "9603453626248505" at bounding box center [399, 83] width 683 height 20
type input "6414622674389448"
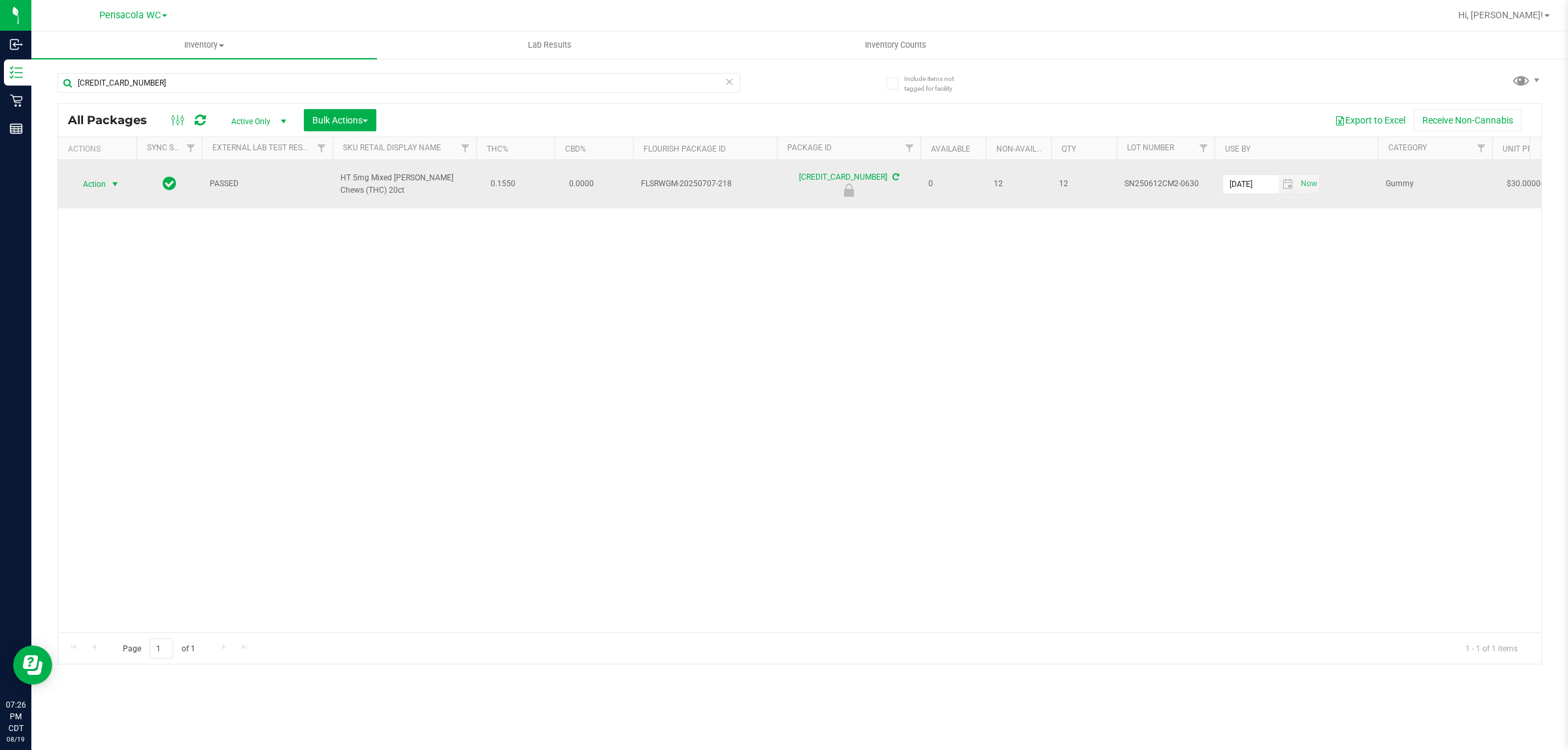
click at [96, 176] on span "Action" at bounding box center [89, 184] width 36 height 18
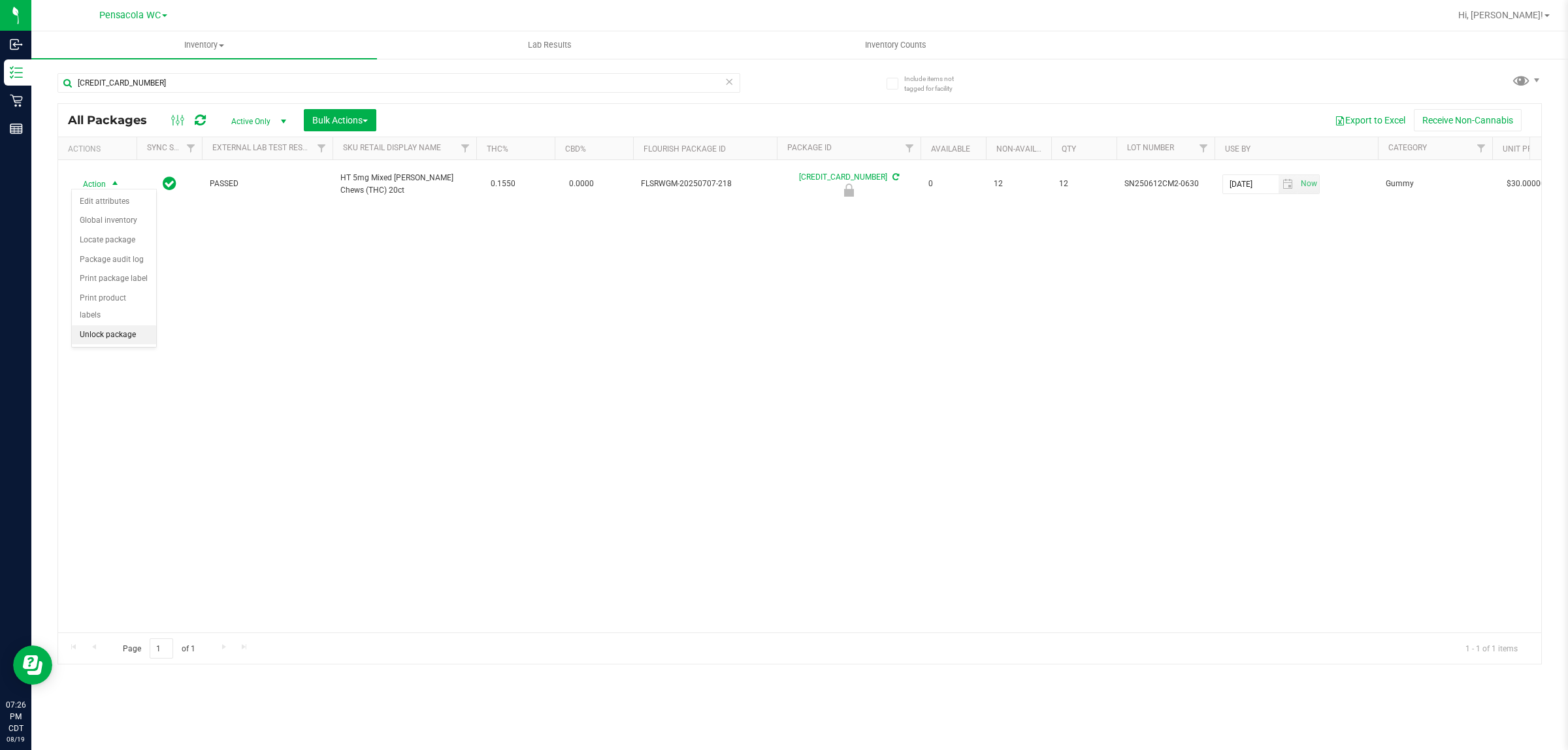
click at [116, 325] on li "Unlock package" at bounding box center [114, 335] width 84 height 20
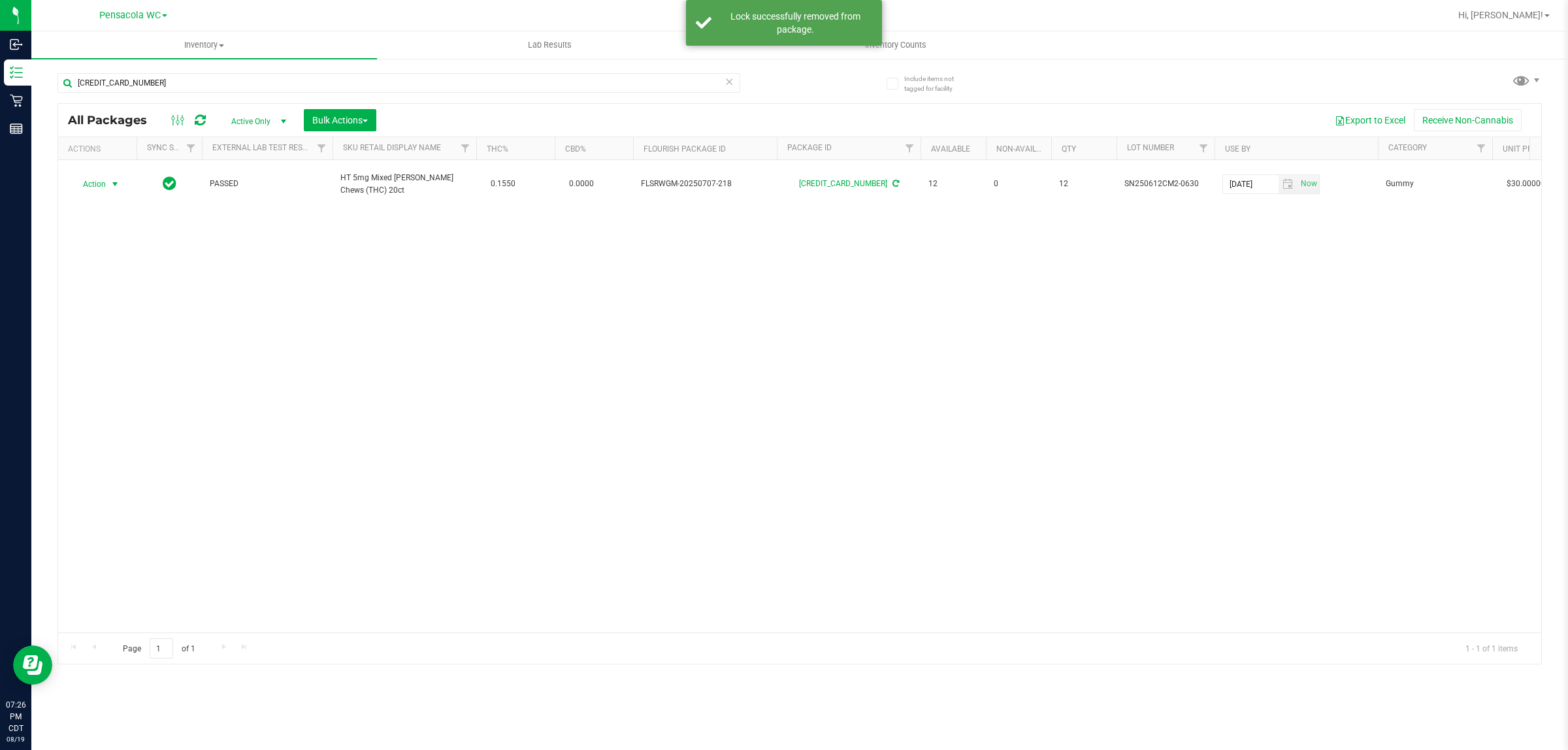
click at [100, 180] on span "Action" at bounding box center [89, 184] width 36 height 18
click at [119, 317] on li "Print package label" at bounding box center [123, 318] width 101 height 20
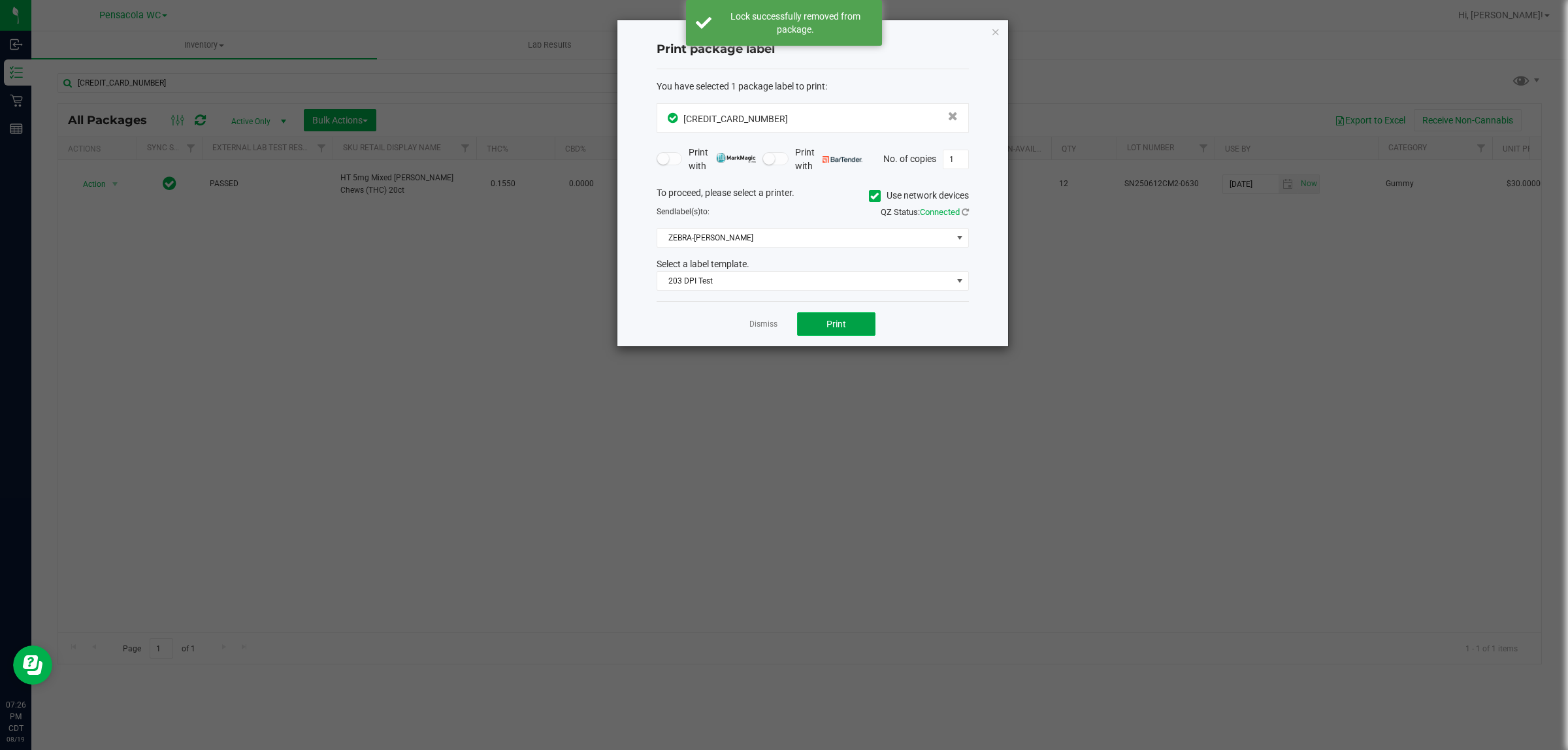
click at [845, 329] on span "Print" at bounding box center [837, 324] width 20 height 11
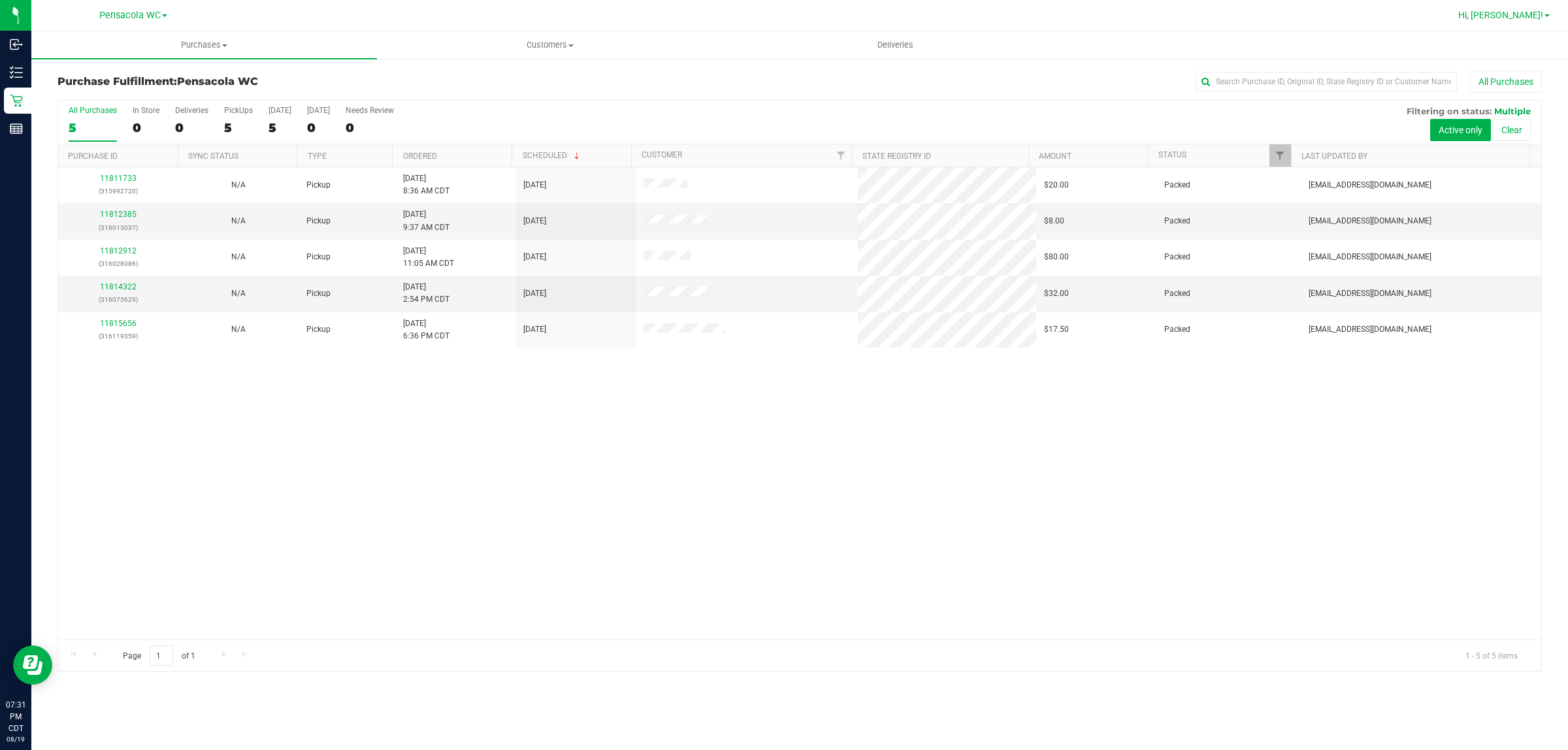
click at [1517, 20] on span "Hi, [PERSON_NAME]!" at bounding box center [1501, 15] width 85 height 11
click at [1483, 109] on span "Sign Out" at bounding box center [1500, 116] width 38 height 13
